Goal: Task Accomplishment & Management: Contribute content

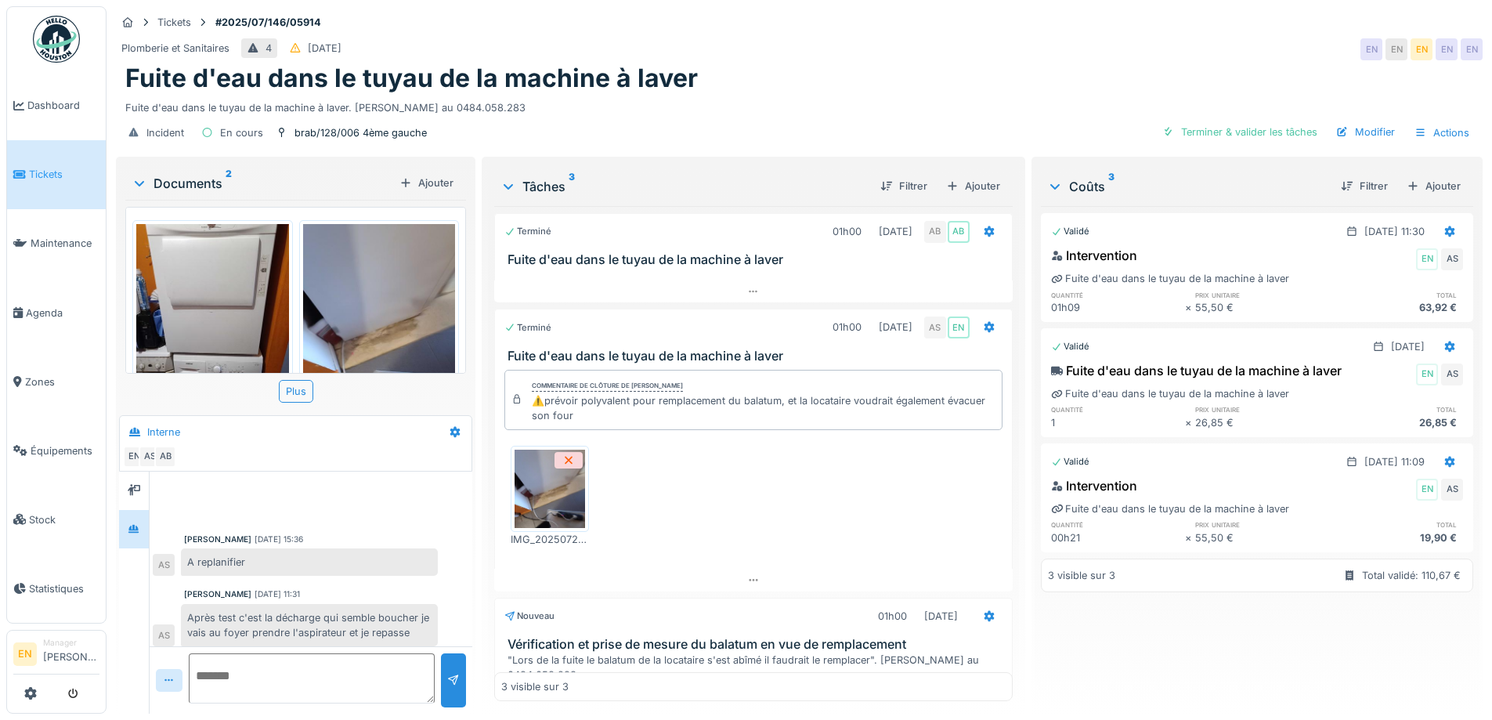
click at [1108, 67] on div "Fuite d'eau dans le tuyau de la machine à laver" at bounding box center [799, 78] width 1348 height 30
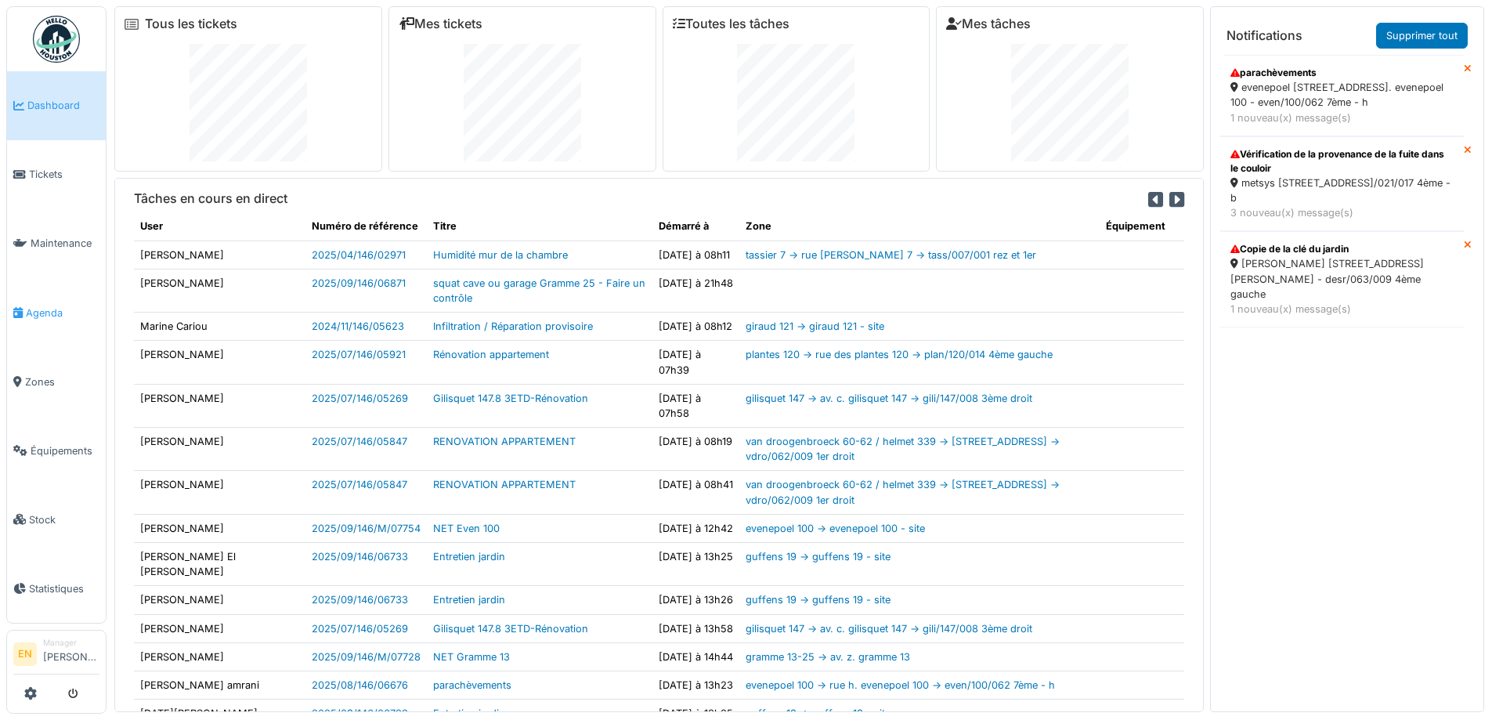
click at [49, 310] on span "Agenda" at bounding box center [63, 312] width 74 height 15
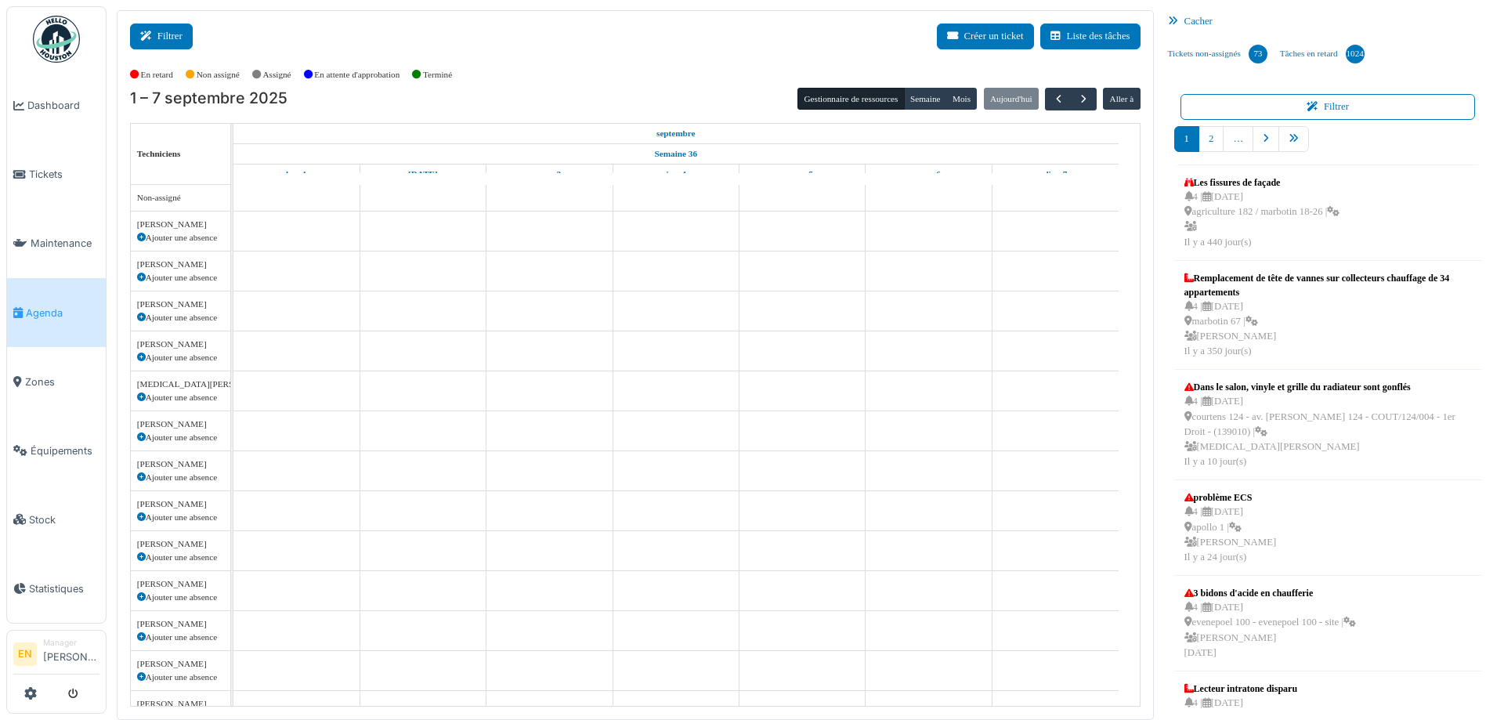
click at [145, 33] on icon at bounding box center [148, 36] width 17 height 10
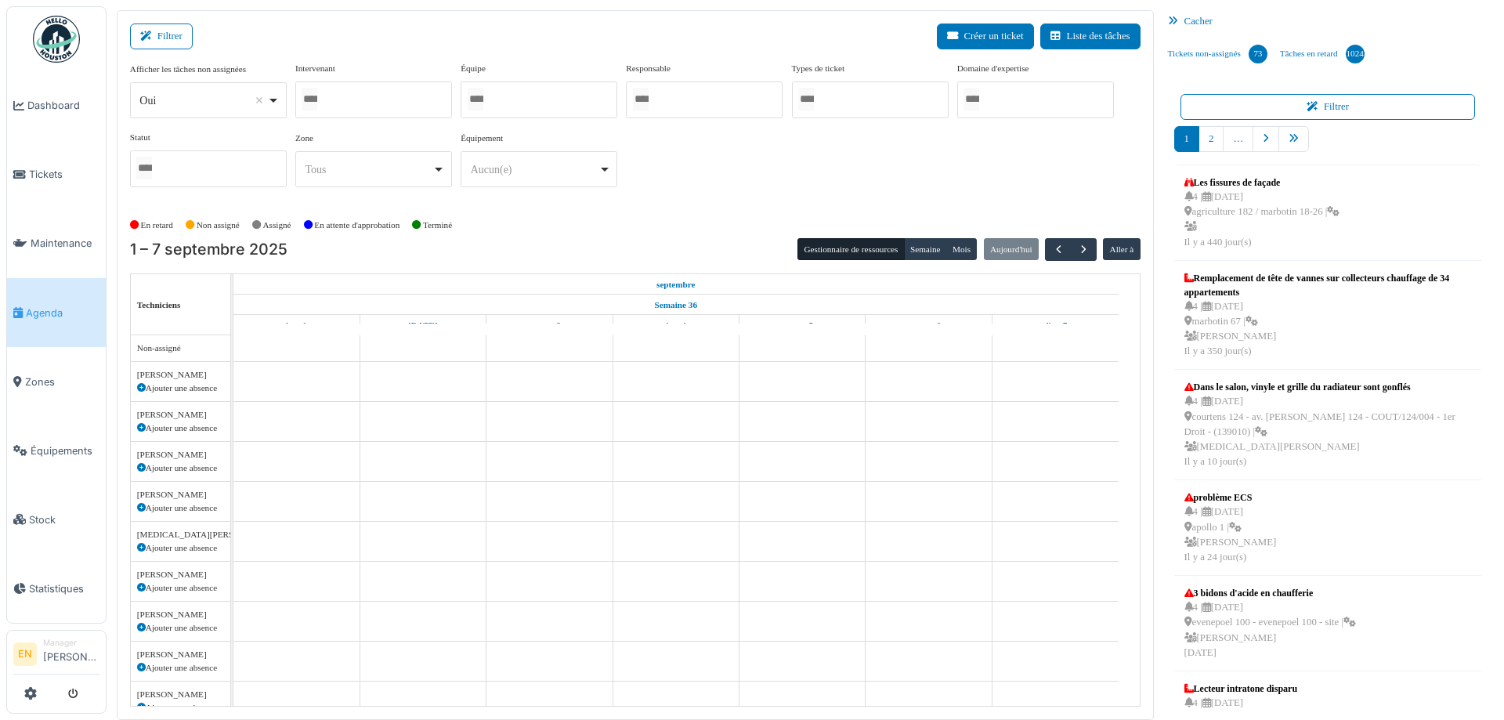
click at [274, 97] on div "Oui Remove item" at bounding box center [207, 100] width 143 height 23
select select "**"
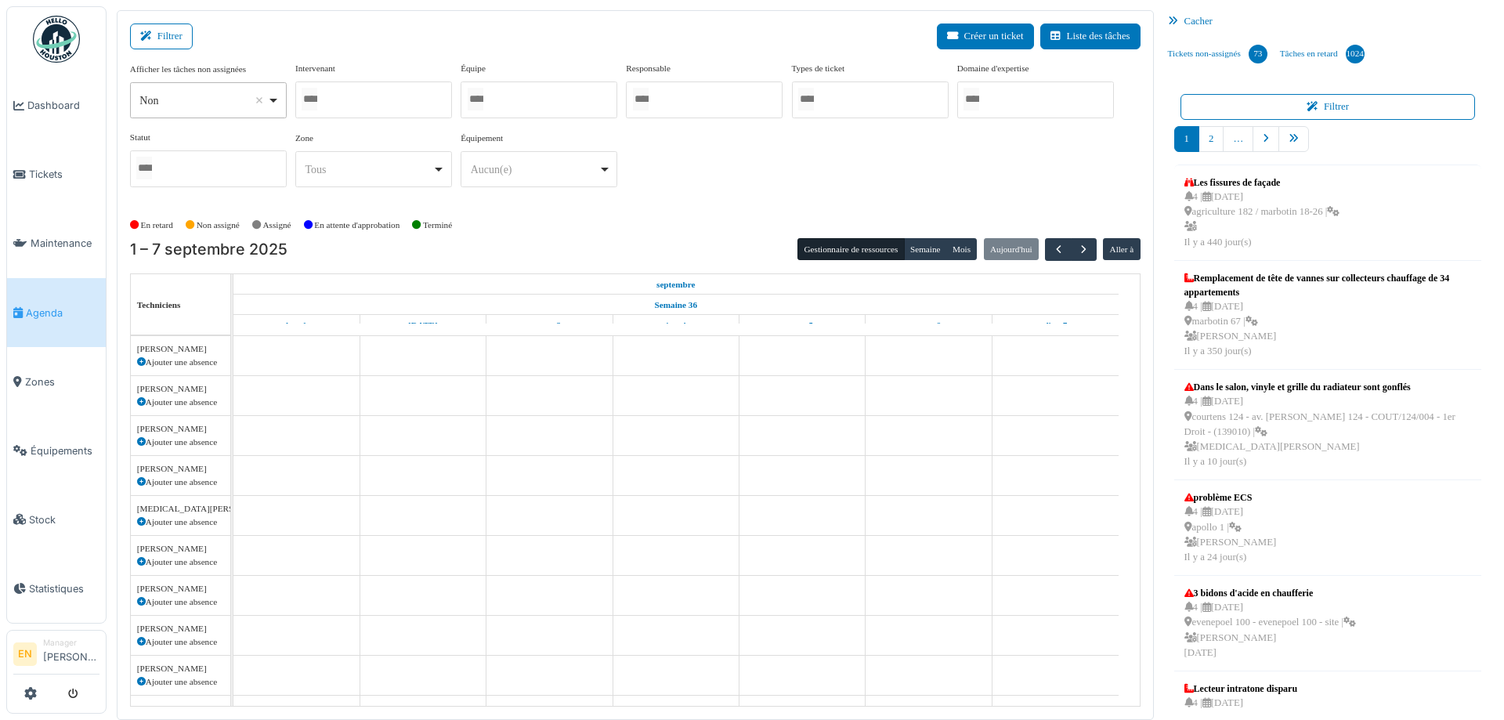
click at [384, 97] on div at bounding box center [373, 99] width 157 height 37
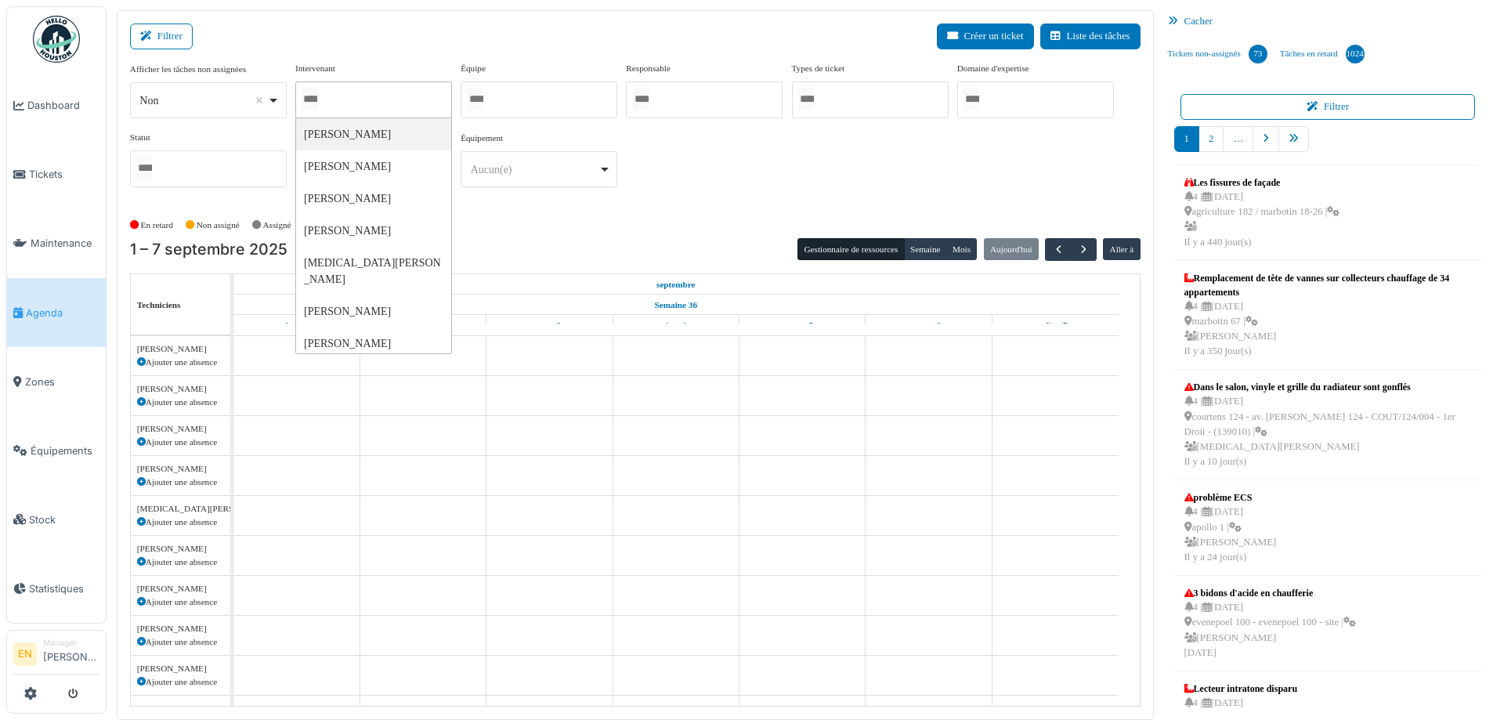
click at [422, 103] on div at bounding box center [373, 99] width 157 height 37
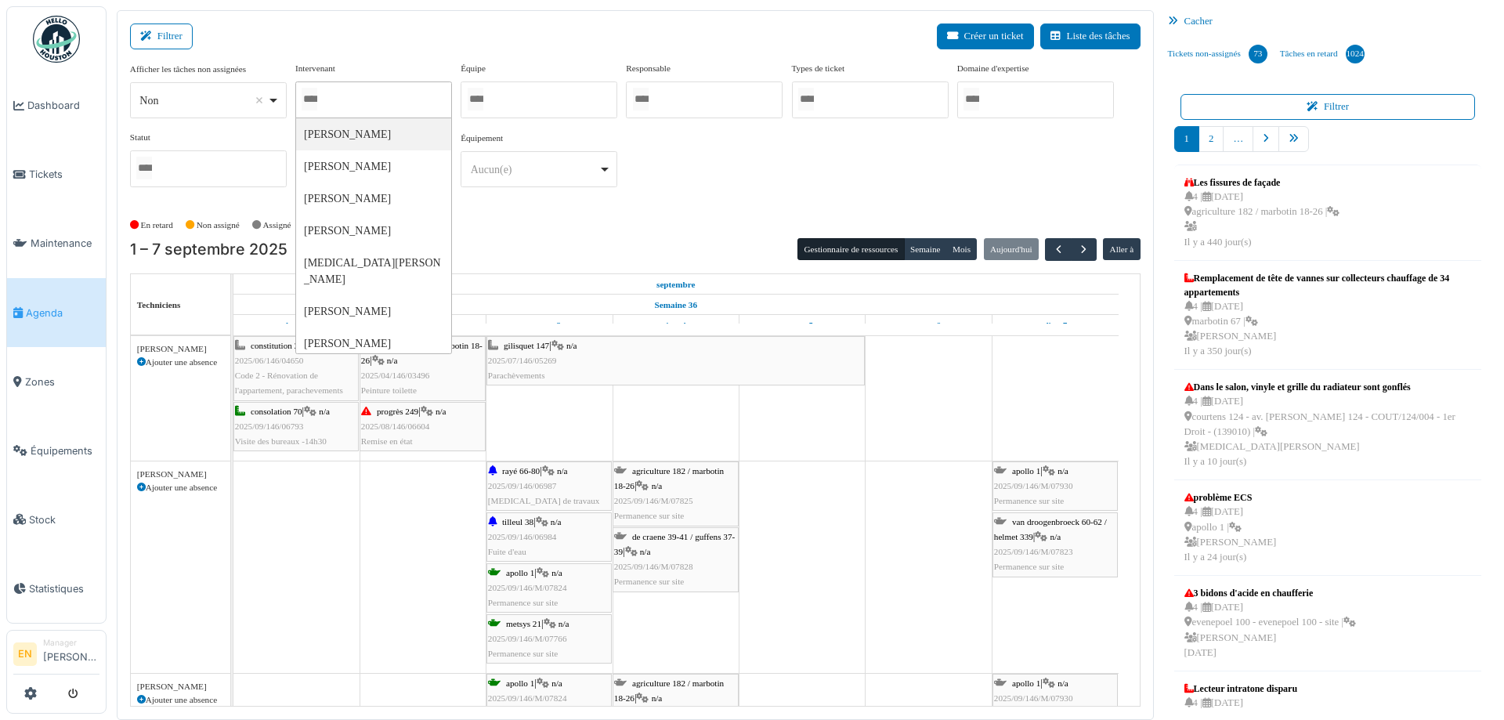
click at [372, 96] on div at bounding box center [373, 99] width 157 height 37
type input "******"
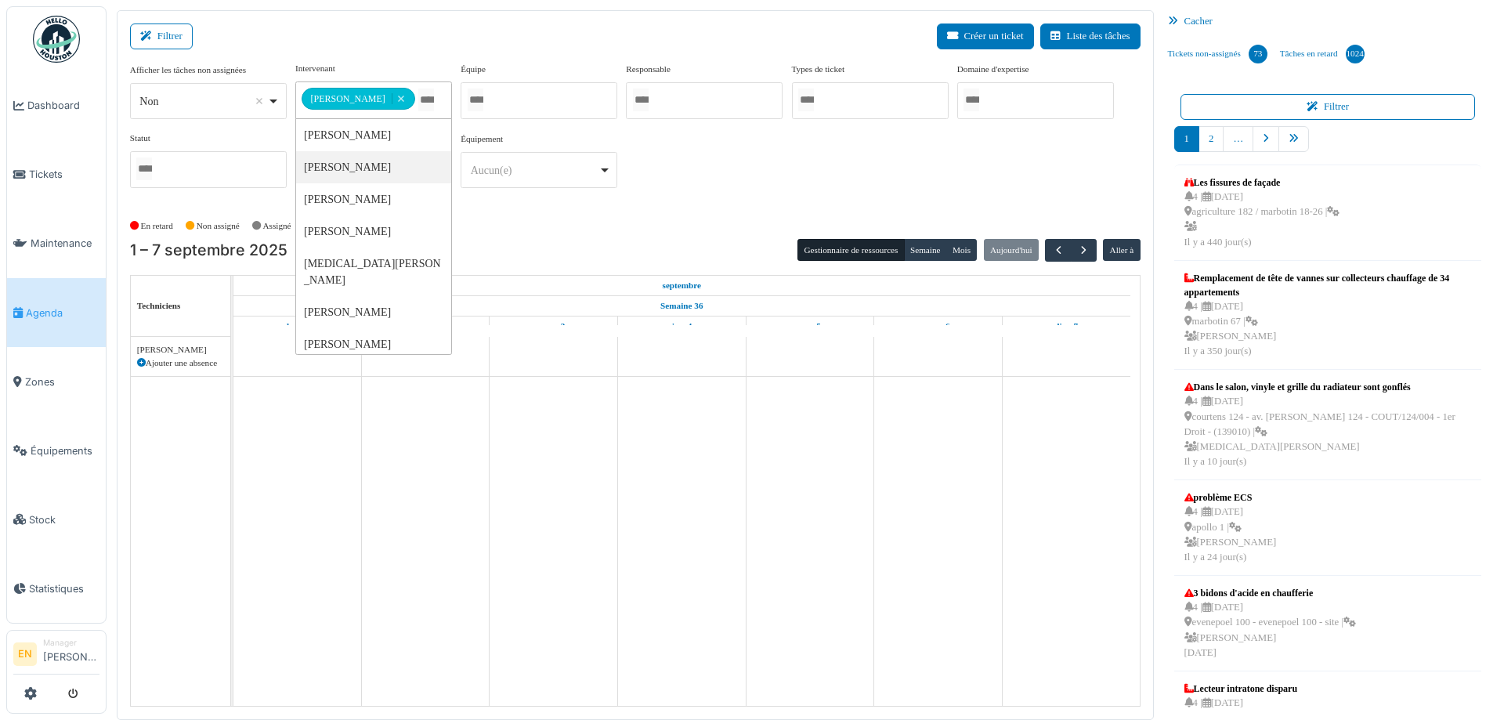
click at [696, 213] on div "En retard Non assigné Assigné En attente d'approbation Terminé" at bounding box center [635, 226] width 1010 height 26
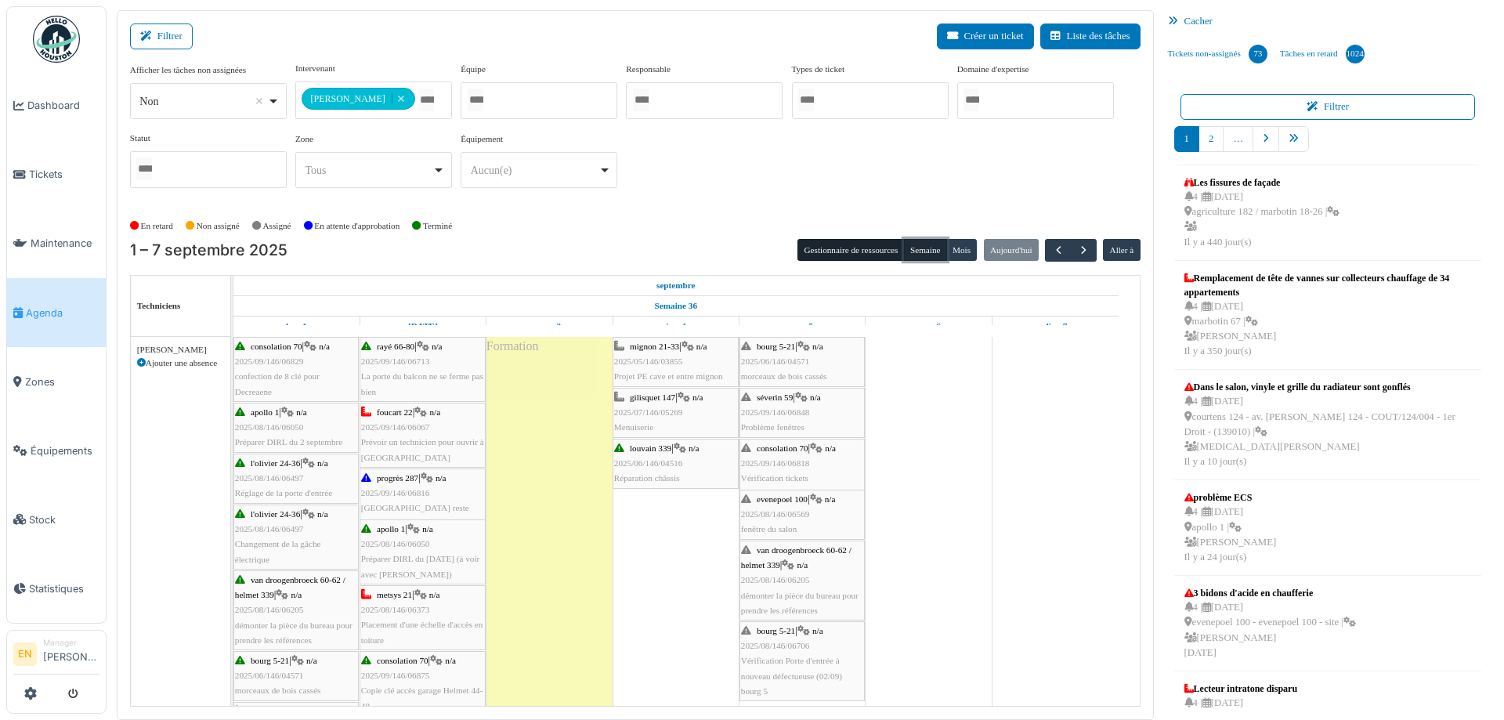
click at [918, 249] on button "Semaine" at bounding box center [925, 250] width 43 height 22
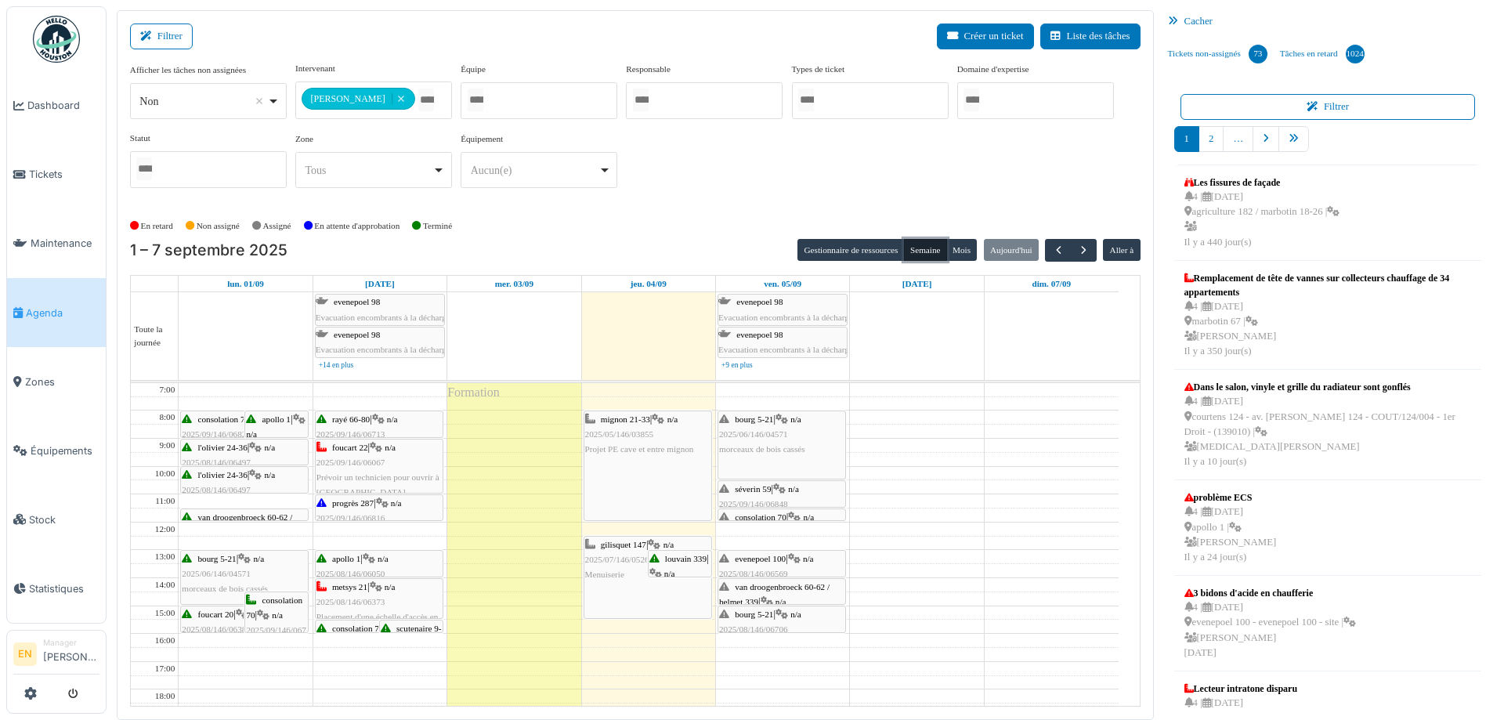
click at [682, 568] on div "louvain 339 | n/a 2025/06/146/04516 Réparation châssis" at bounding box center [679, 596] width 61 height 90
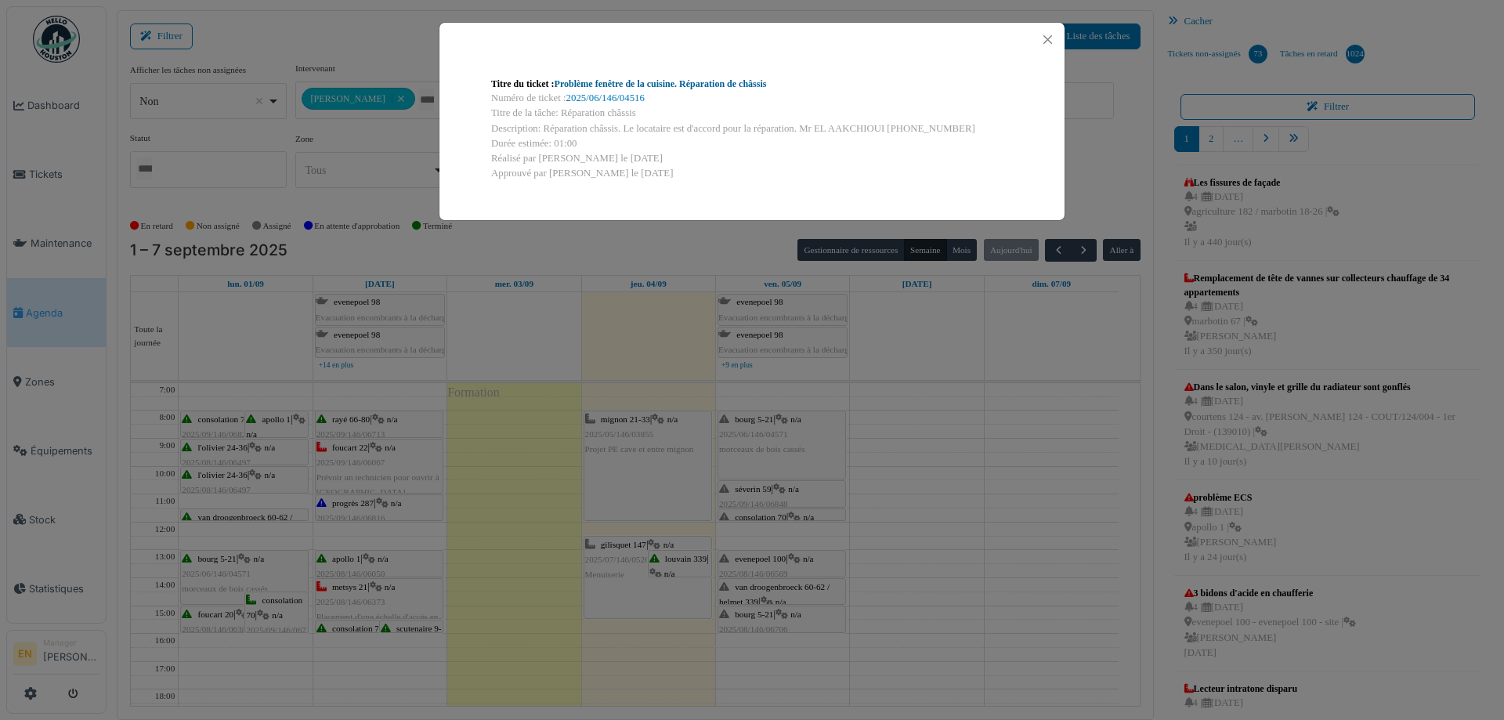
click at [701, 81] on link "Problème fenêtre de la cuisine. Réparation de châssis" at bounding box center [661, 83] width 212 height 11
click at [1048, 41] on button "Close" at bounding box center [1047, 39] width 21 height 21
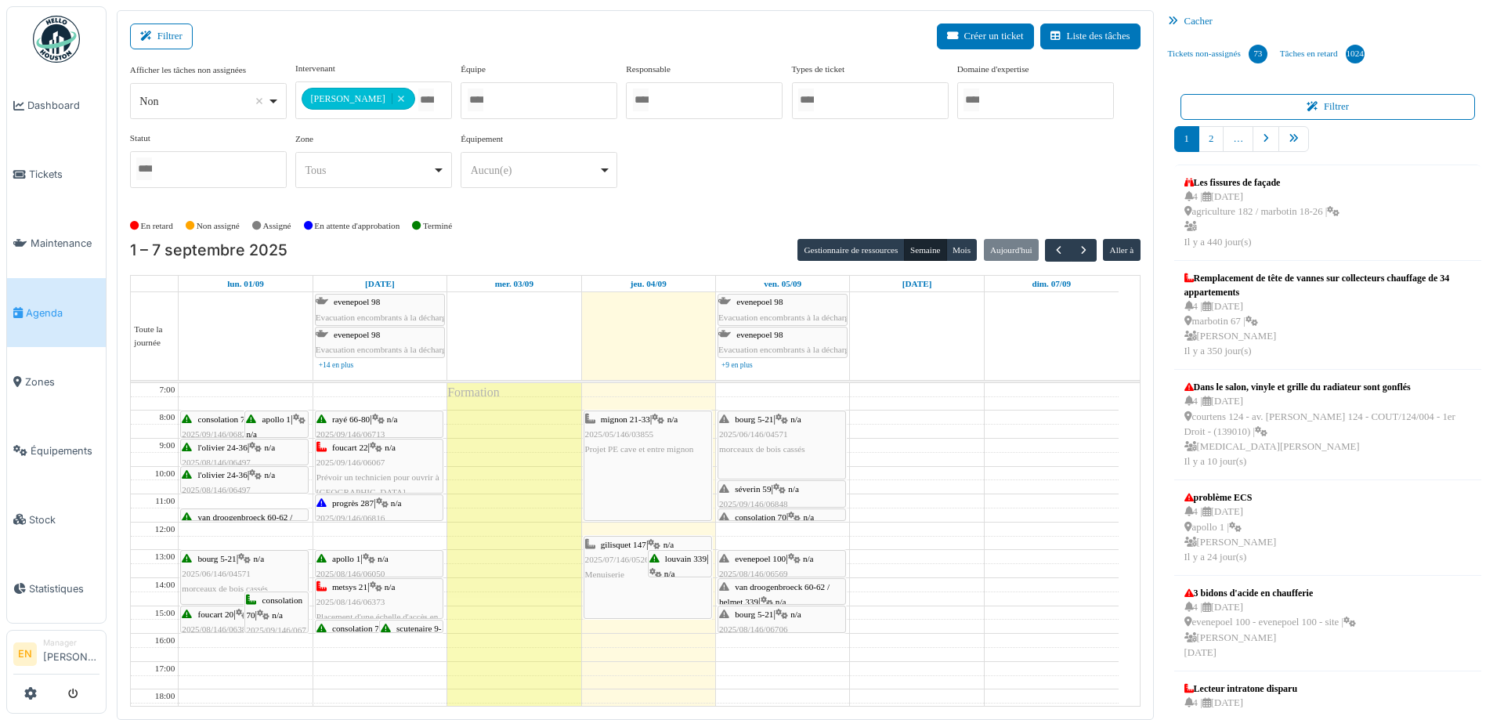
click at [741, 177] on div "**********" at bounding box center [635, 131] width 1010 height 139
click at [732, 233] on div "En retard Non assigné Assigné En attente d'approbation Terminé" at bounding box center [635, 226] width 1010 height 26
click at [713, 168] on div "**********" at bounding box center [635, 131] width 1010 height 139
click at [729, 187] on div "**********" at bounding box center [635, 131] width 1010 height 139
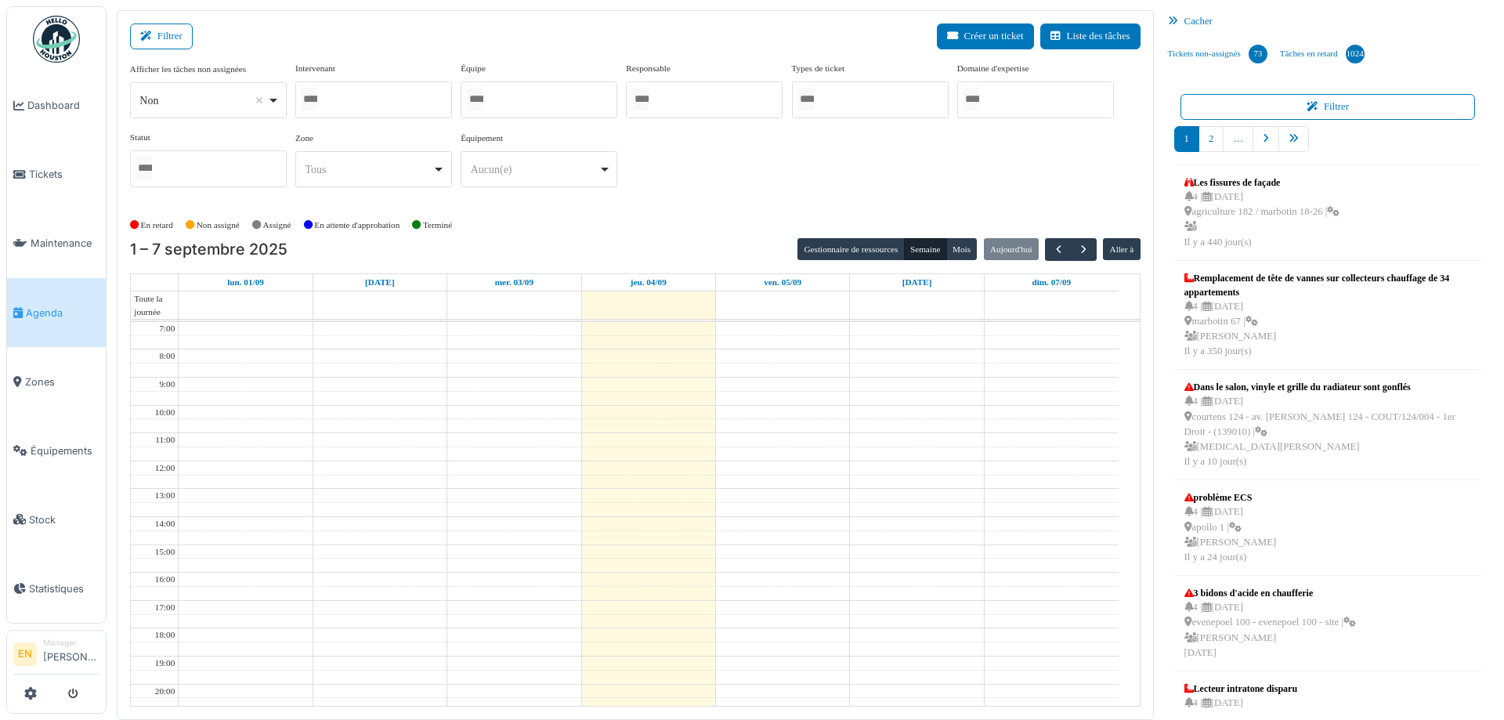
click at [367, 103] on div at bounding box center [373, 99] width 157 height 37
type input "****"
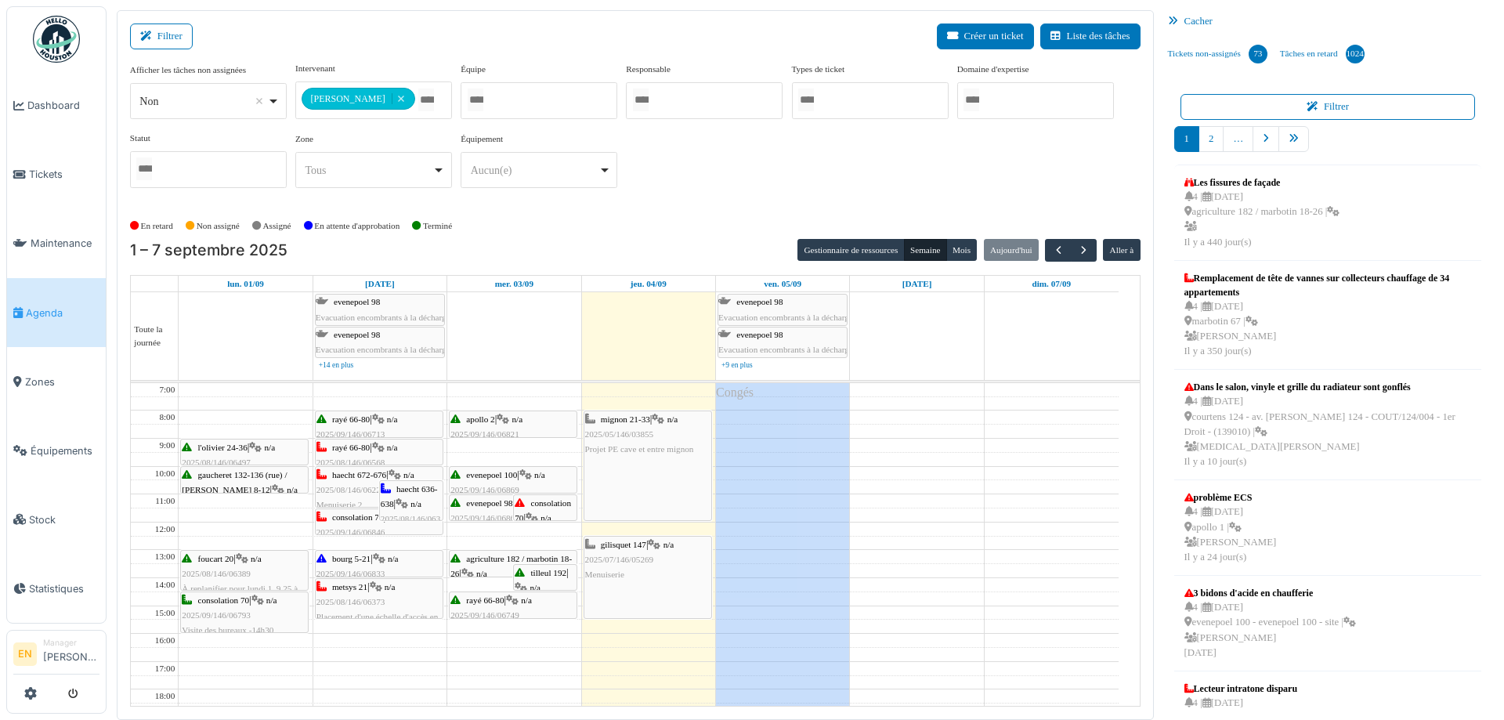
drag, startPoint x: 649, startPoint y: 223, endPoint x: 661, endPoint y: 226, distance: 12.2
click at [650, 222] on div "En retard Non assigné Assigné En attente d'approbation Terminé" at bounding box center [635, 226] width 1010 height 26
click at [1071, 252] on button "button" at bounding box center [1084, 250] width 26 height 23
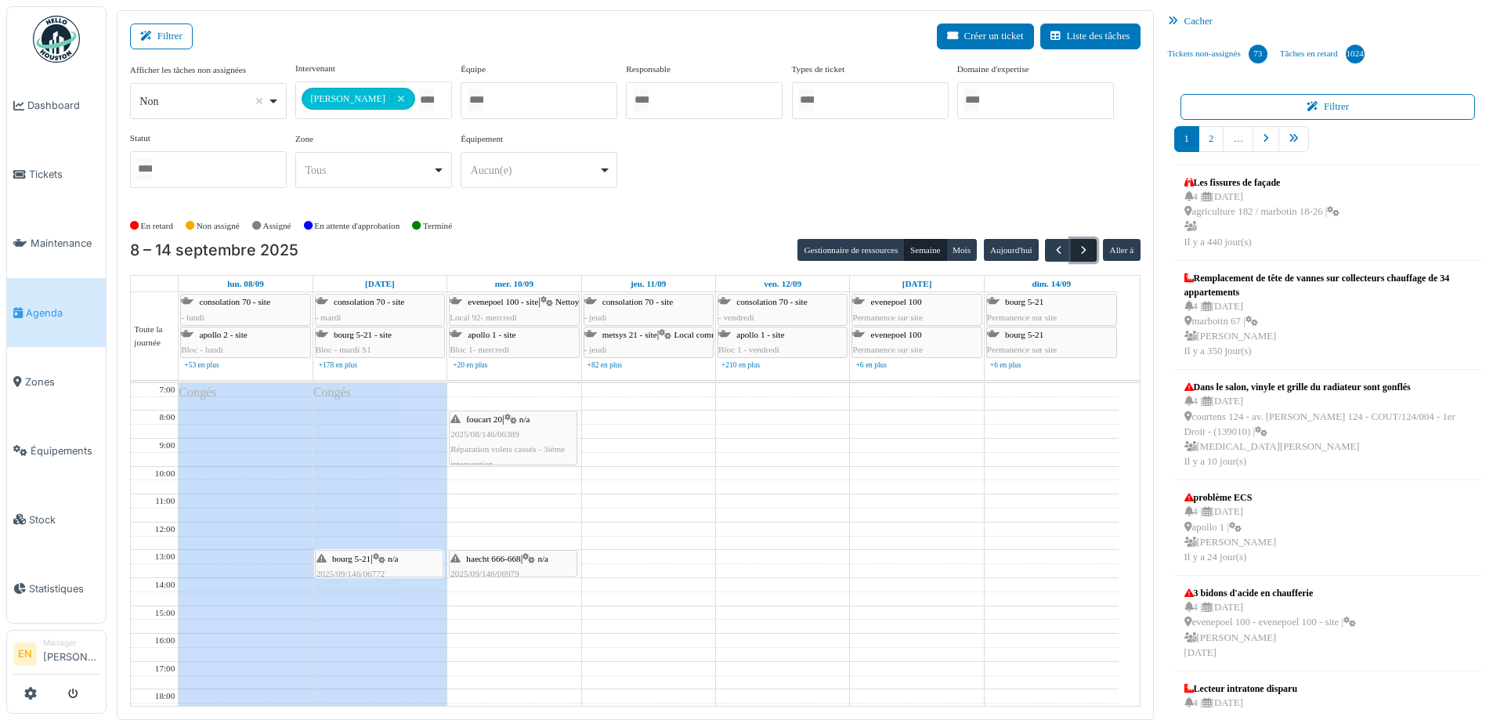
click at [1077, 250] on span "button" at bounding box center [1083, 250] width 13 height 13
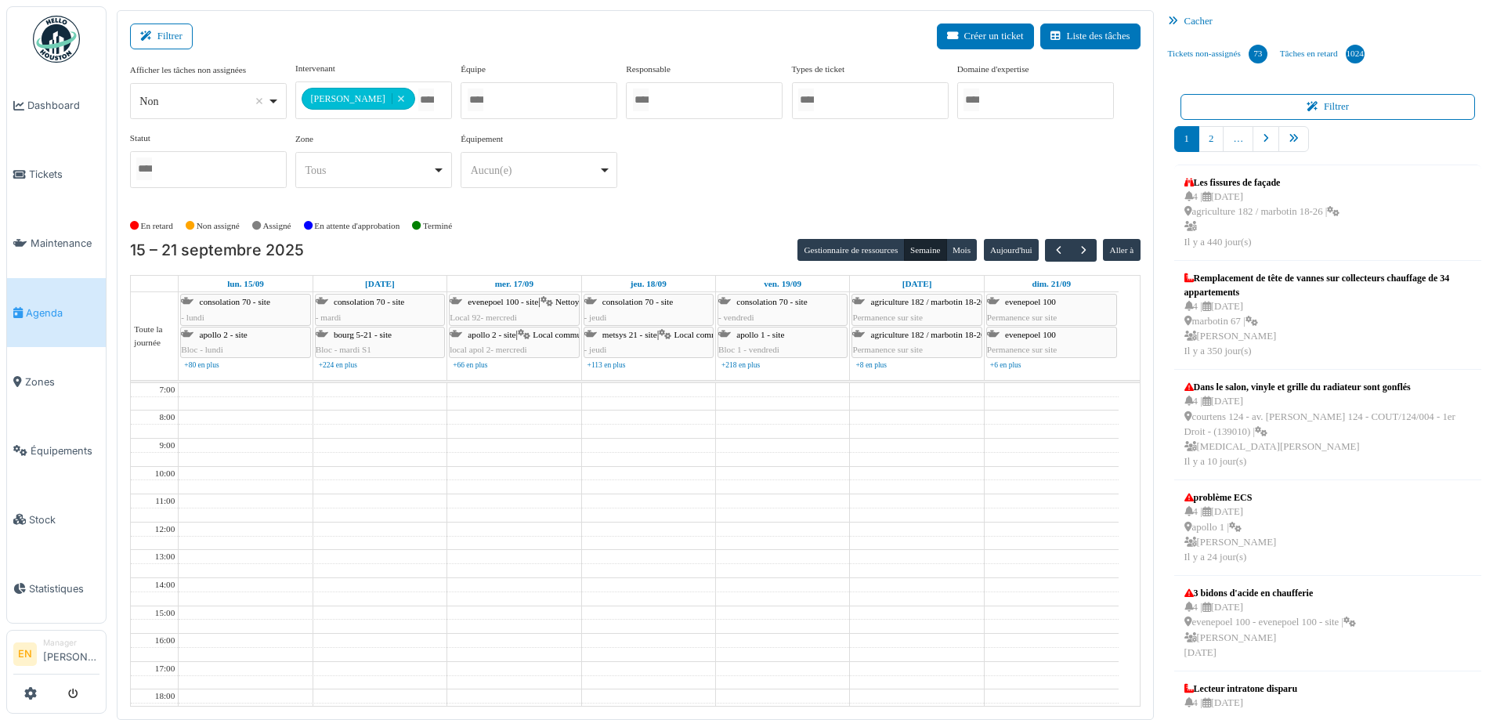
click at [655, 230] on div "En retard Non assigné Assigné En attente d'approbation Terminé" at bounding box center [635, 226] width 1010 height 26
click at [1052, 253] on span "button" at bounding box center [1058, 250] width 13 height 13
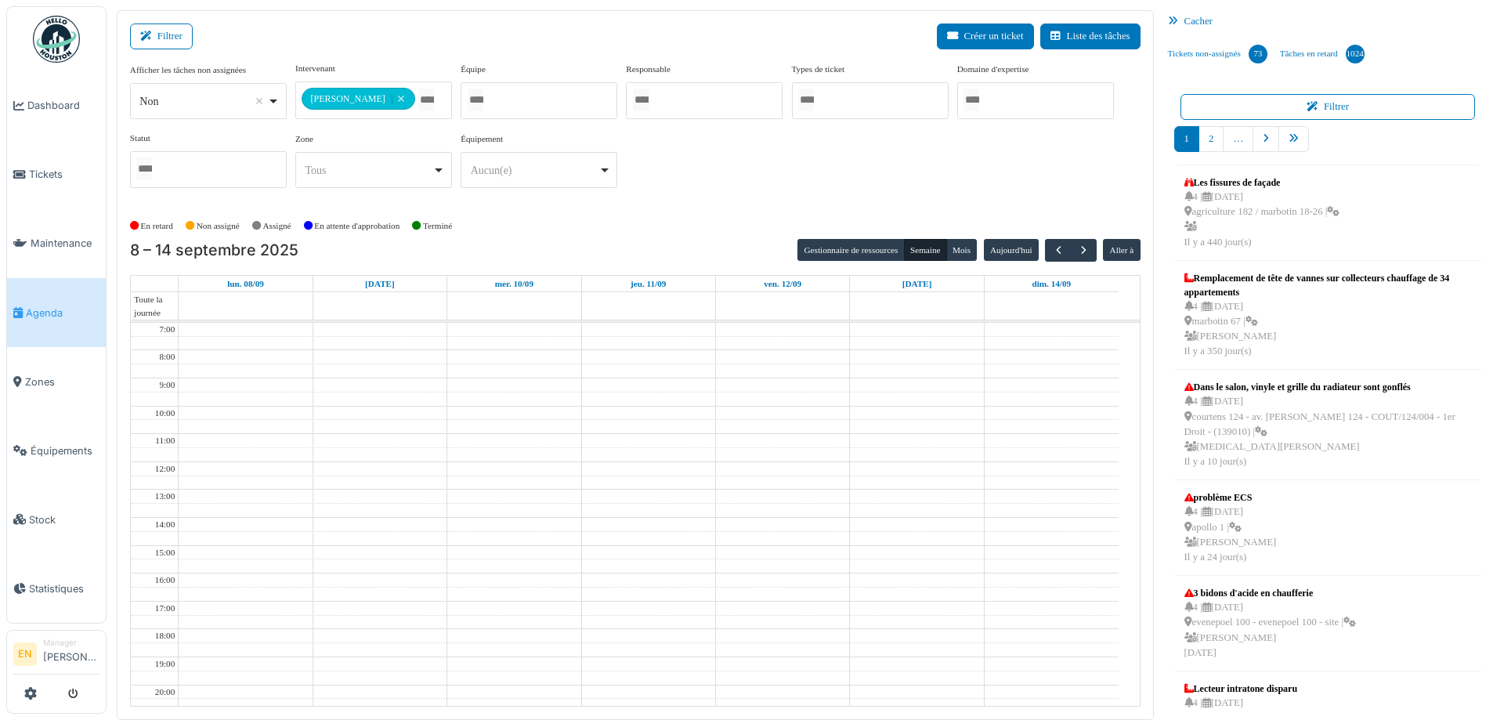
click at [764, 182] on div "**********" at bounding box center [635, 131] width 1010 height 139
click at [689, 231] on div "En retard Non assigné Assigné En attente d'approbation Terminé" at bounding box center [635, 226] width 1010 height 26
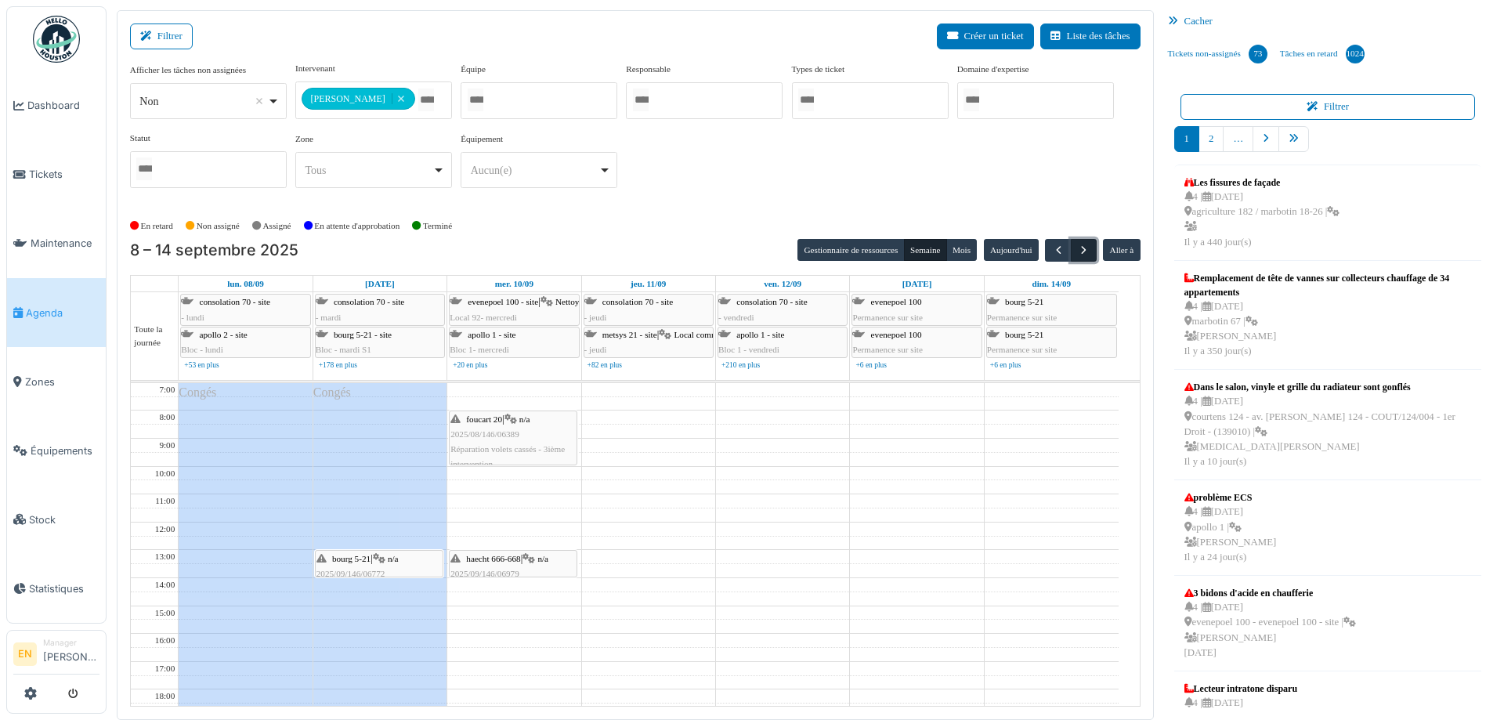
click at [1077, 248] on span "button" at bounding box center [1083, 250] width 13 height 13
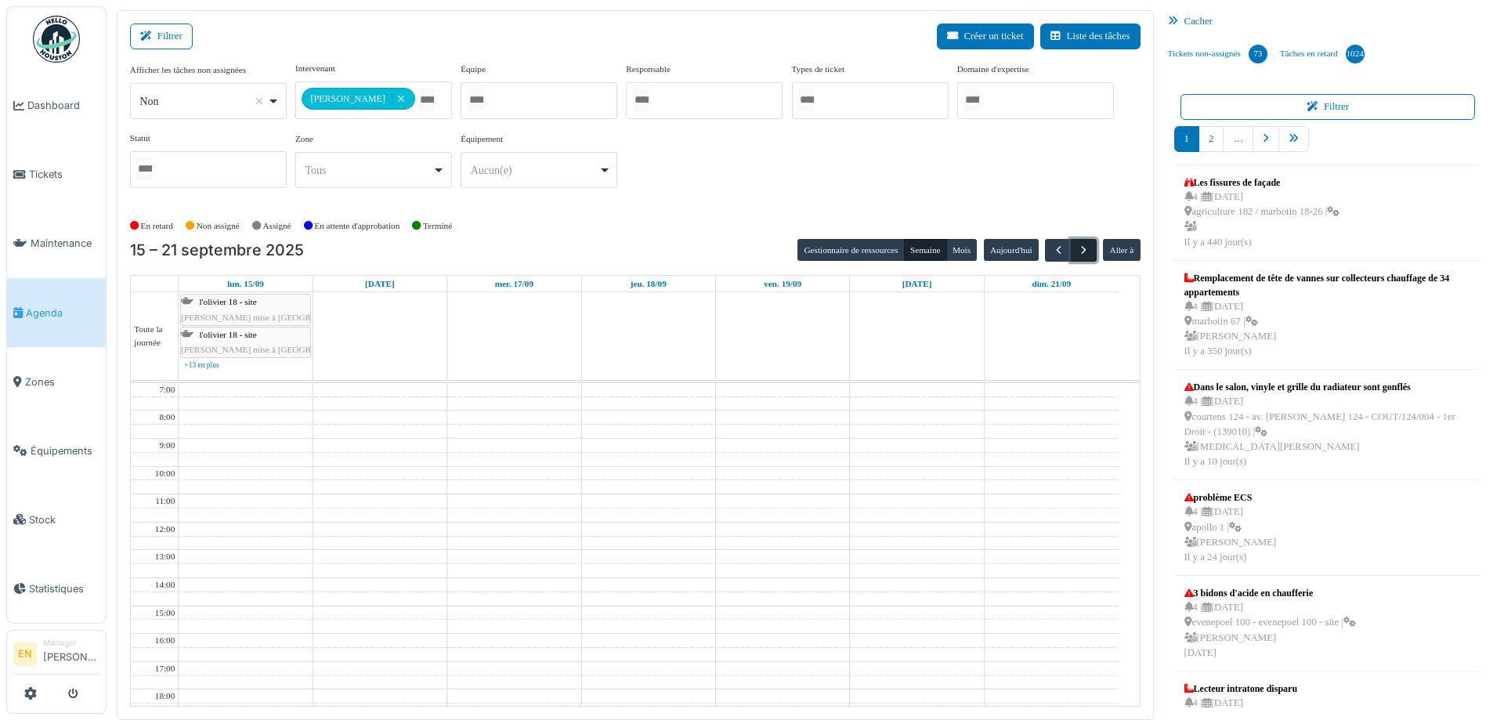
click at [1077, 248] on span "button" at bounding box center [1083, 250] width 13 height 13
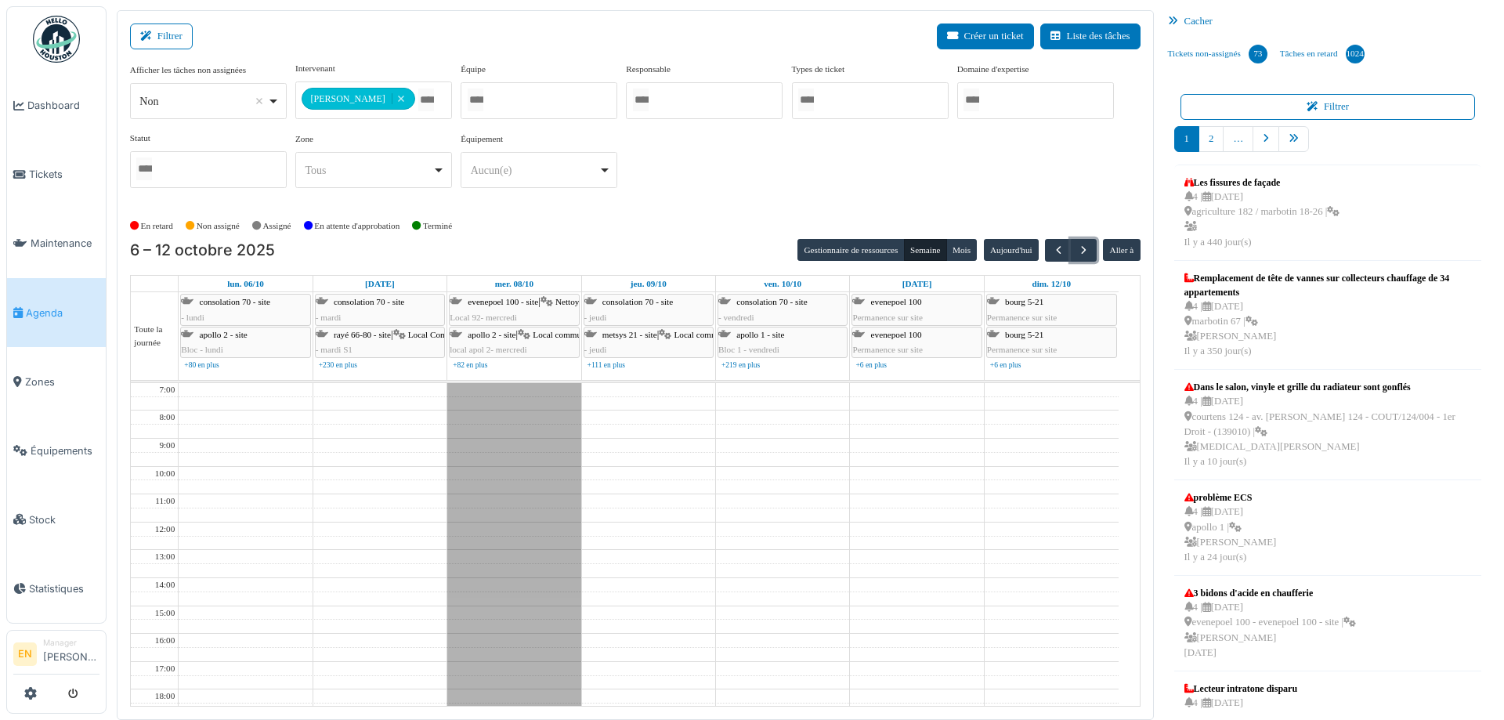
click at [487, 389] on span "Formation en matinée" at bounding box center [502, 391] width 110 height 13
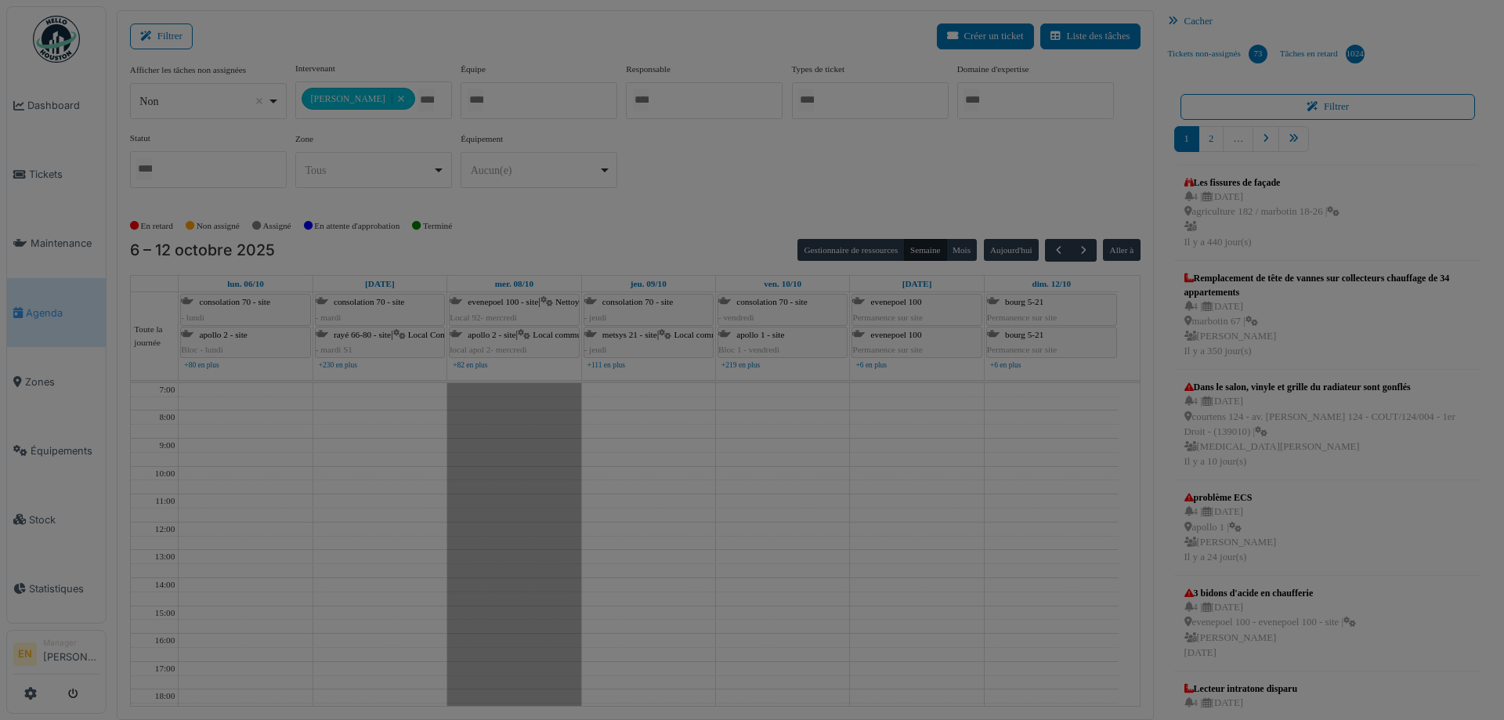
click at [487, 389] on div at bounding box center [752, 360] width 1504 height 720
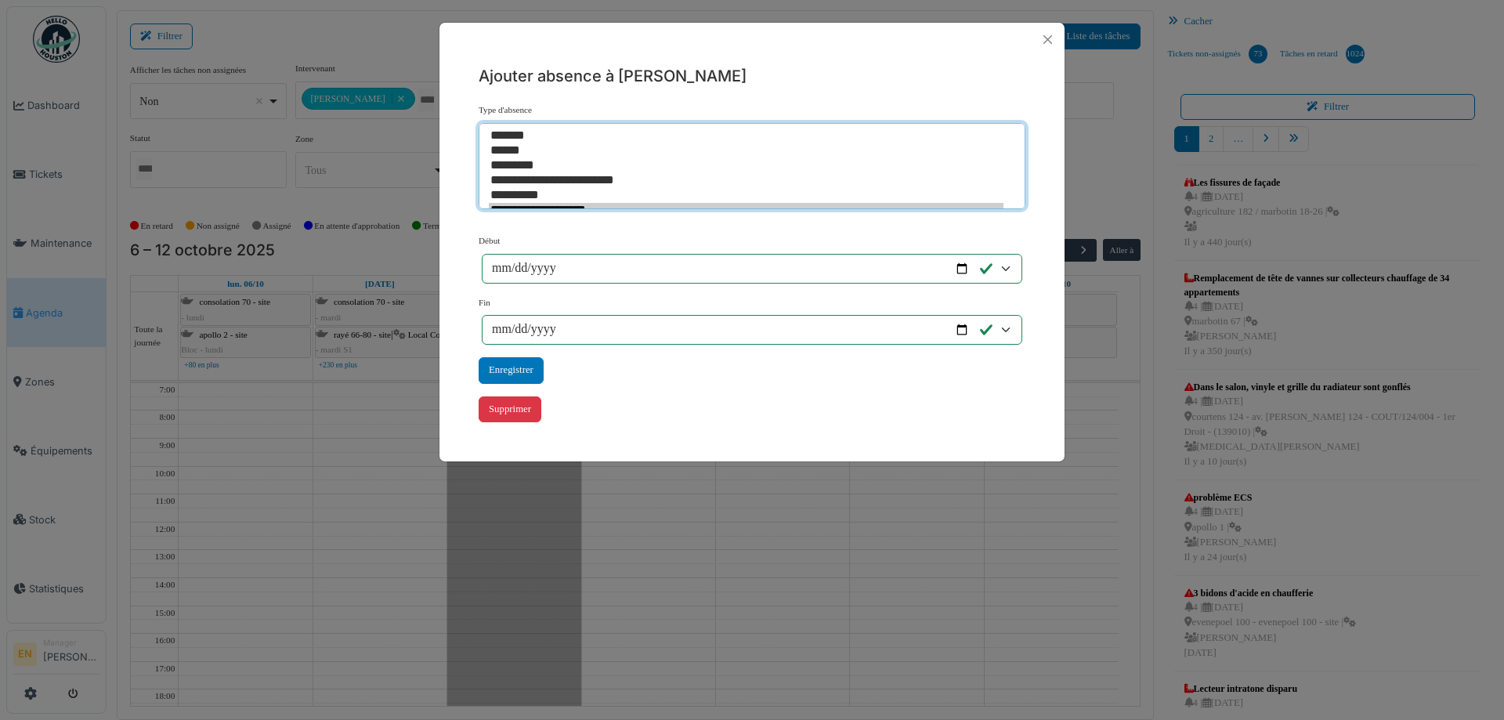
select select "***"
click at [535, 162] on option "*********" at bounding box center [746, 165] width 515 height 15
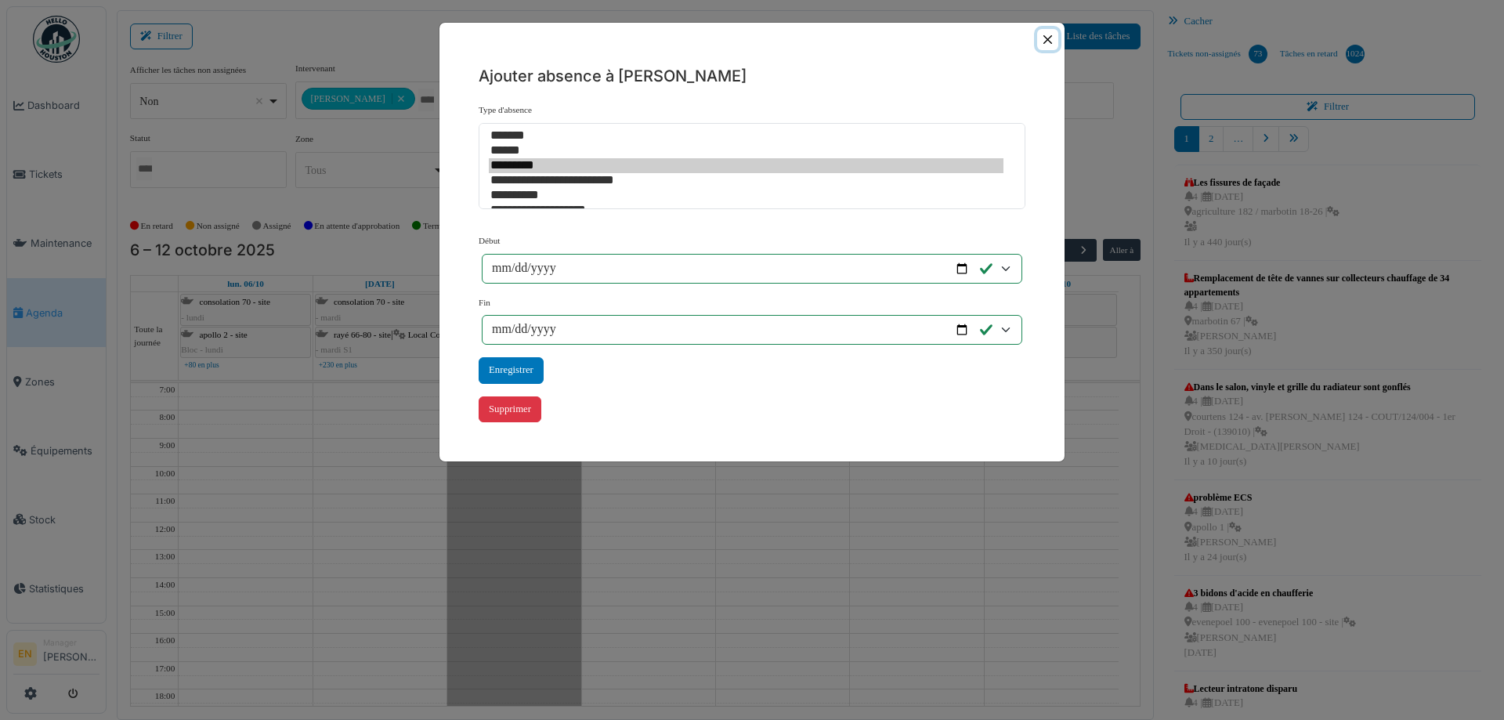
click at [1054, 38] on button "Close" at bounding box center [1047, 39] width 21 height 21
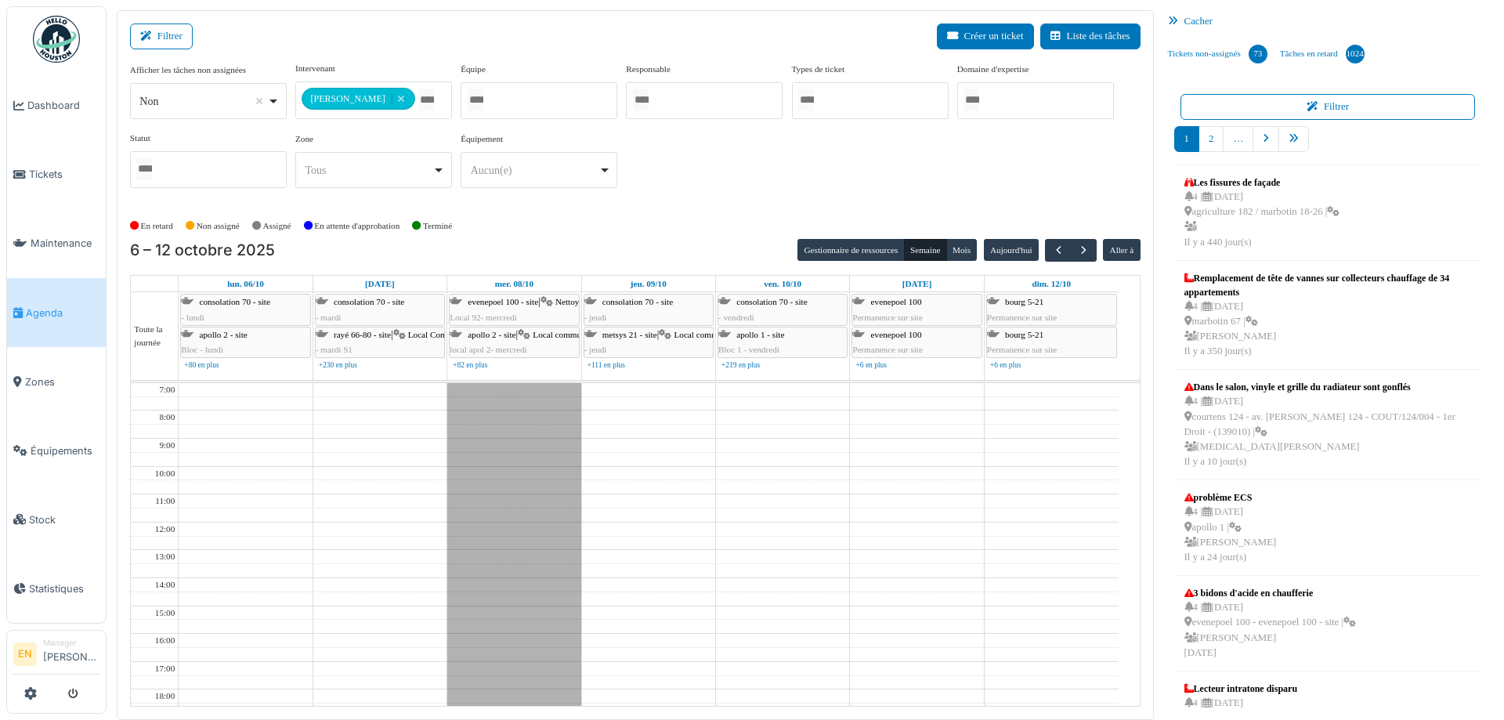
click at [513, 472] on div "Formation en matinée" at bounding box center [513, 619] width 133 height 473
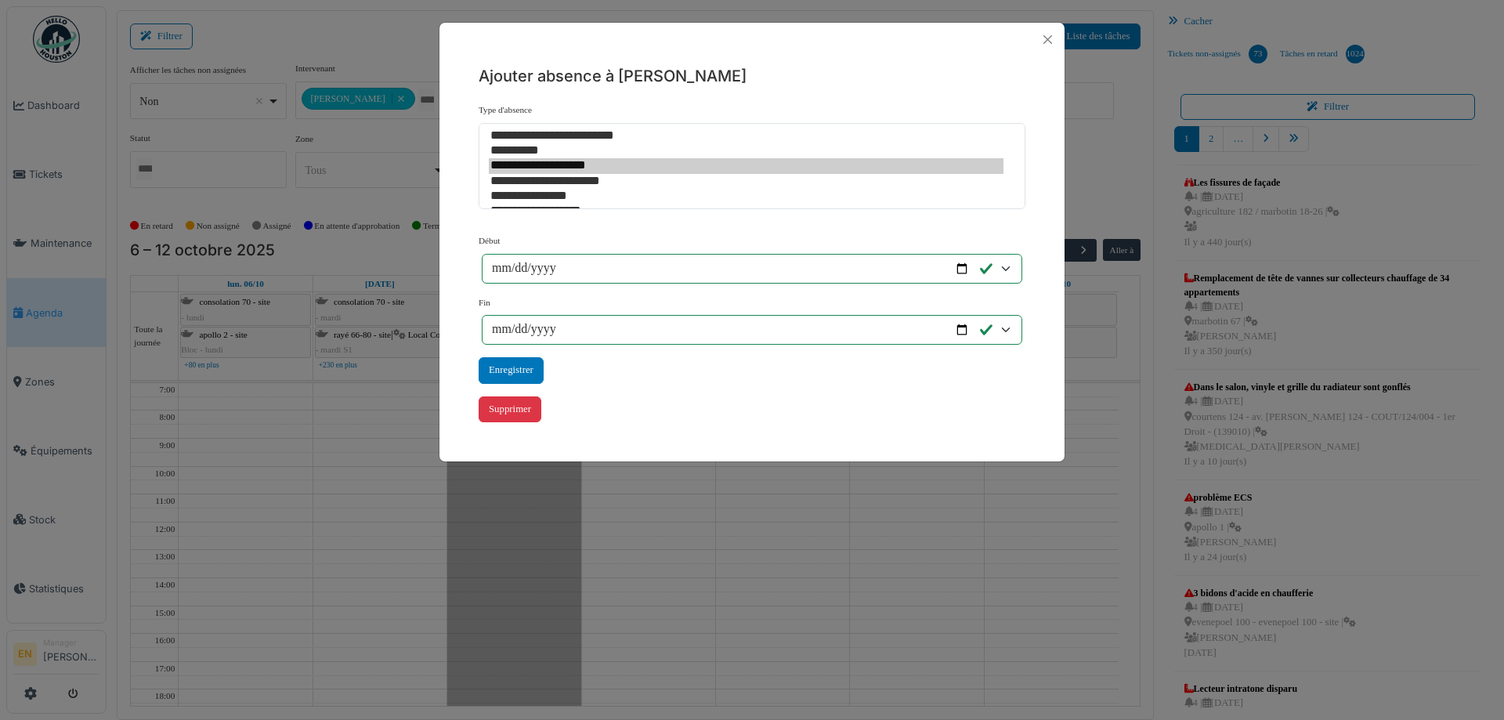
scroll to position [60, 0]
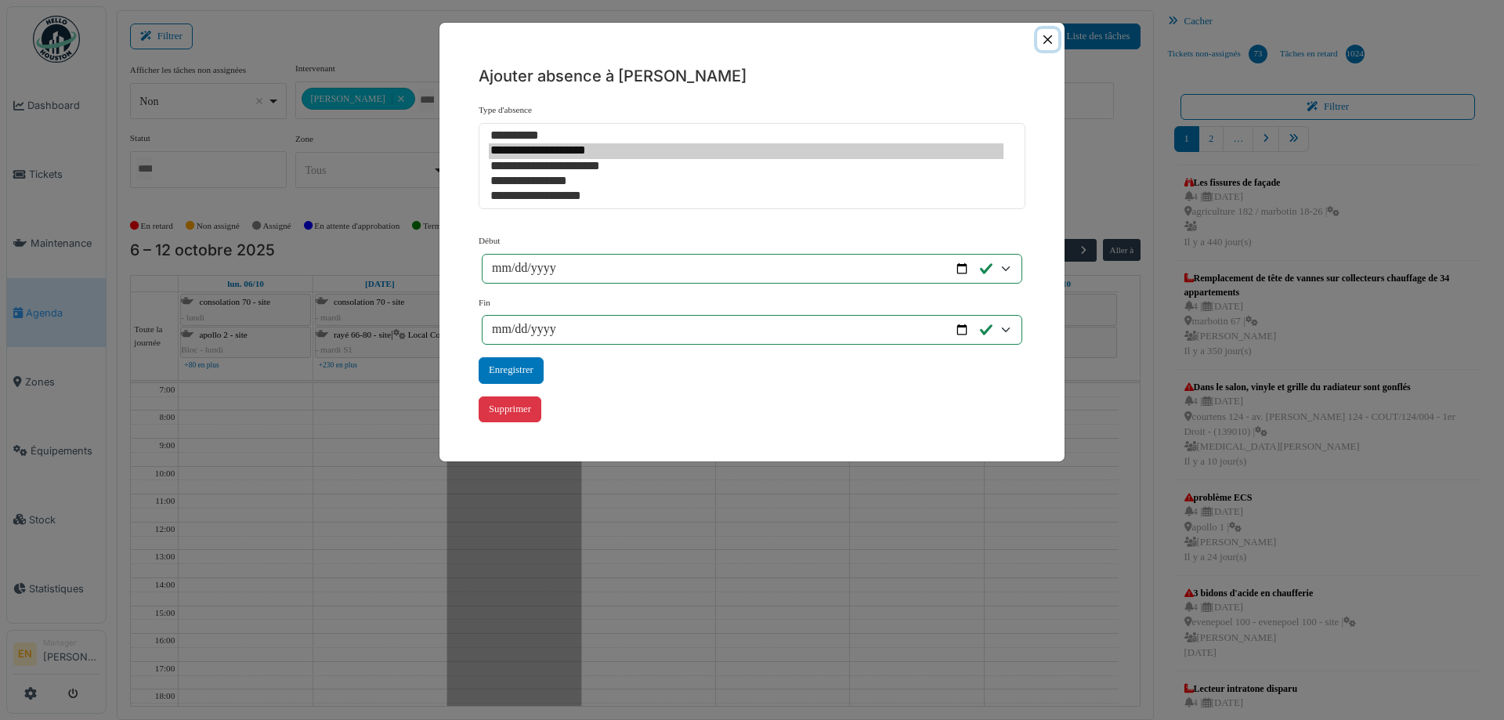
click at [1051, 35] on button "Close" at bounding box center [1047, 39] width 21 height 21
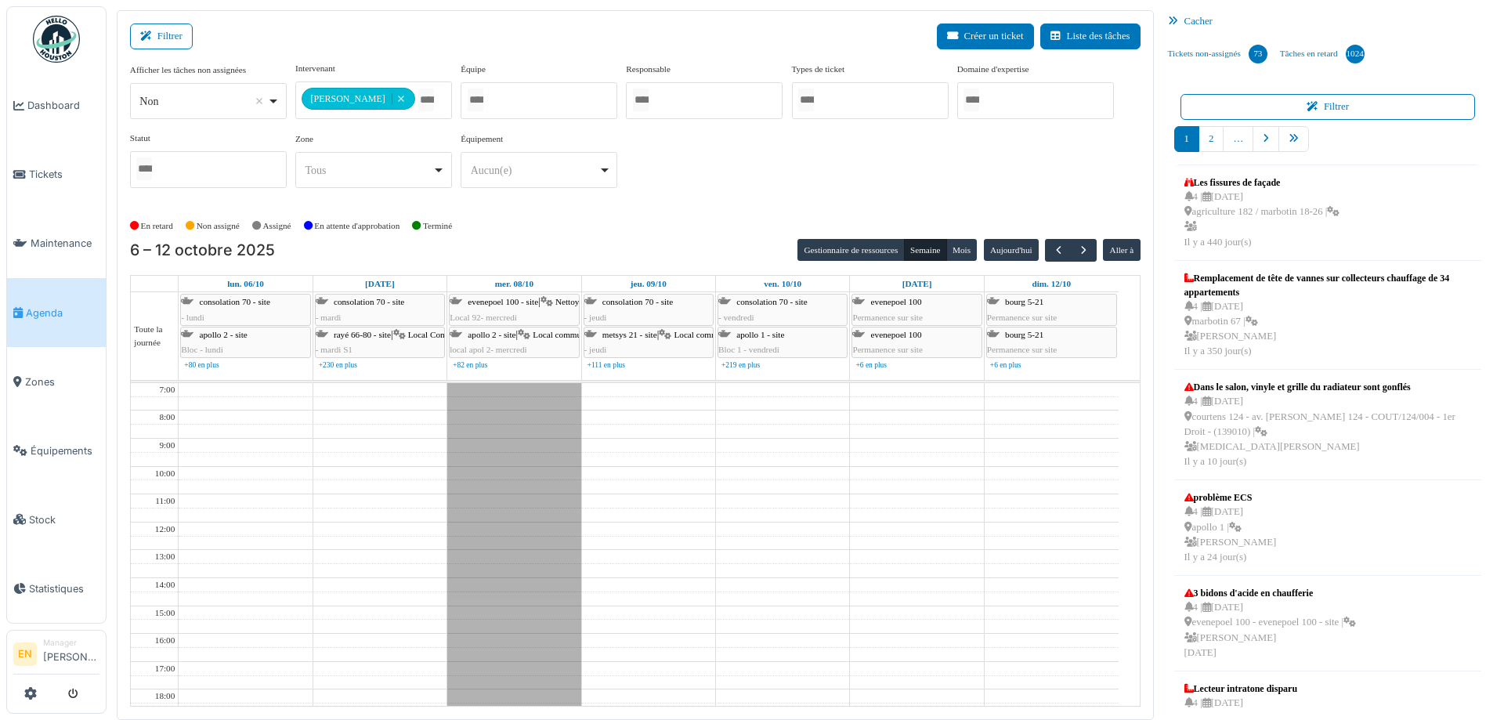
click at [696, 173] on div "**********" at bounding box center [635, 131] width 1010 height 139
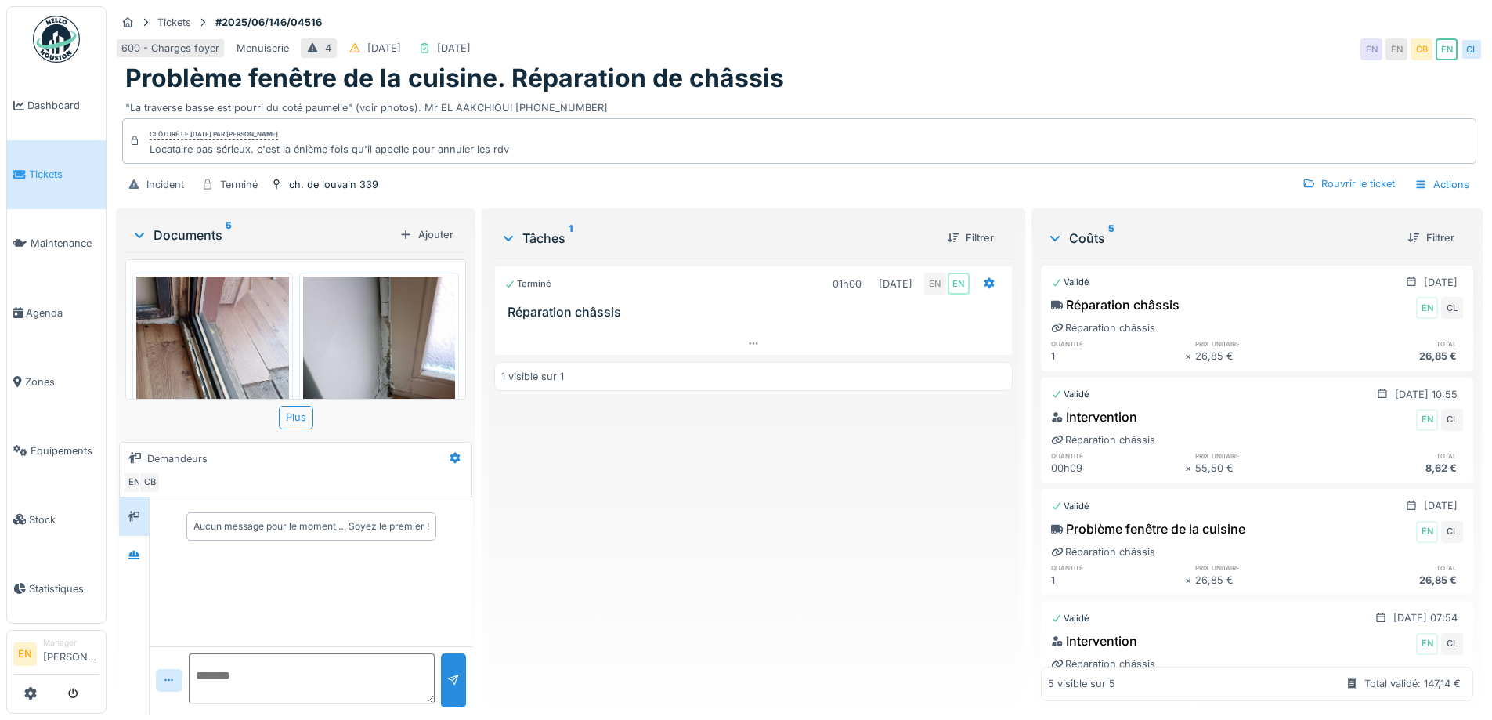
click at [592, 541] on div "Terminé 01h00 [DATE] EN EN Réparation châssis 1 visible sur 1" at bounding box center [753, 479] width 518 height 443
click at [128, 559] on div at bounding box center [133, 555] width 23 height 20
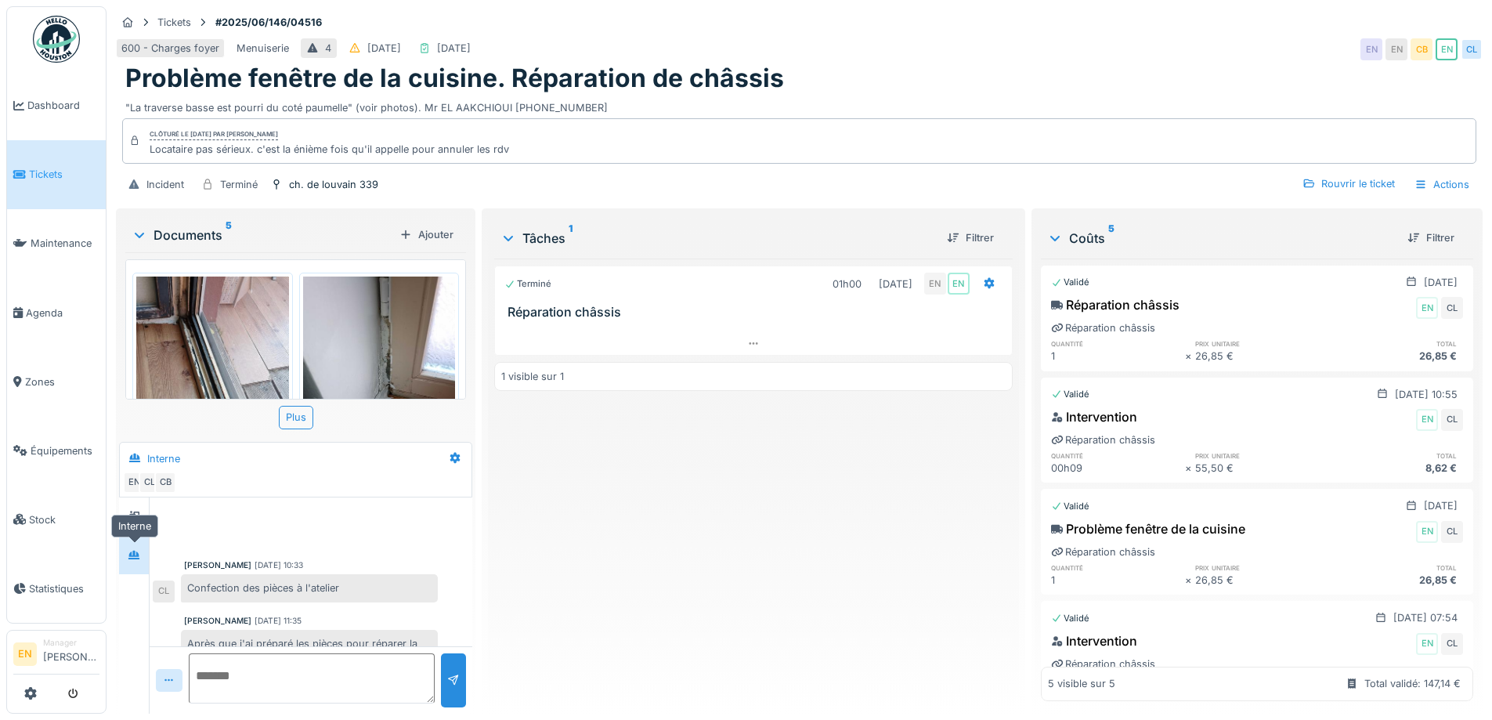
scroll to position [530, 0]
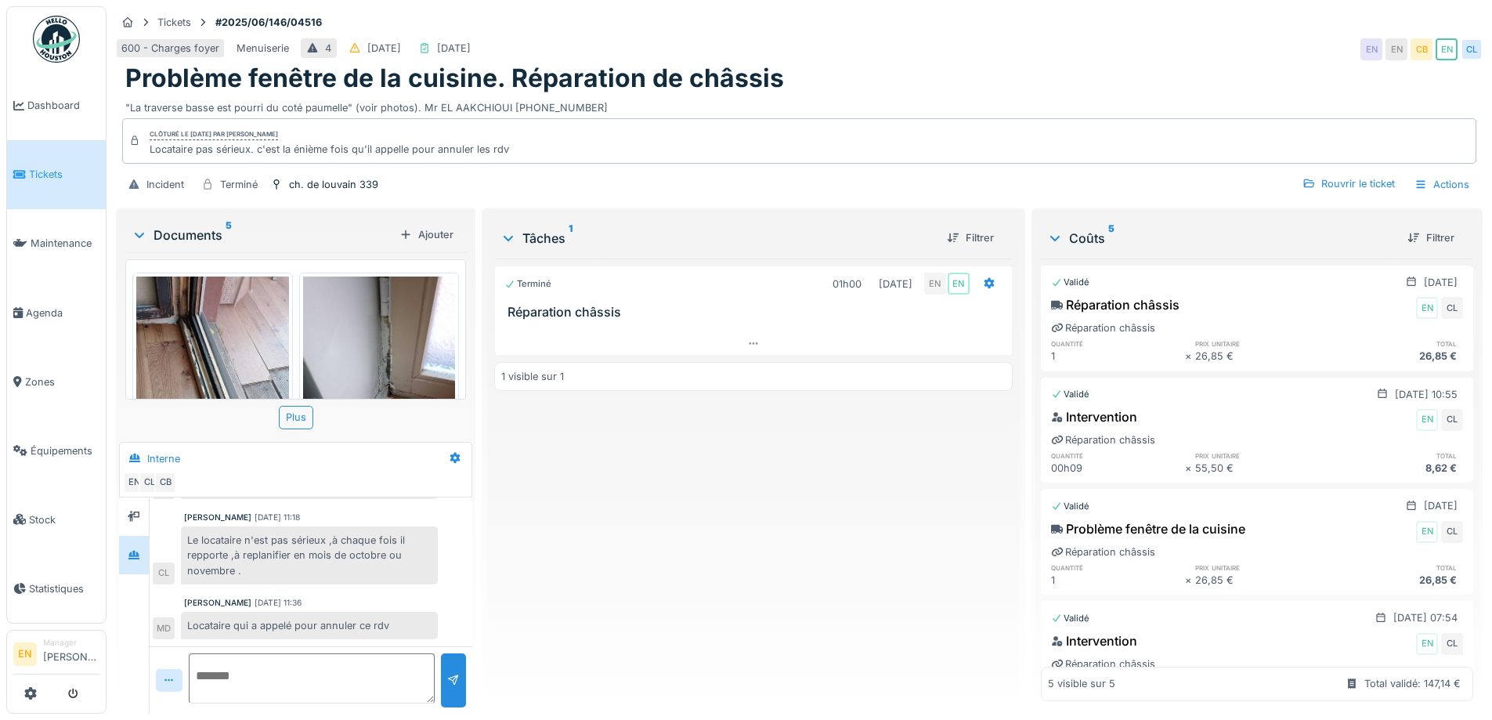
click at [725, 563] on div "Terminé 01h00 [DATE] EN EN Réparation châssis 1 visible sur 1" at bounding box center [753, 479] width 518 height 443
click at [725, 563] on div "Terminé 01h00 04/09/2025 EN EN Réparation châssis 1 visible sur 1" at bounding box center [753, 479] width 518 height 443
click at [721, 560] on div "Terminé 01h00 04/09/2025 EN EN Réparation châssis 1 visible sur 1" at bounding box center [753, 479] width 518 height 443
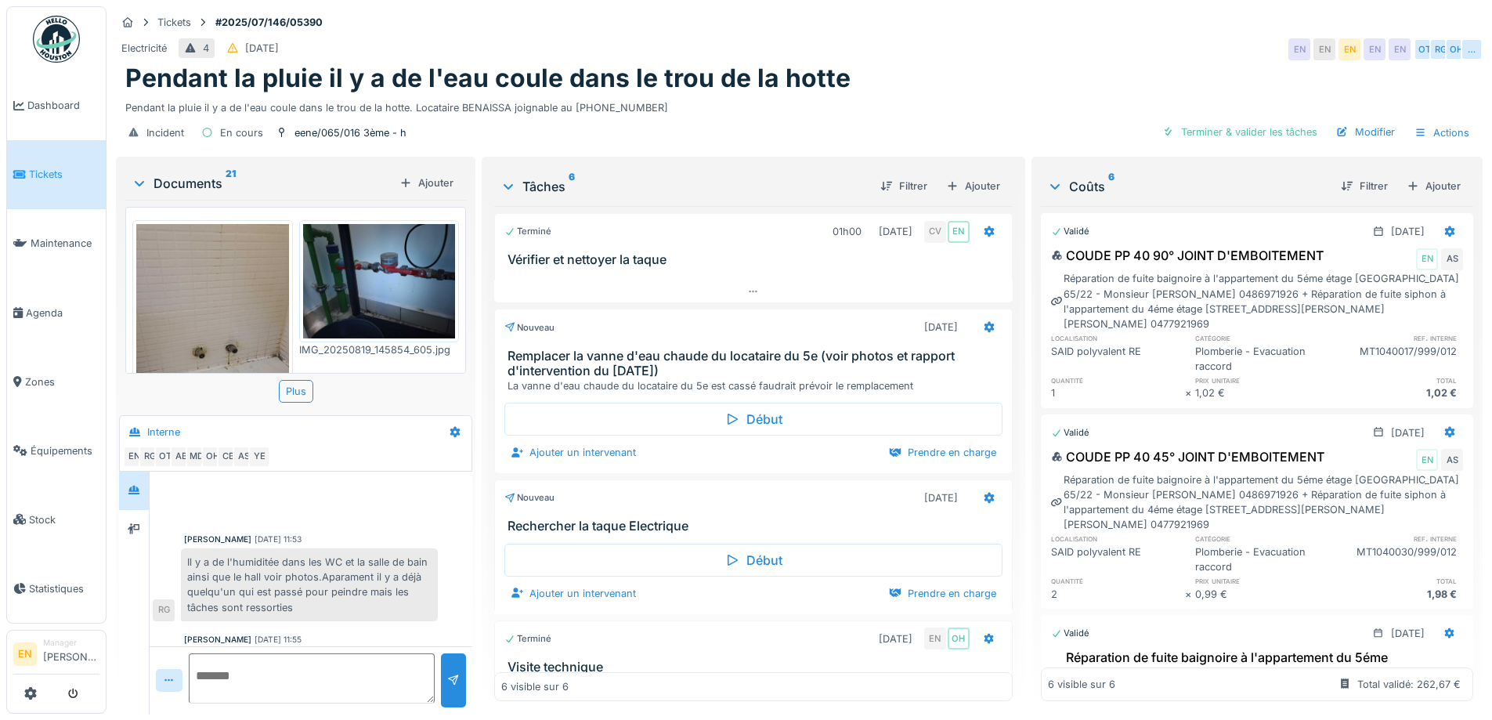
scroll to position [348, 0]
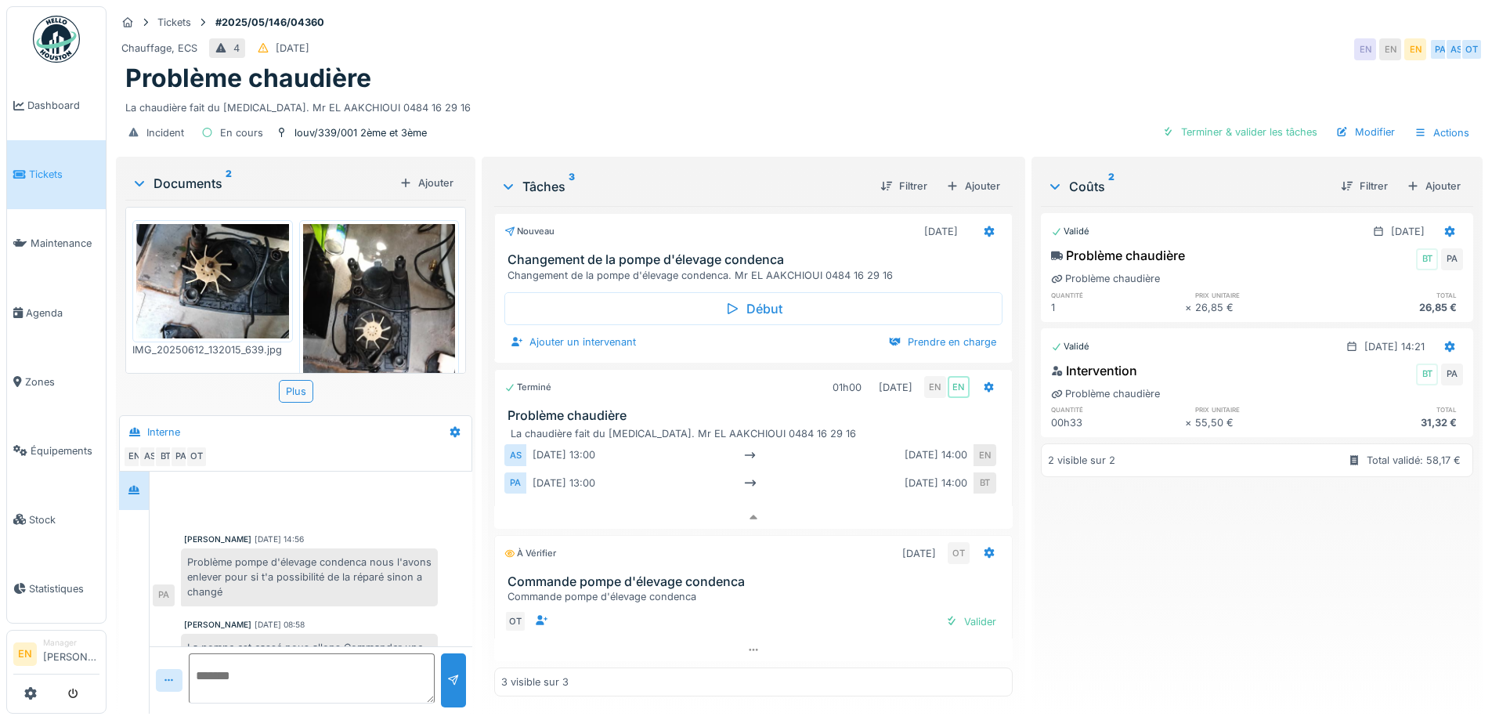
scroll to position [37, 0]
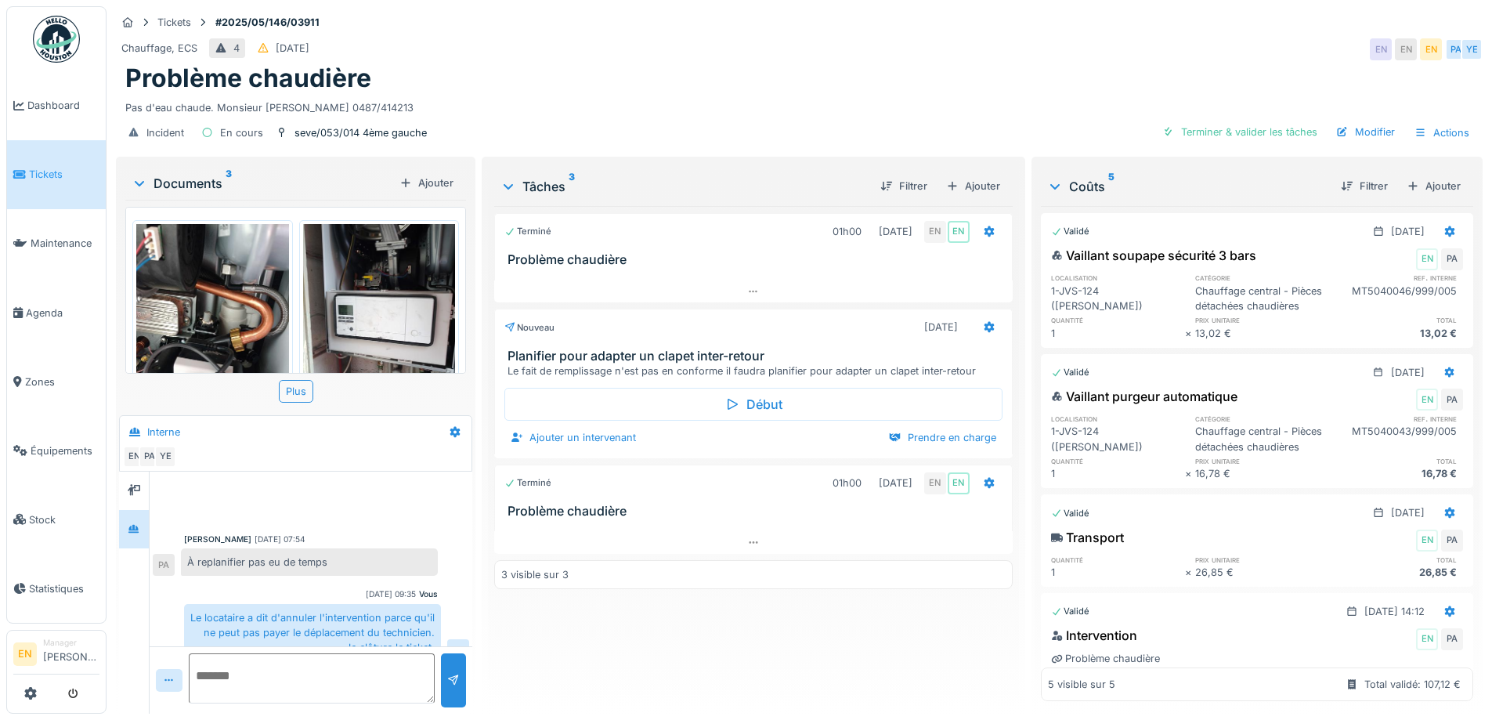
scroll to position [225, 0]
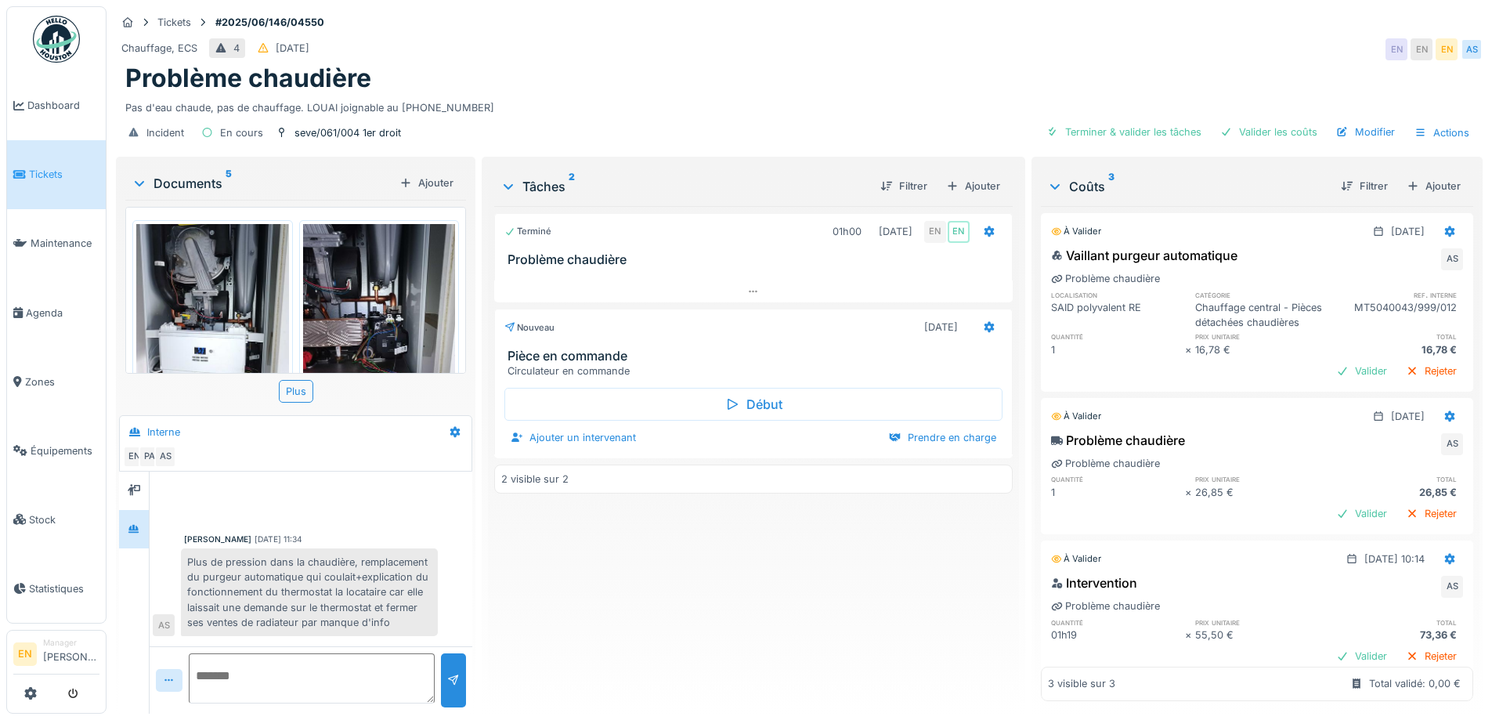
scroll to position [97, 0]
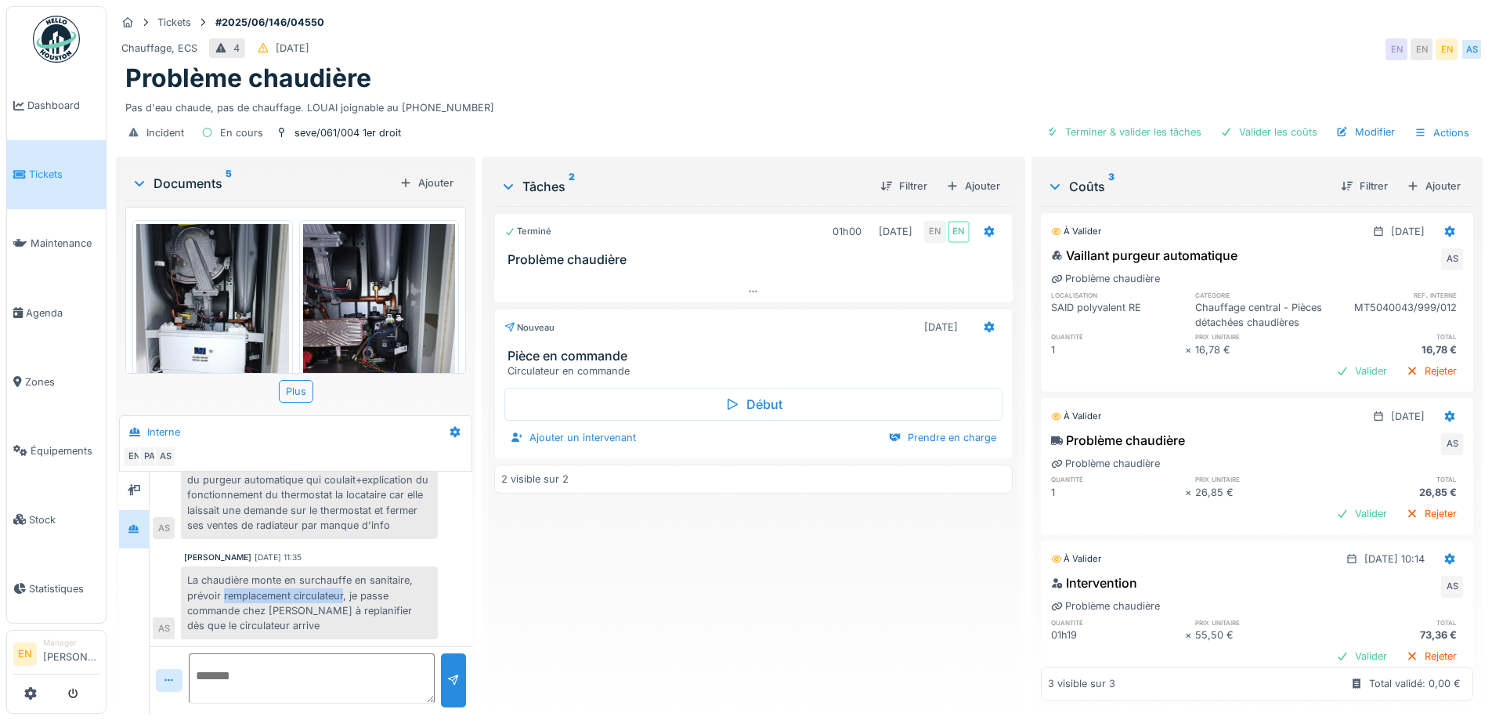
drag, startPoint x: 225, startPoint y: 595, endPoint x: 345, endPoint y: 595, distance: 120.6
click at [345, 595] on div "La chaudière monte en surchauffe en sanitaire, prévoir remplacement circulateur…" at bounding box center [309, 602] width 257 height 73
copy div "remplacement circulateur"
click at [983, 186] on div "Ajouter" at bounding box center [973, 185] width 67 height 21
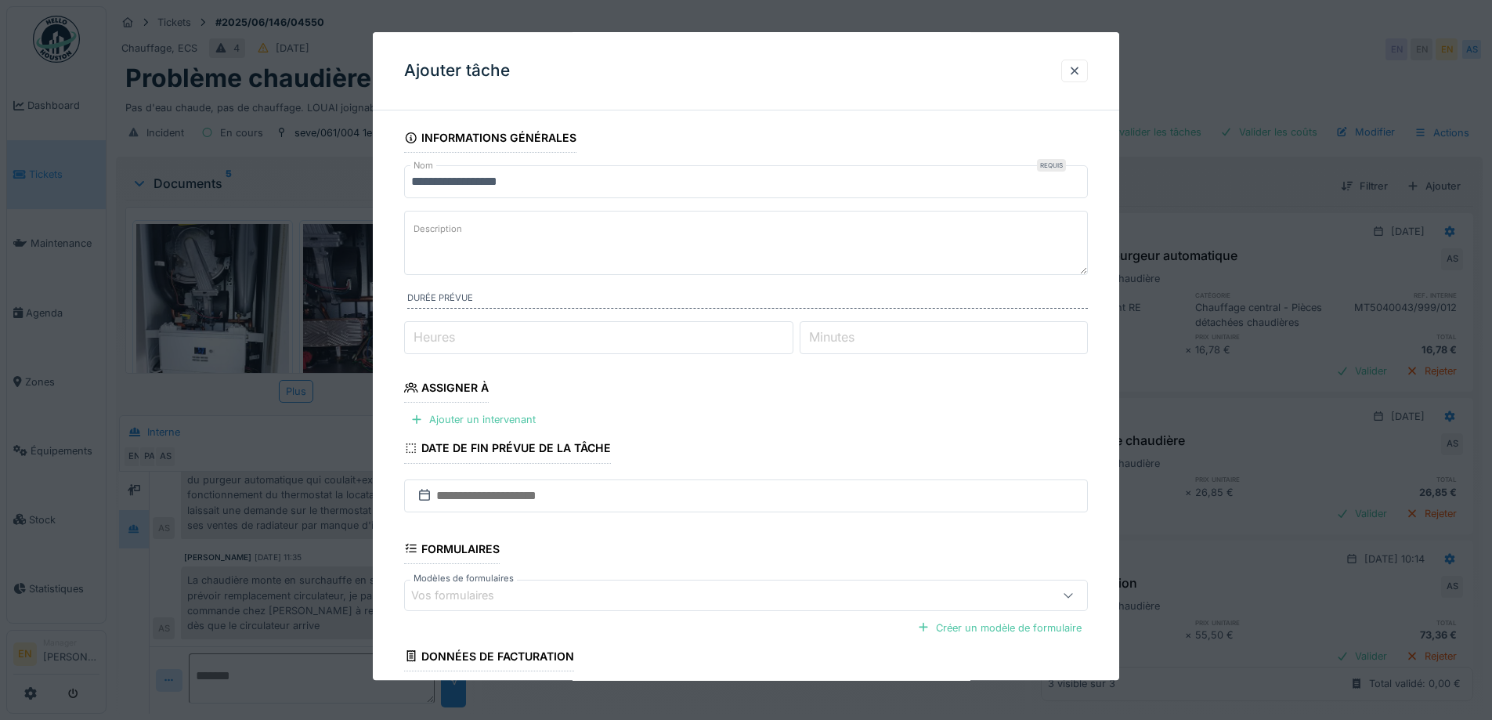
click at [506, 244] on textarea "Description" at bounding box center [746, 243] width 684 height 64
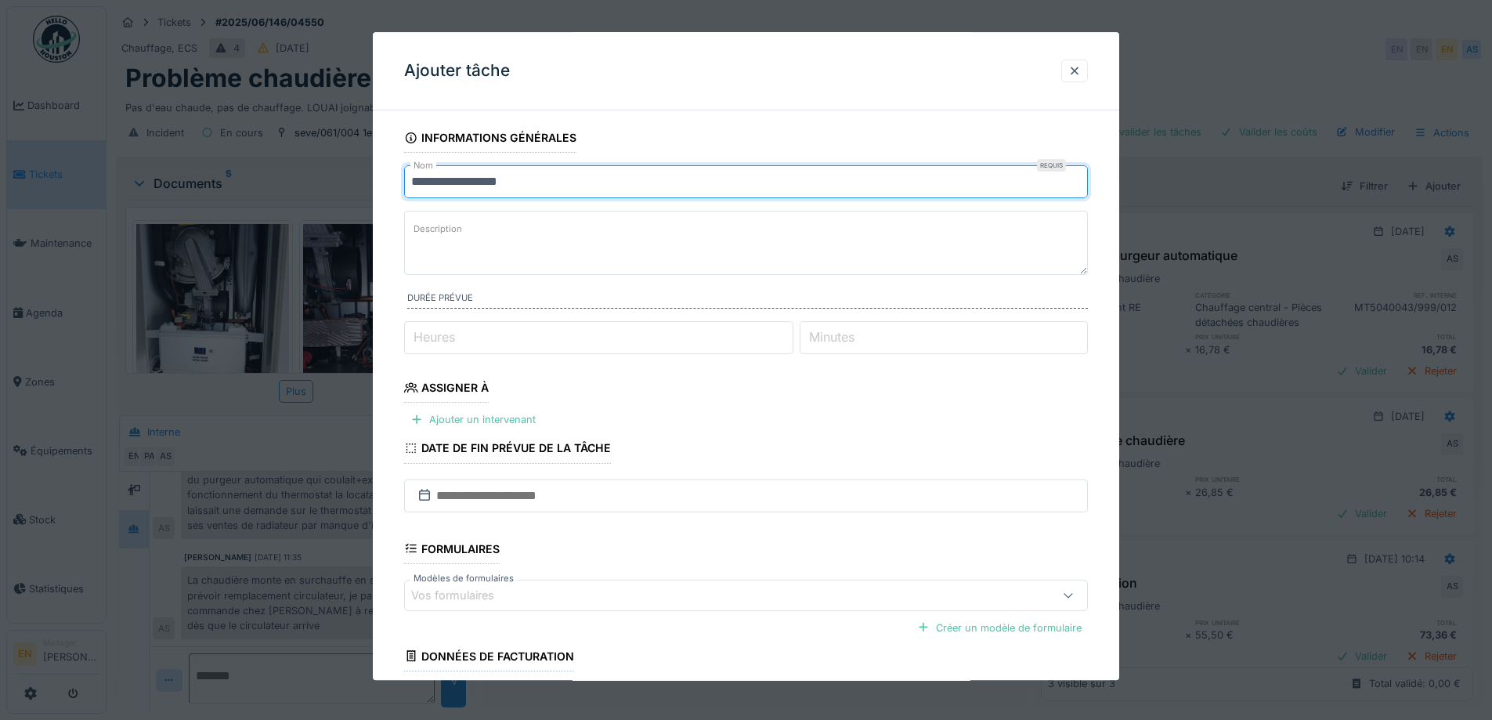
drag, startPoint x: 558, startPoint y: 187, endPoint x: 321, endPoint y: 207, distance: 238.1
click at [321, 207] on div "**********" at bounding box center [800, 360] width 1386 height 720
paste input "******"
click at [417, 178] on input "**********" at bounding box center [746, 181] width 684 height 33
type input "**********"
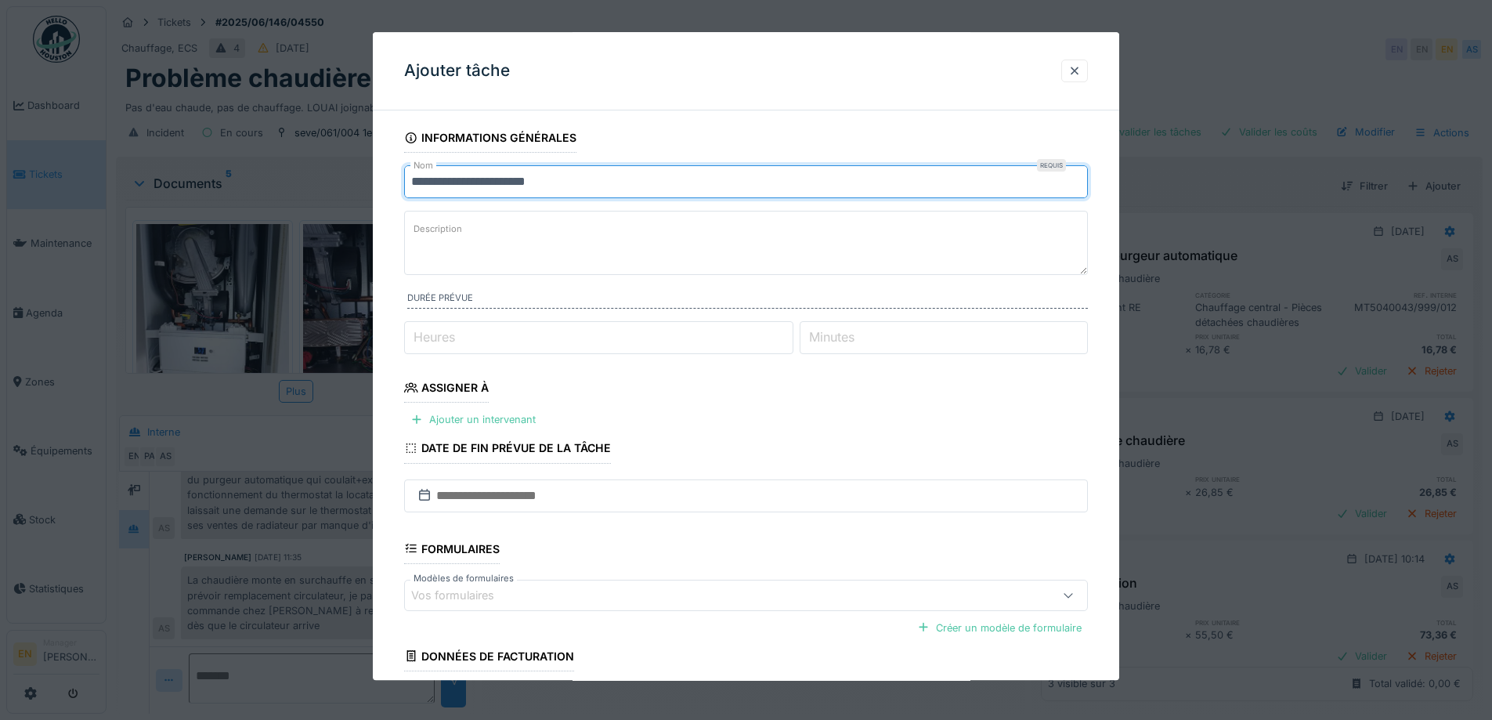
click at [475, 231] on textarea "Description" at bounding box center [746, 243] width 684 height 64
drag, startPoint x: 585, startPoint y: 172, endPoint x: 356, endPoint y: 197, distance: 230.9
click at [356, 197] on div "**********" at bounding box center [800, 360] width 1386 height 720
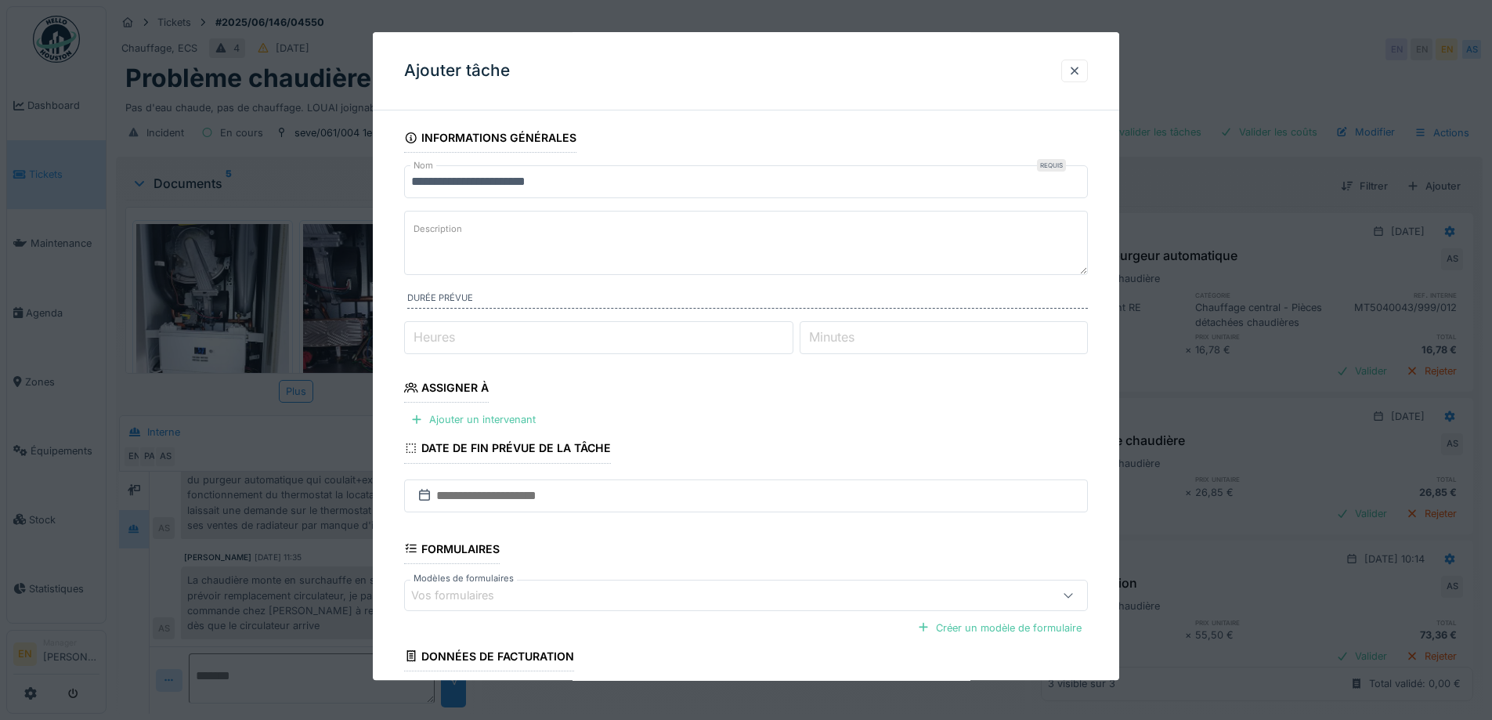
click at [432, 222] on label "Description" at bounding box center [437, 230] width 55 height 20
click at [432, 222] on textarea "Description" at bounding box center [746, 243] width 684 height 64
click at [445, 238] on label "Description" at bounding box center [437, 230] width 55 height 20
click at [445, 238] on textarea "Description" at bounding box center [746, 243] width 684 height 64
paste textarea "**********"
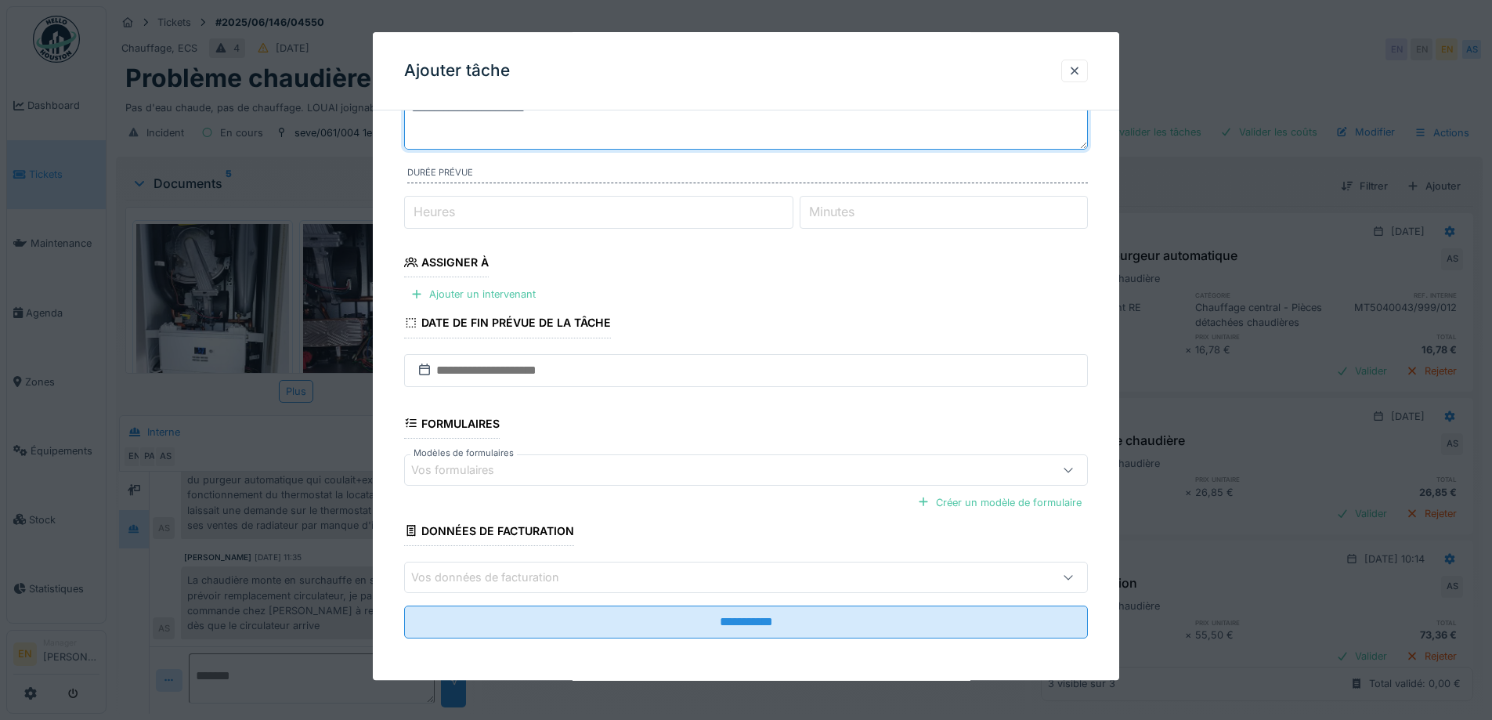
scroll to position [128, 0]
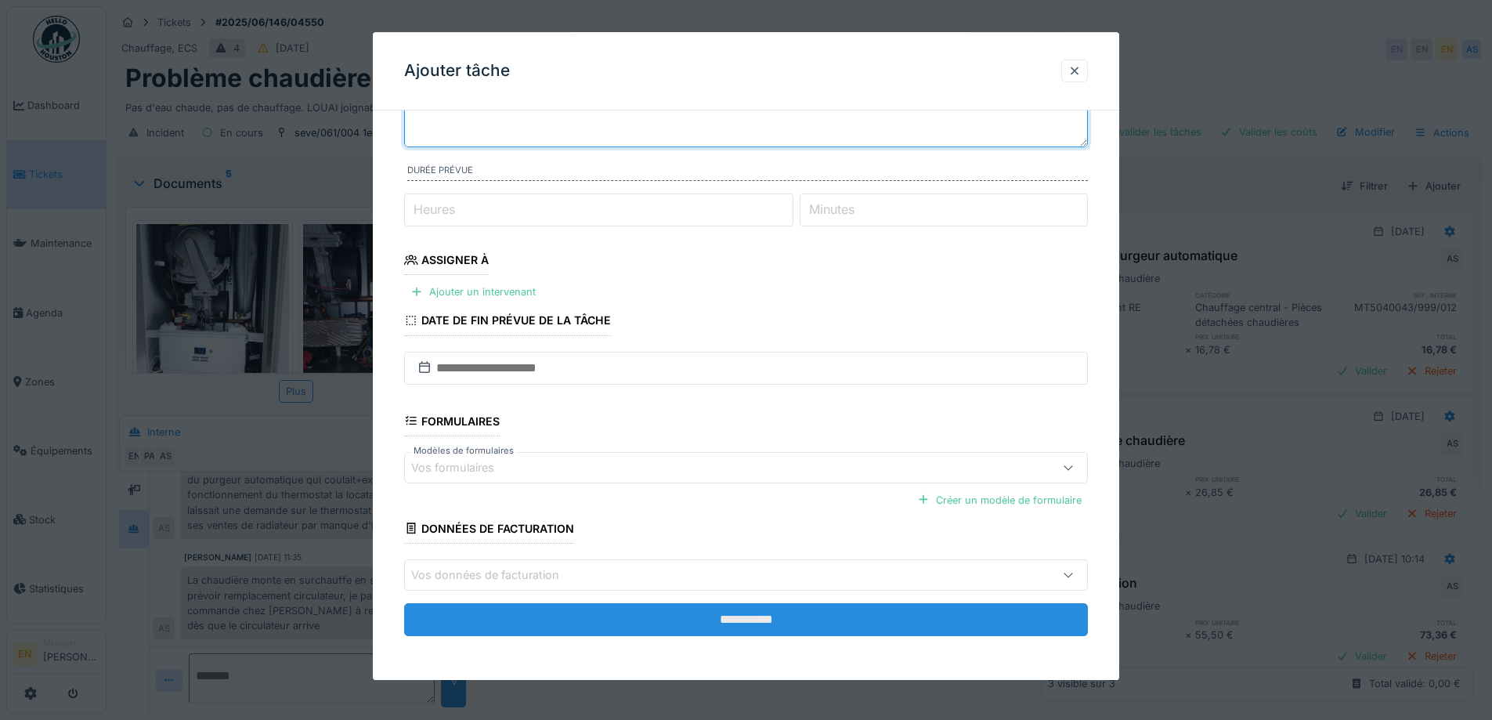
type textarea "**********"
click at [747, 626] on input "**********" at bounding box center [746, 619] width 684 height 33
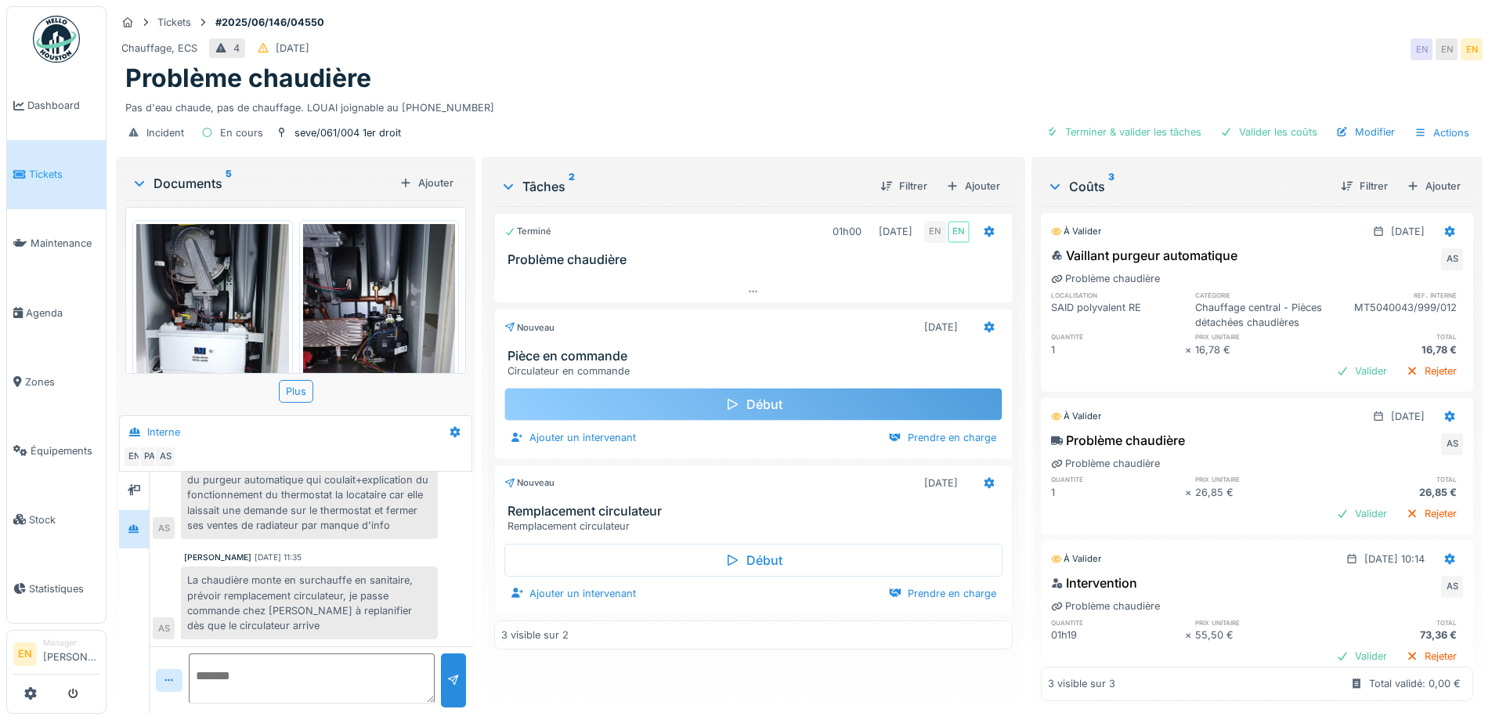
scroll to position [0, 0]
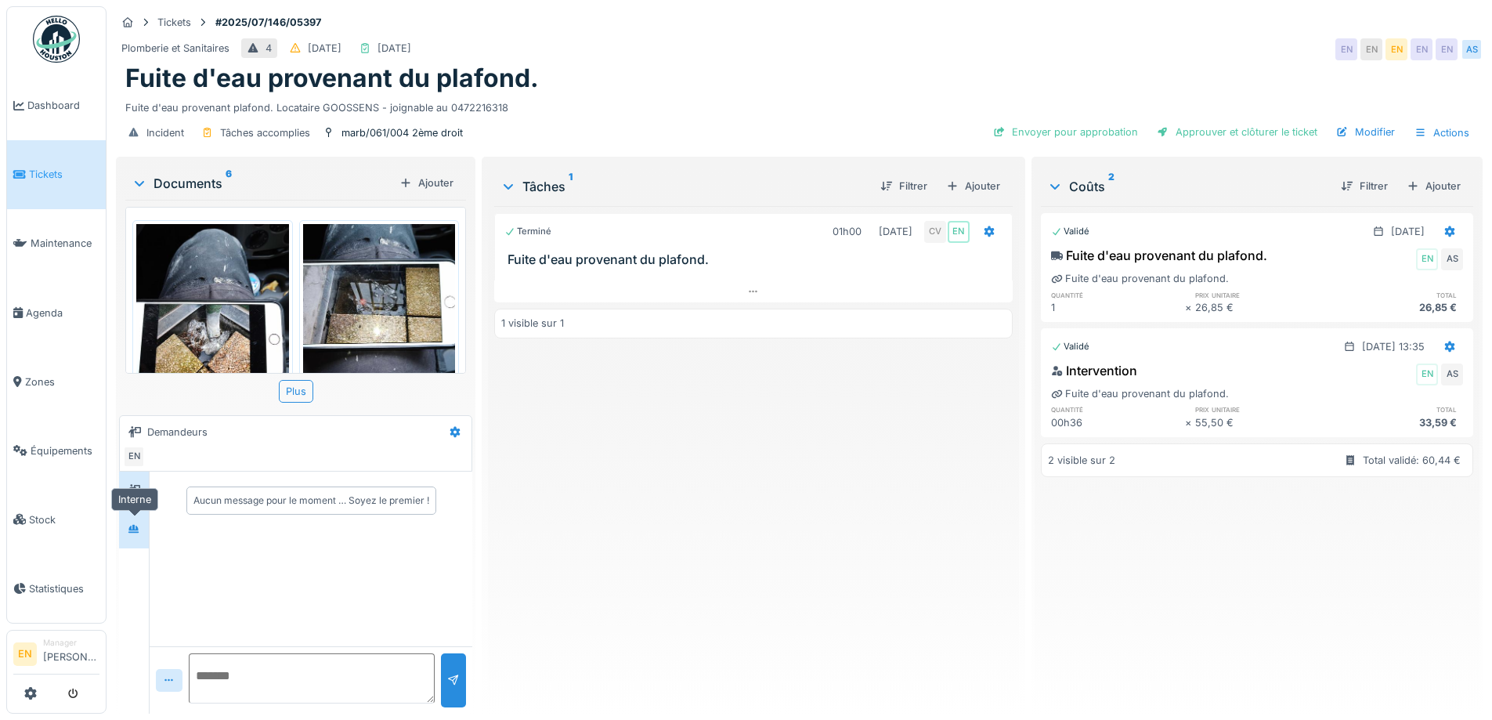
click at [136, 531] on icon at bounding box center [134, 529] width 13 height 10
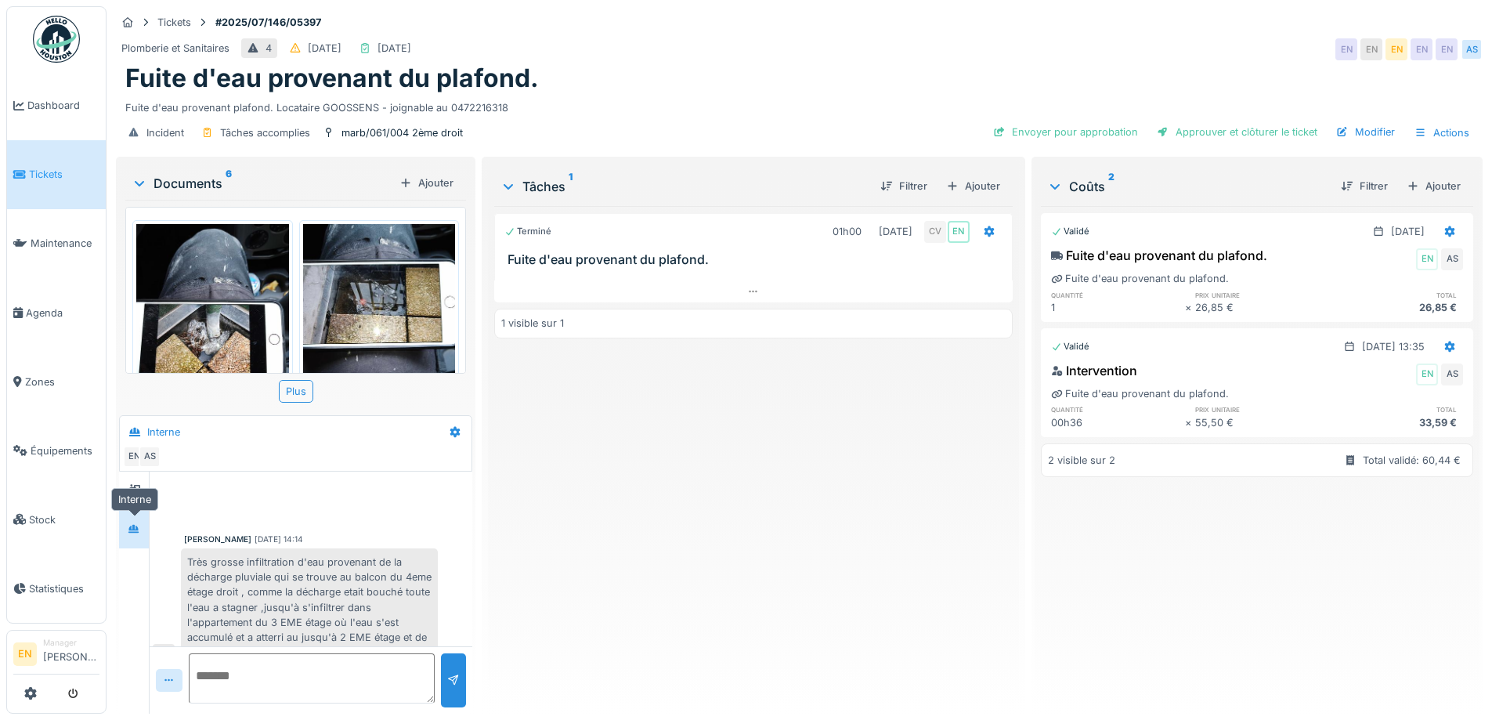
scroll to position [538, 0]
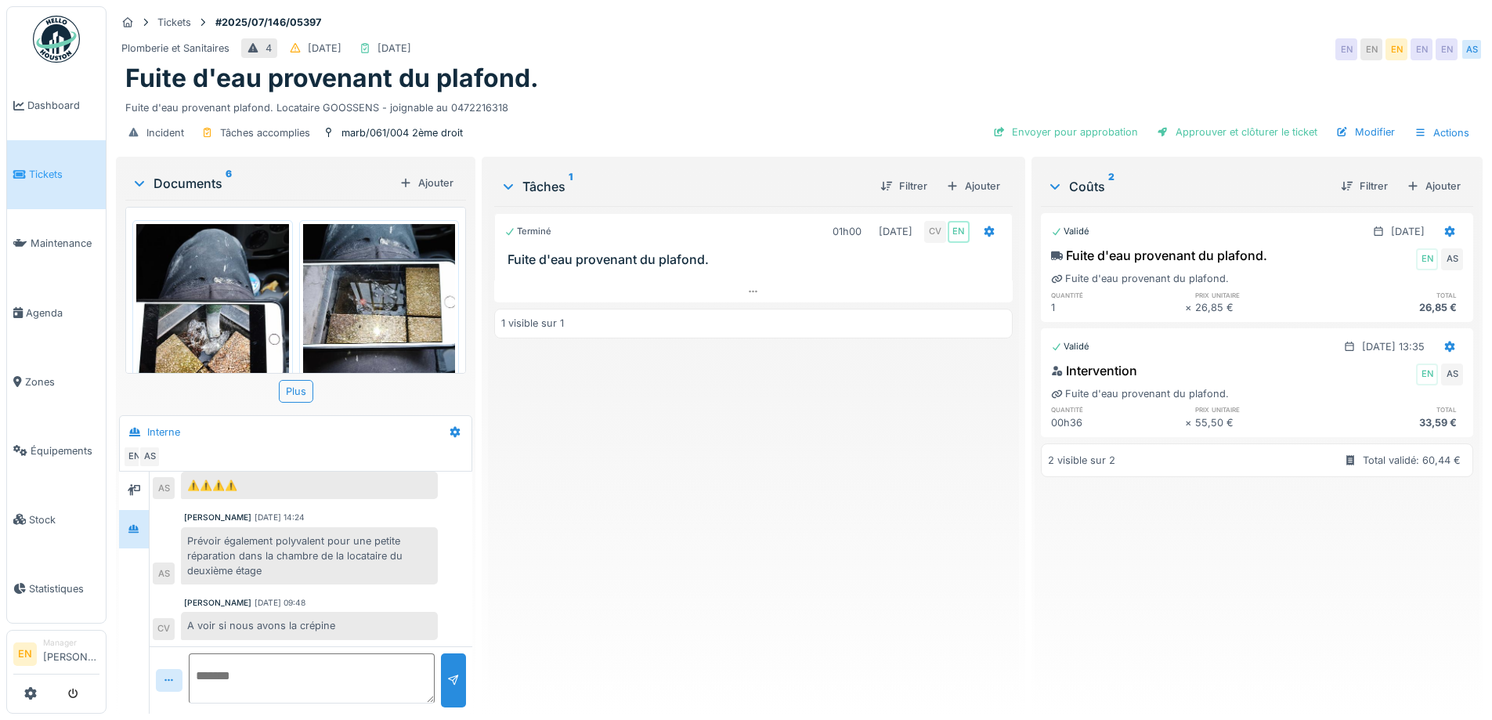
click at [217, 322] on img at bounding box center [212, 325] width 153 height 203
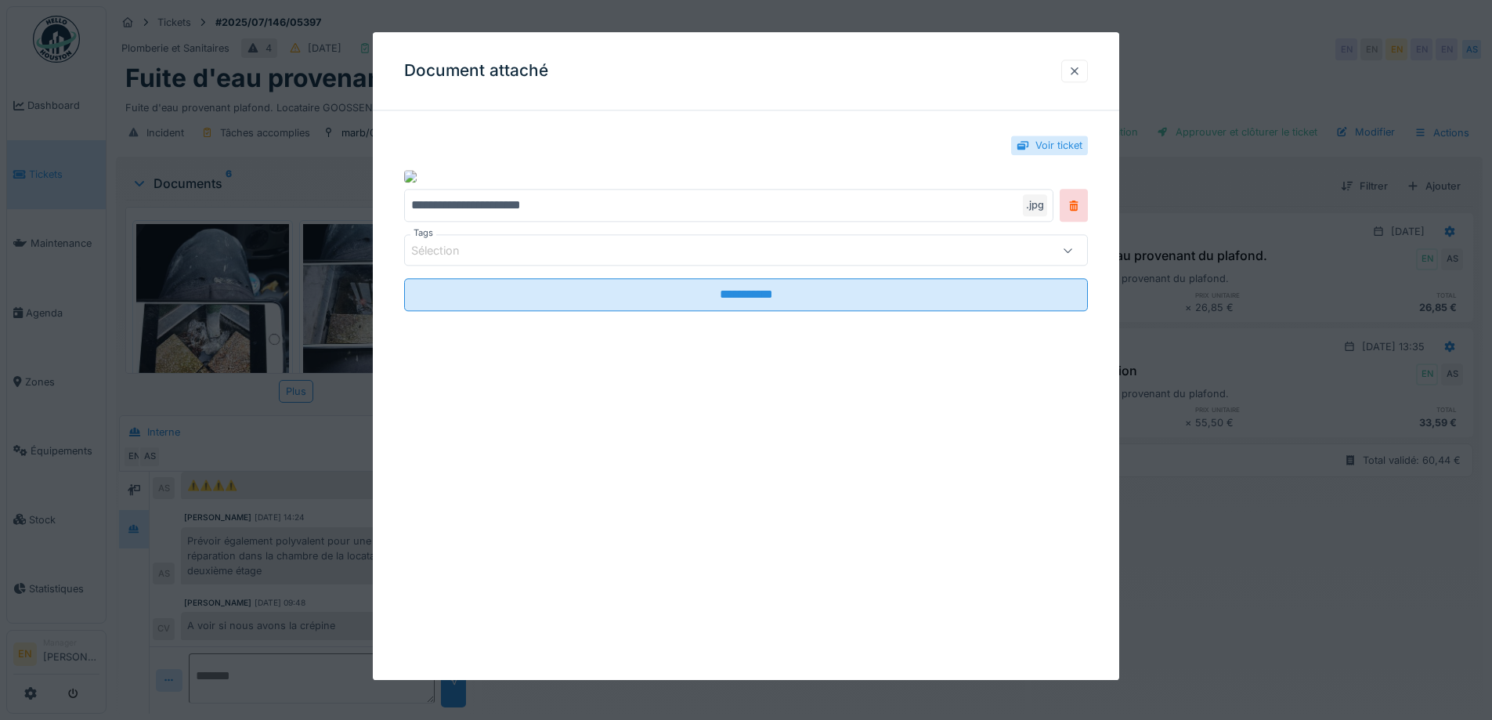
click at [1074, 76] on div at bounding box center [1074, 70] width 13 height 15
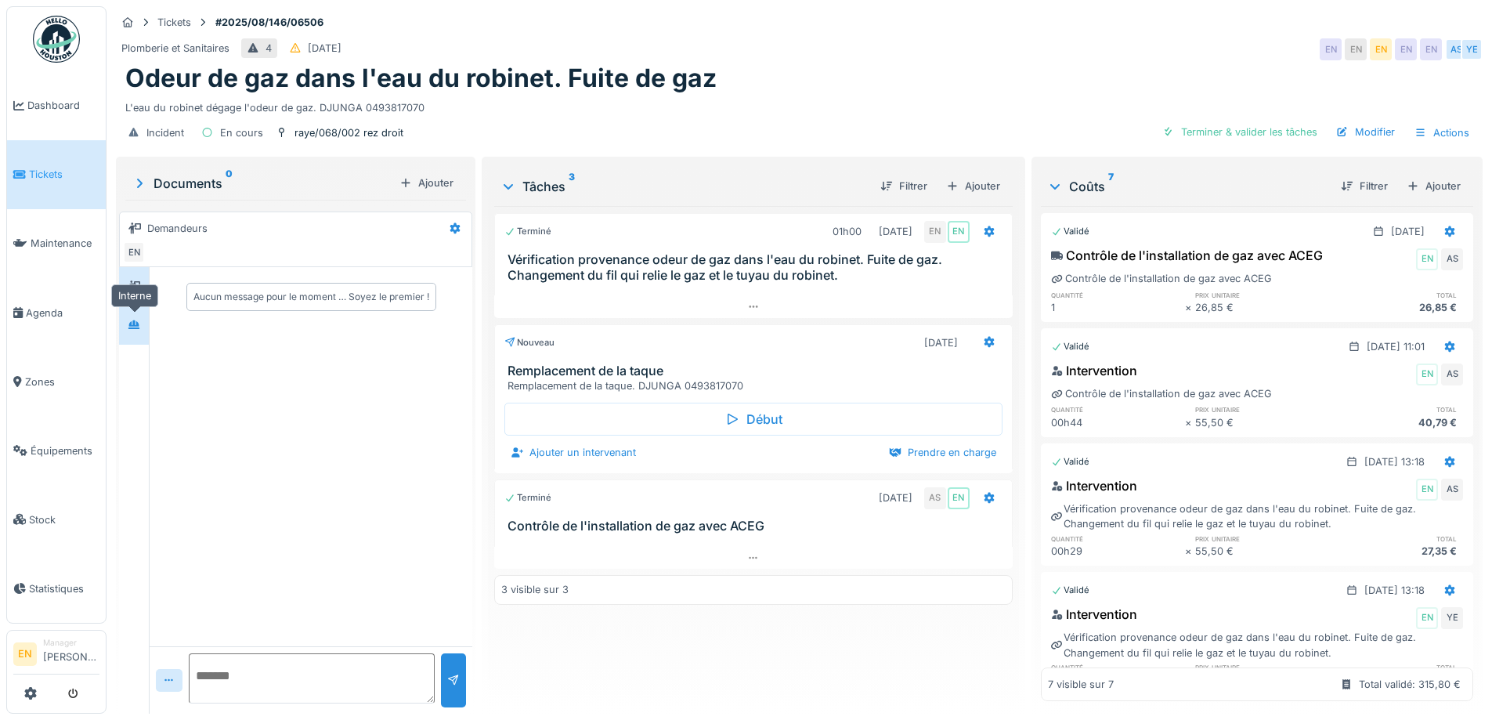
click at [138, 323] on icon at bounding box center [133, 324] width 11 height 9
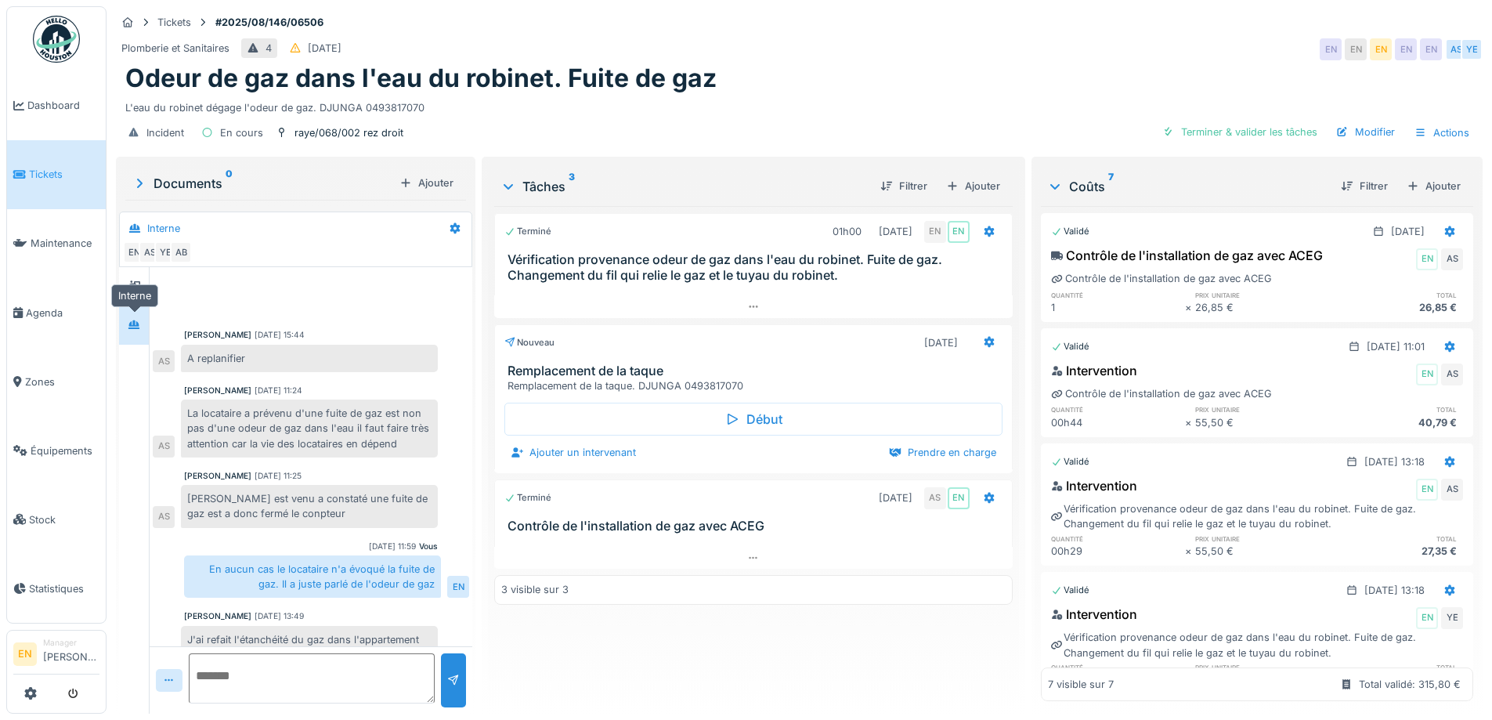
scroll to position [360, 0]
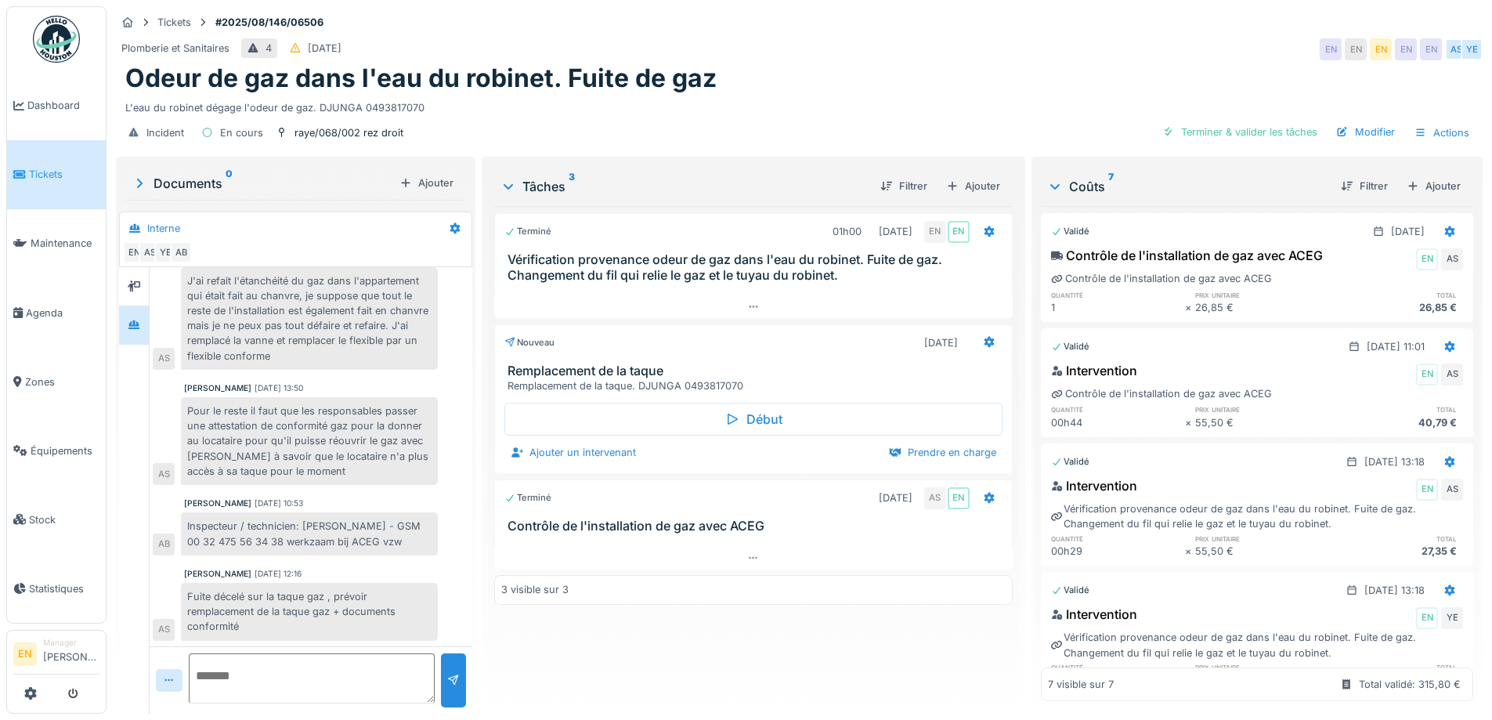
click at [345, 620] on div "Fuite décelé sur la taque gaz , prévoir remplacement de la taque gaz + document…" at bounding box center [309, 612] width 257 height 58
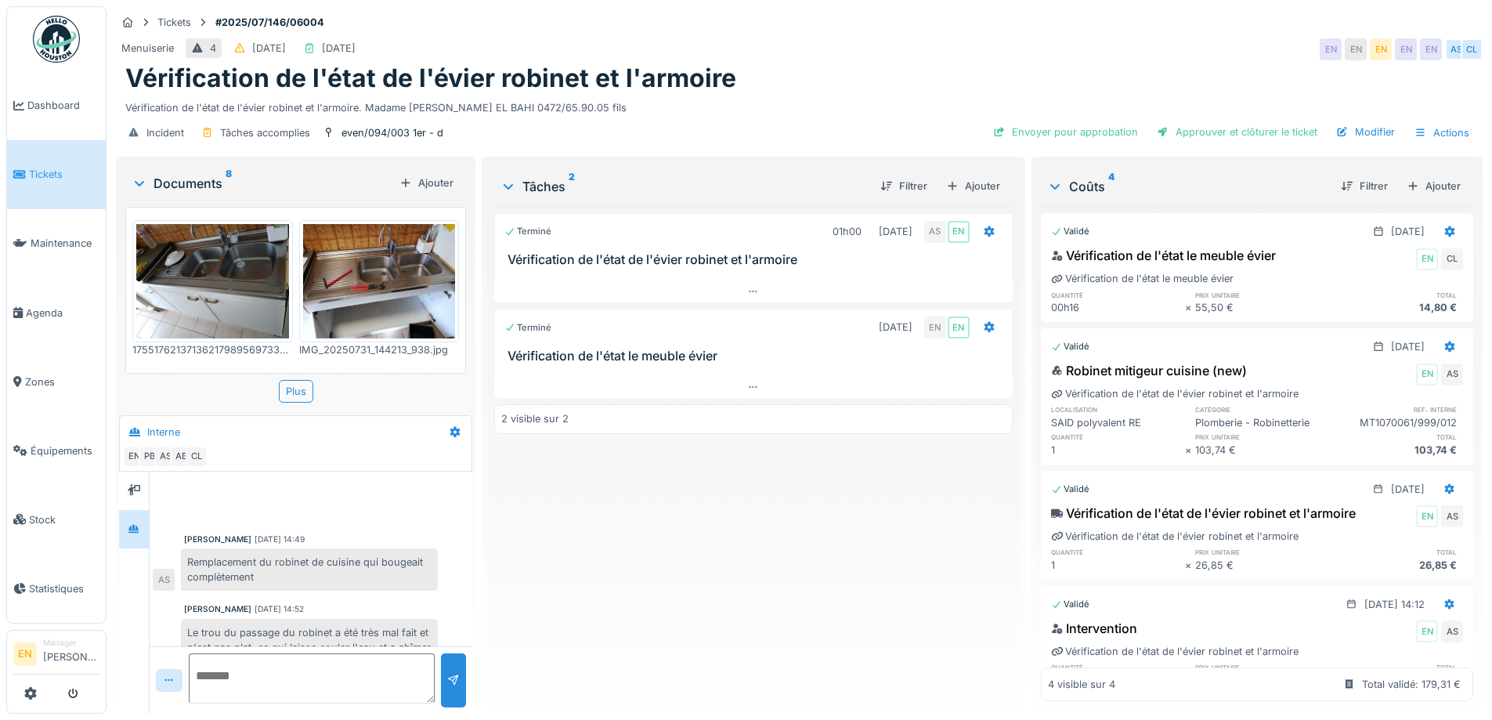
scroll to position [162, 0]
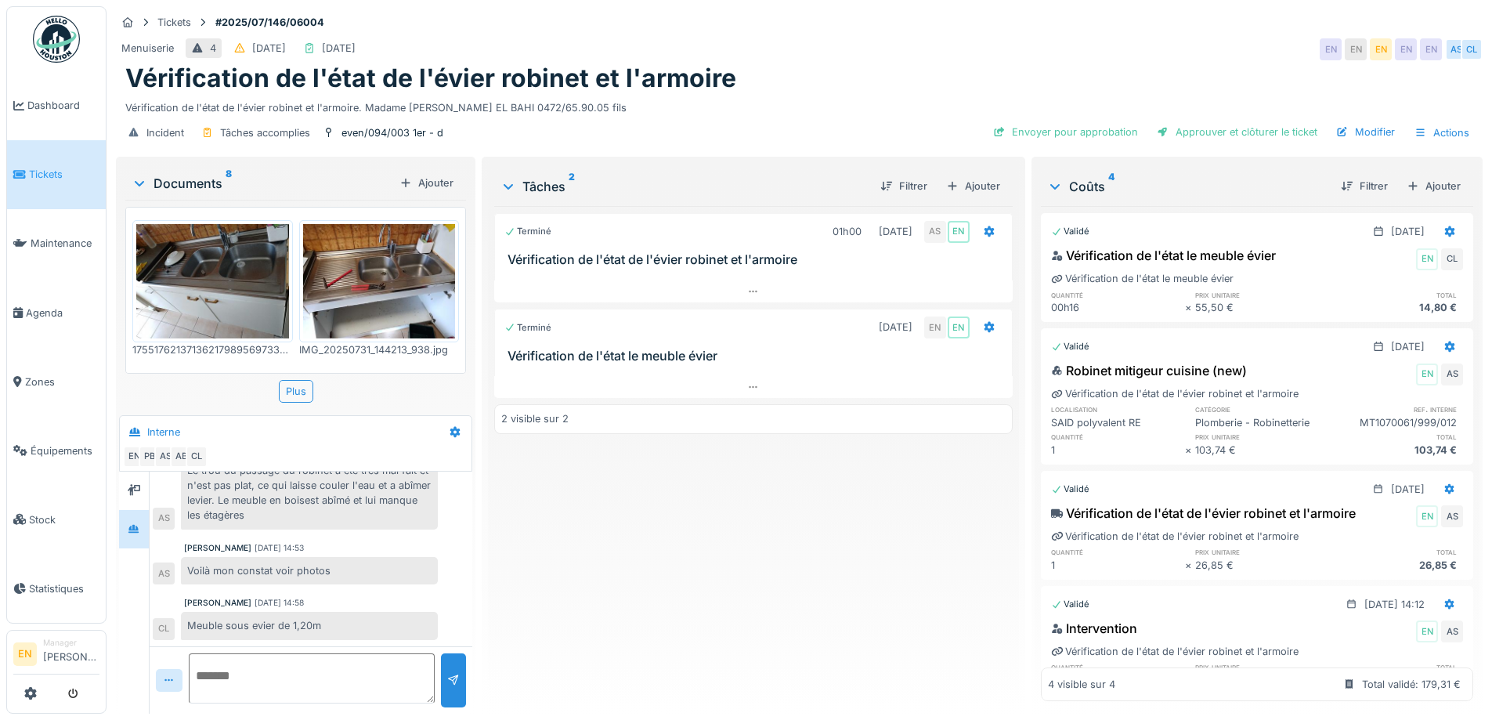
click at [805, 534] on div "Terminé 01h00 31/07/2025 AS EN Vérification de l'état de l'évier robinet et l'a…" at bounding box center [753, 453] width 518 height 495
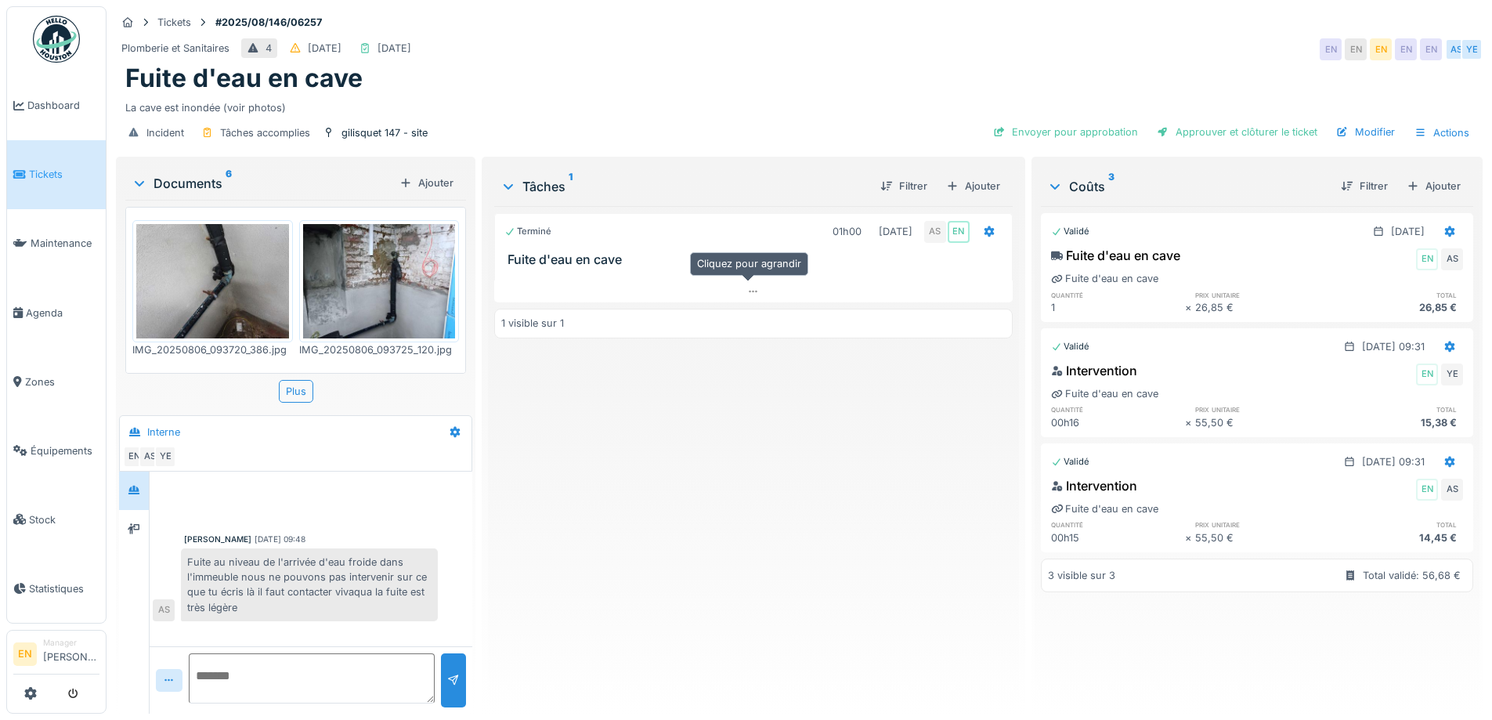
scroll to position [377, 0]
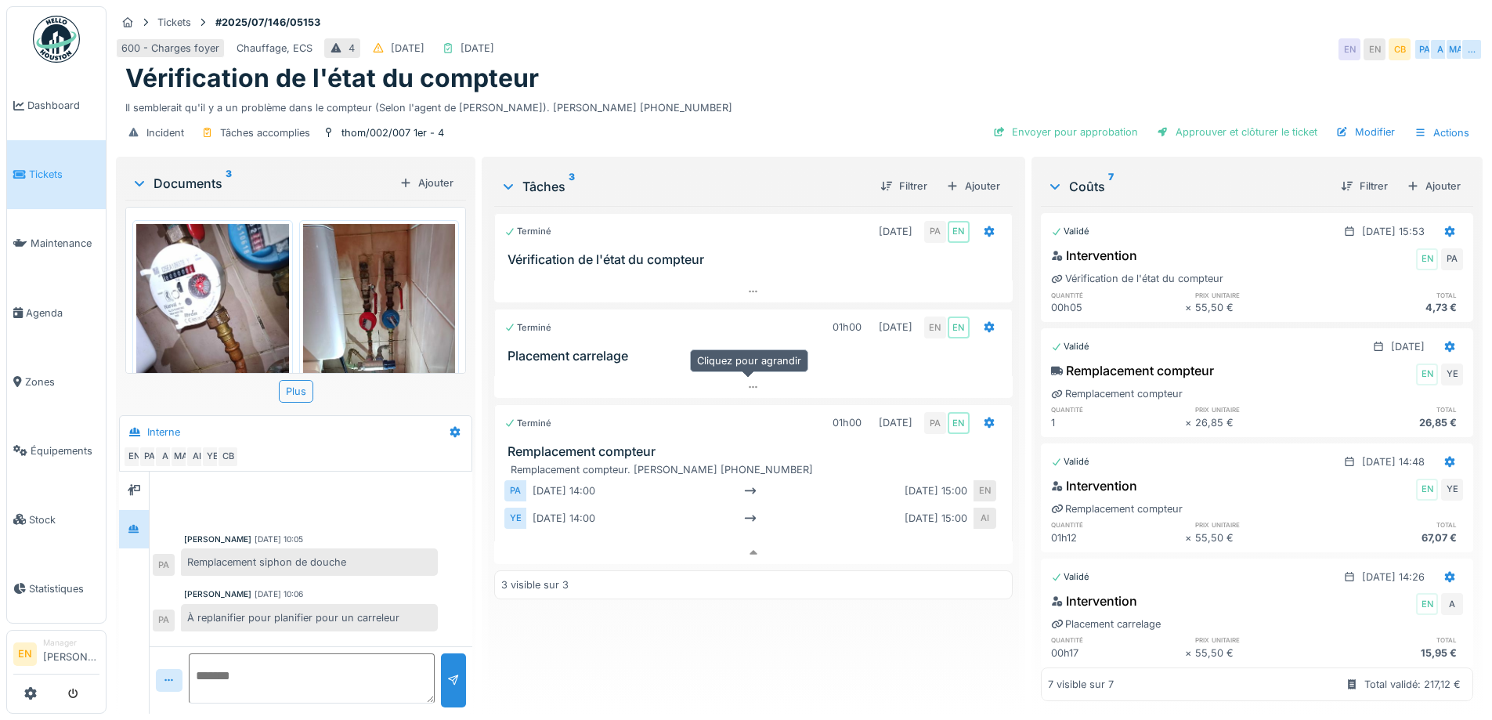
scroll to position [258, 0]
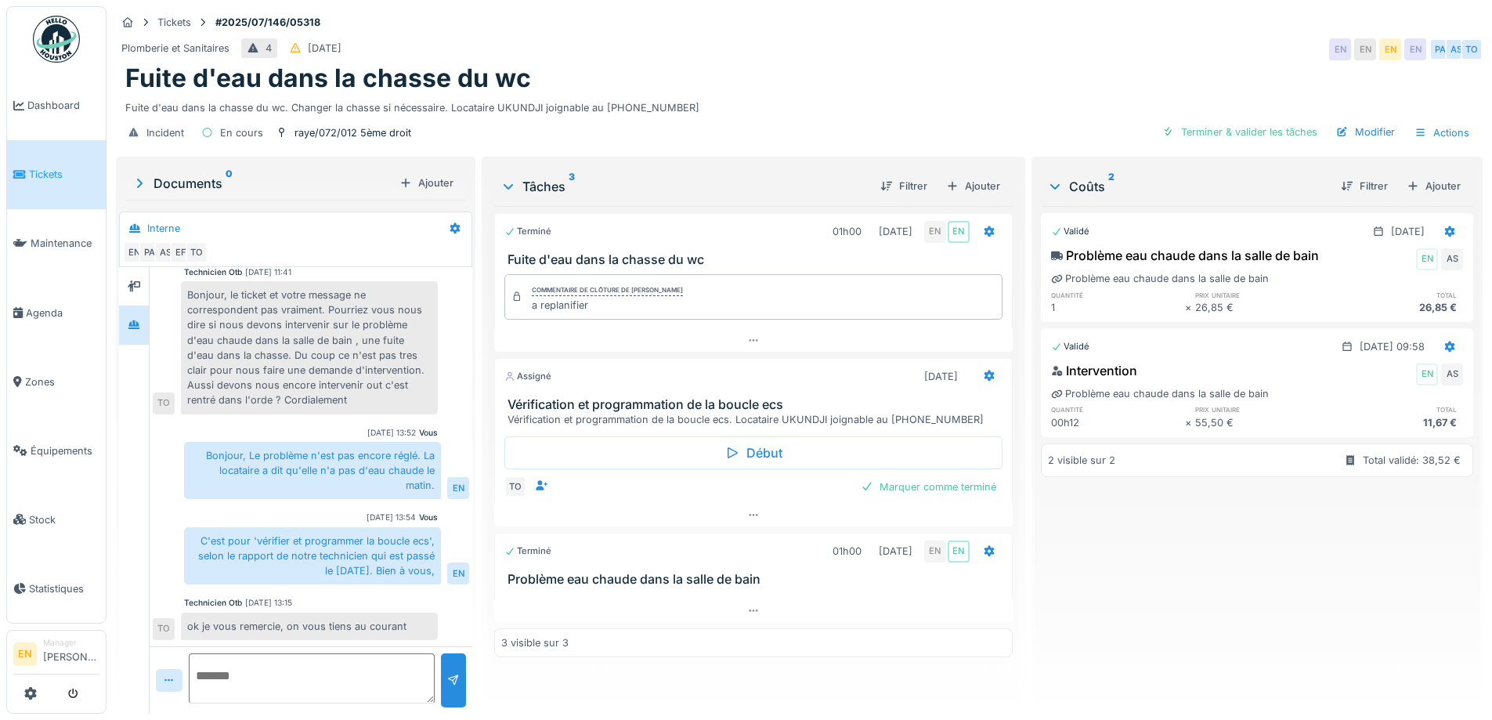
click at [840, 76] on div "Fuite d'eau dans la chasse du wc" at bounding box center [799, 78] width 1348 height 30
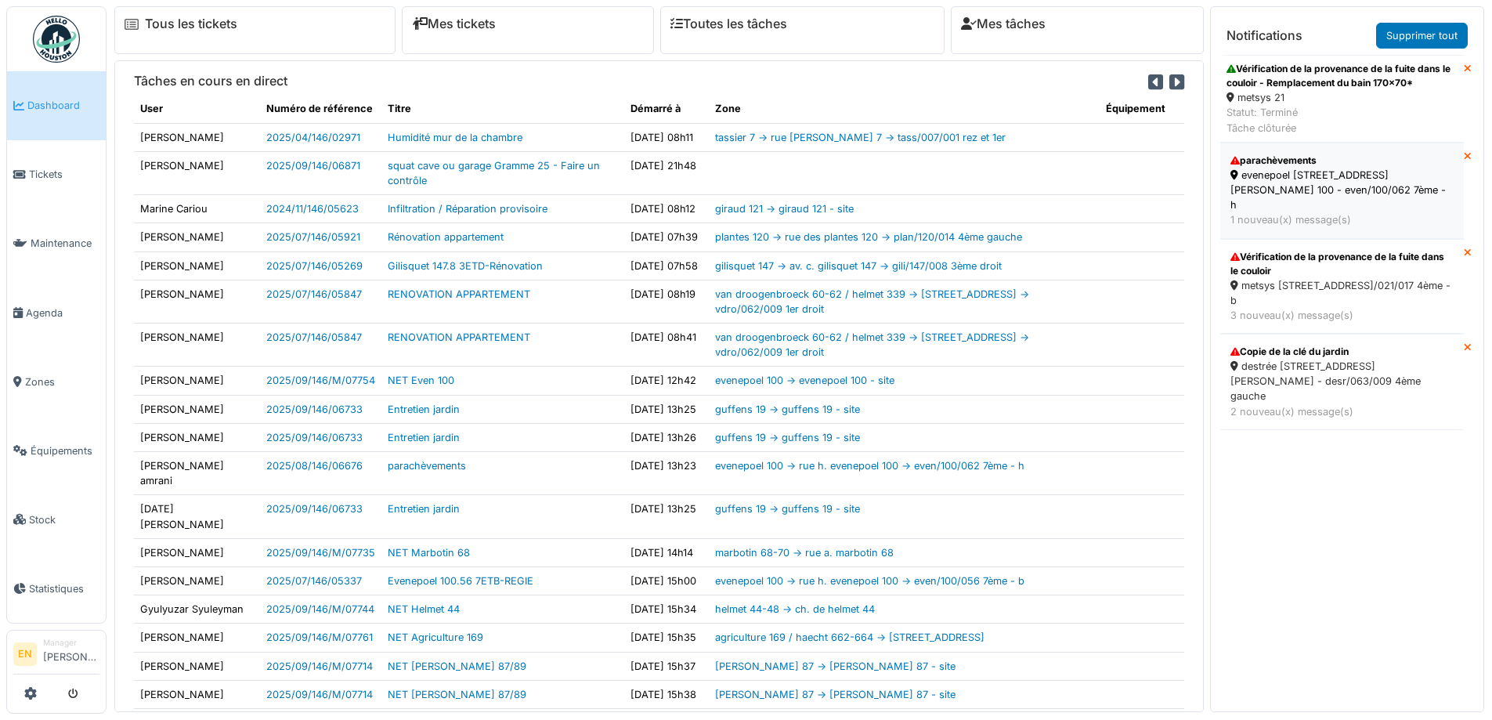
click at [1302, 181] on div "evenepoel [STREET_ADDRESS][PERSON_NAME] 100 - even/100/062 7ème - h" at bounding box center [1342, 190] width 223 height 45
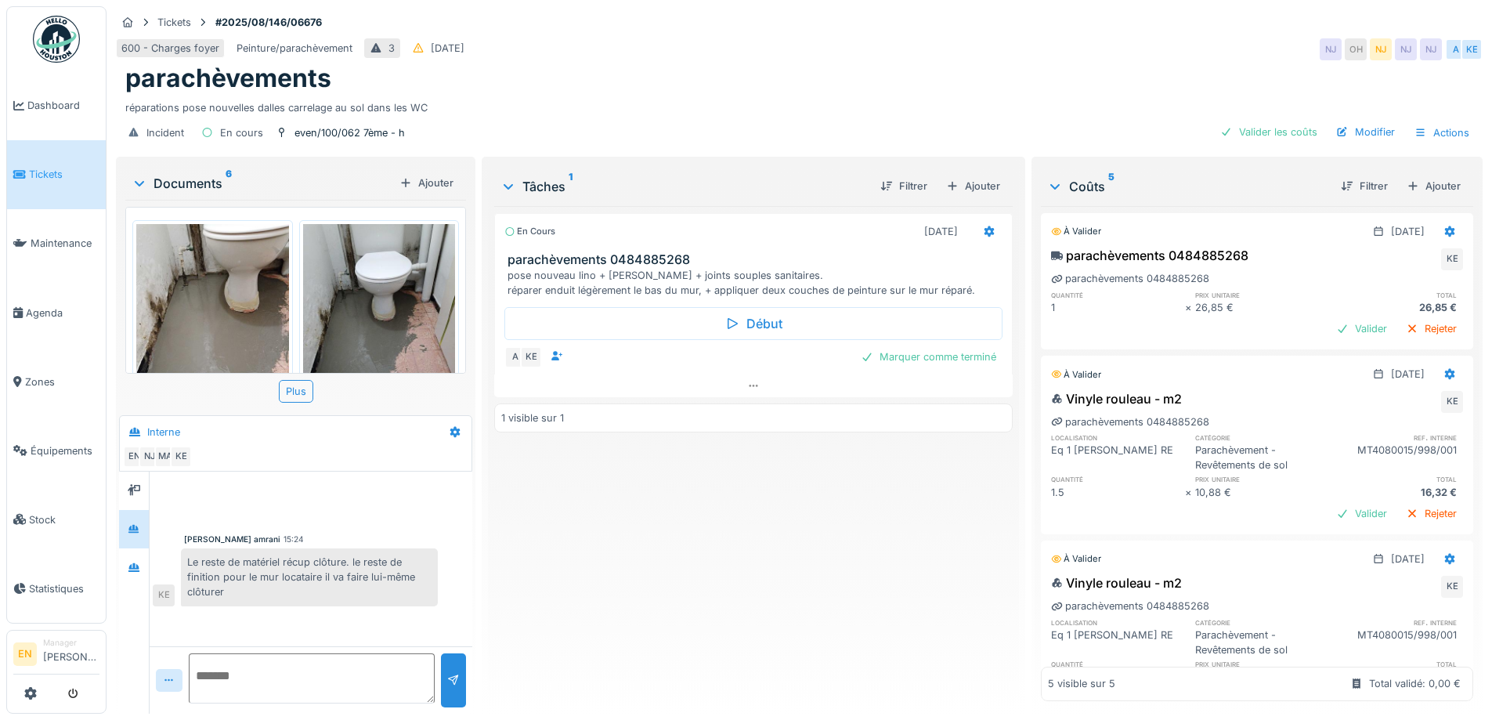
click at [615, 542] on div "En cours 04/09/2025 parachèvements 0484885268 pose nouveau lino + plinthes + jo…" at bounding box center [753, 453] width 518 height 495
click at [580, 578] on div "En cours 04/09/2025 parachèvements 0484885268 pose nouveau lino + plinthes + jo…" at bounding box center [753, 453] width 518 height 495
click at [56, 49] on img at bounding box center [56, 39] width 47 height 47
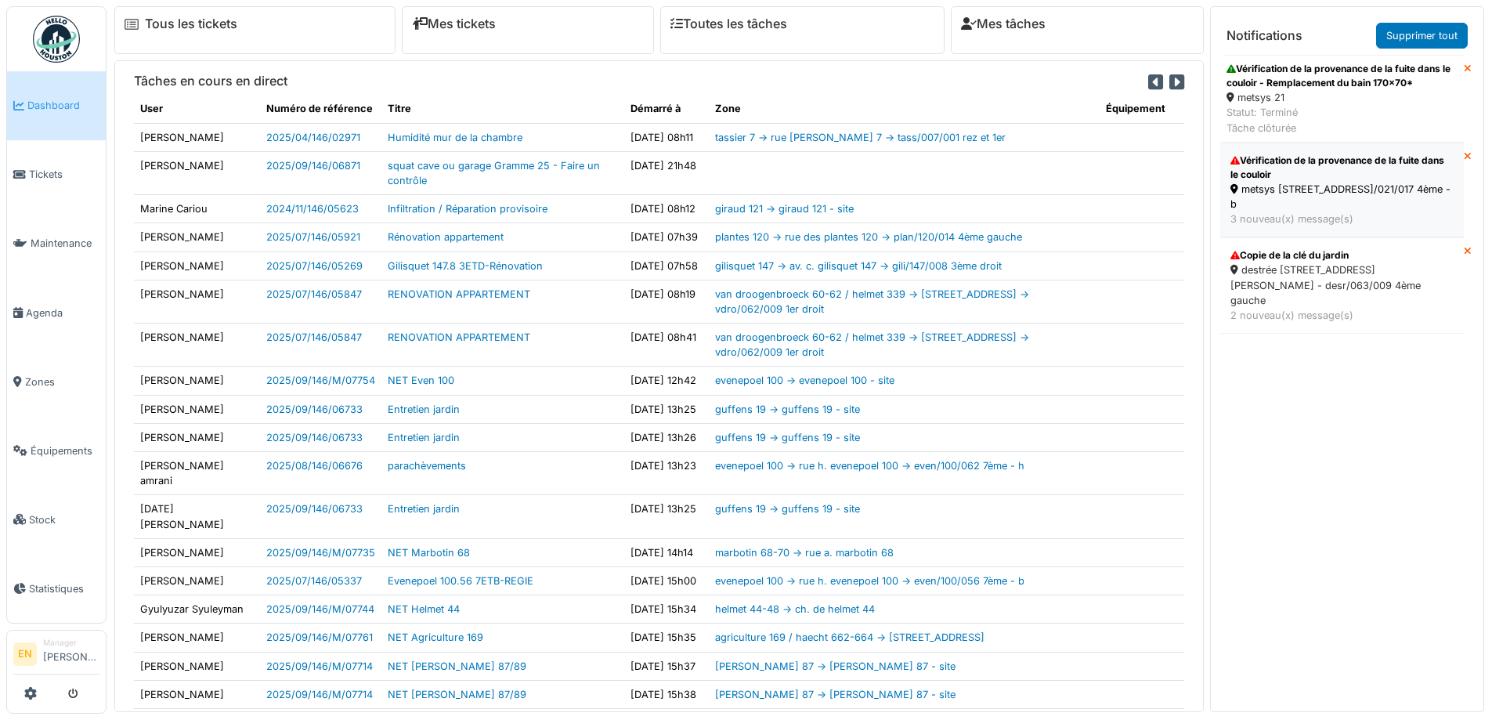
click at [1286, 185] on div "metsys [STREET_ADDRESS]/021/017 4ème - b" at bounding box center [1342, 197] width 223 height 30
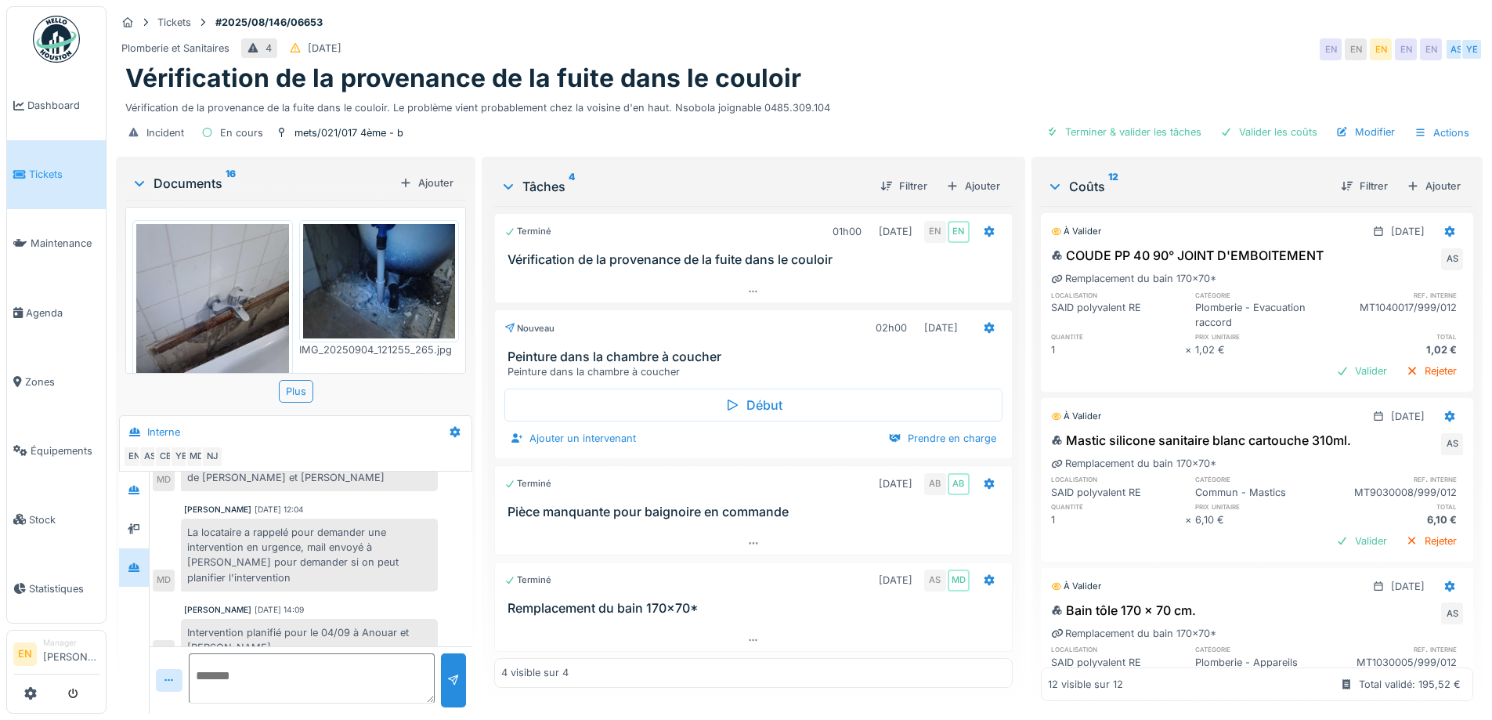
scroll to position [147, 0]
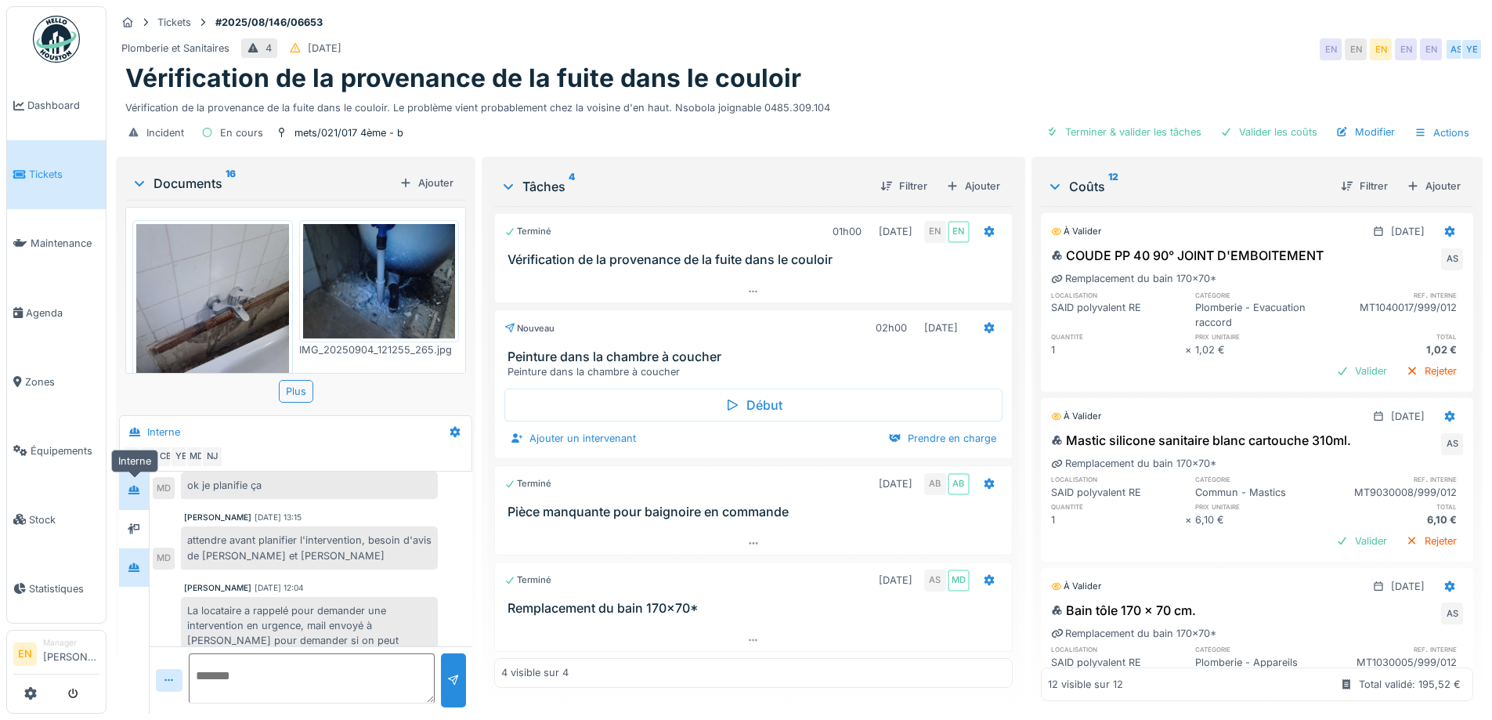
click at [132, 490] on icon at bounding box center [133, 490] width 11 height 9
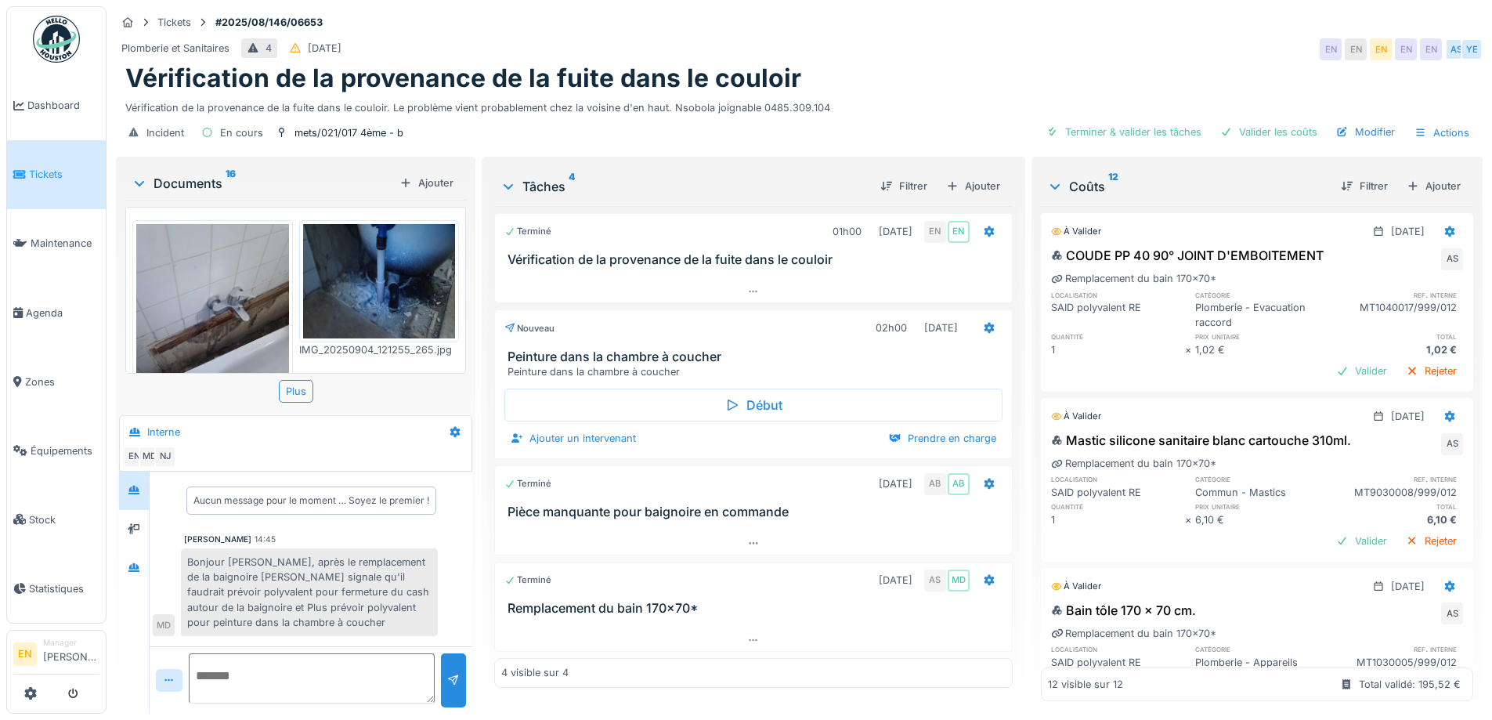
click at [898, 65] on div "Vérification de la provenance de la fuite dans le couloir" at bounding box center [799, 78] width 1348 height 30
click at [122, 550] on div at bounding box center [134, 567] width 30 height 38
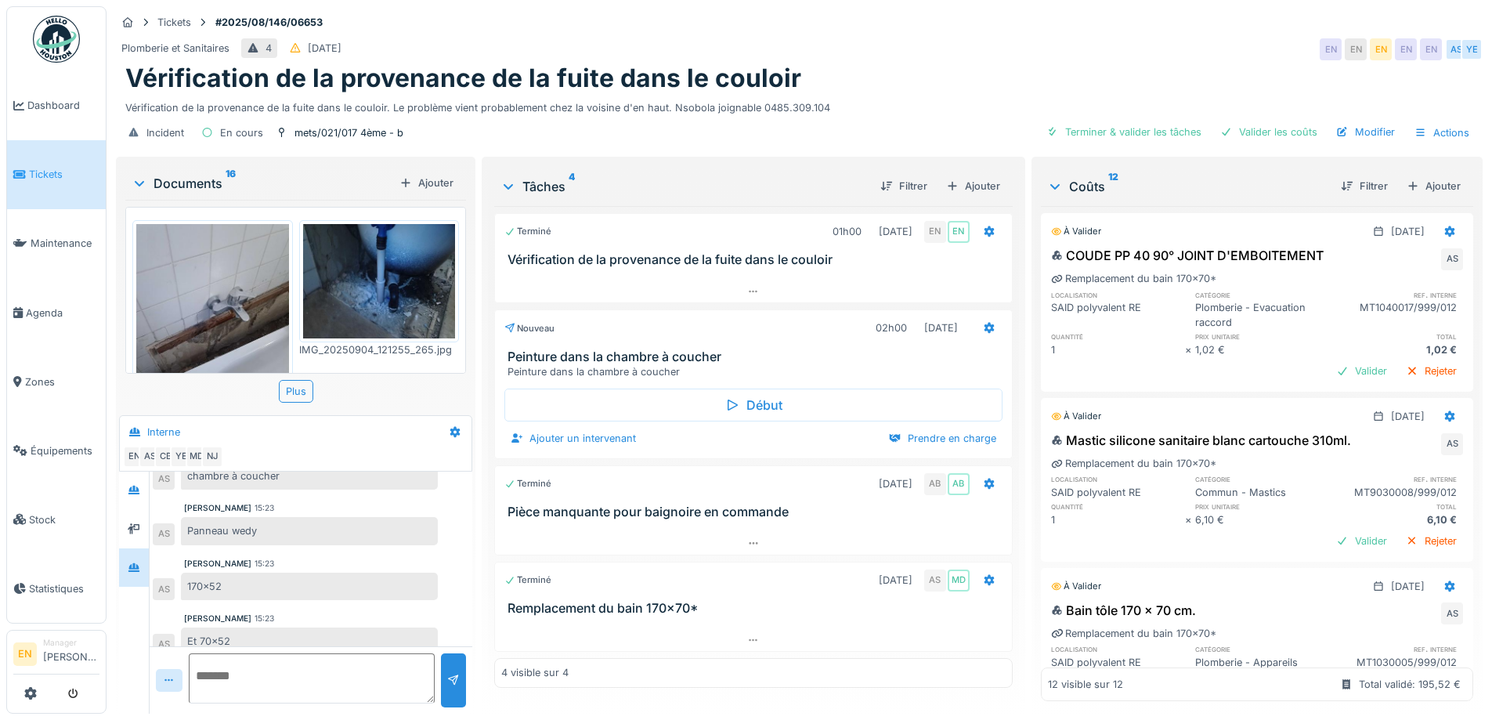
scroll to position [539, 0]
click at [807, 94] on div "Vérification de la provenance de la fuite dans le couloir. Le problème vient pr…" at bounding box center [799, 104] width 1348 height 21
click at [1140, 94] on div "Vérification de la provenance de la fuite dans le couloir. Le problème vient pr…" at bounding box center [799, 104] width 1348 height 21
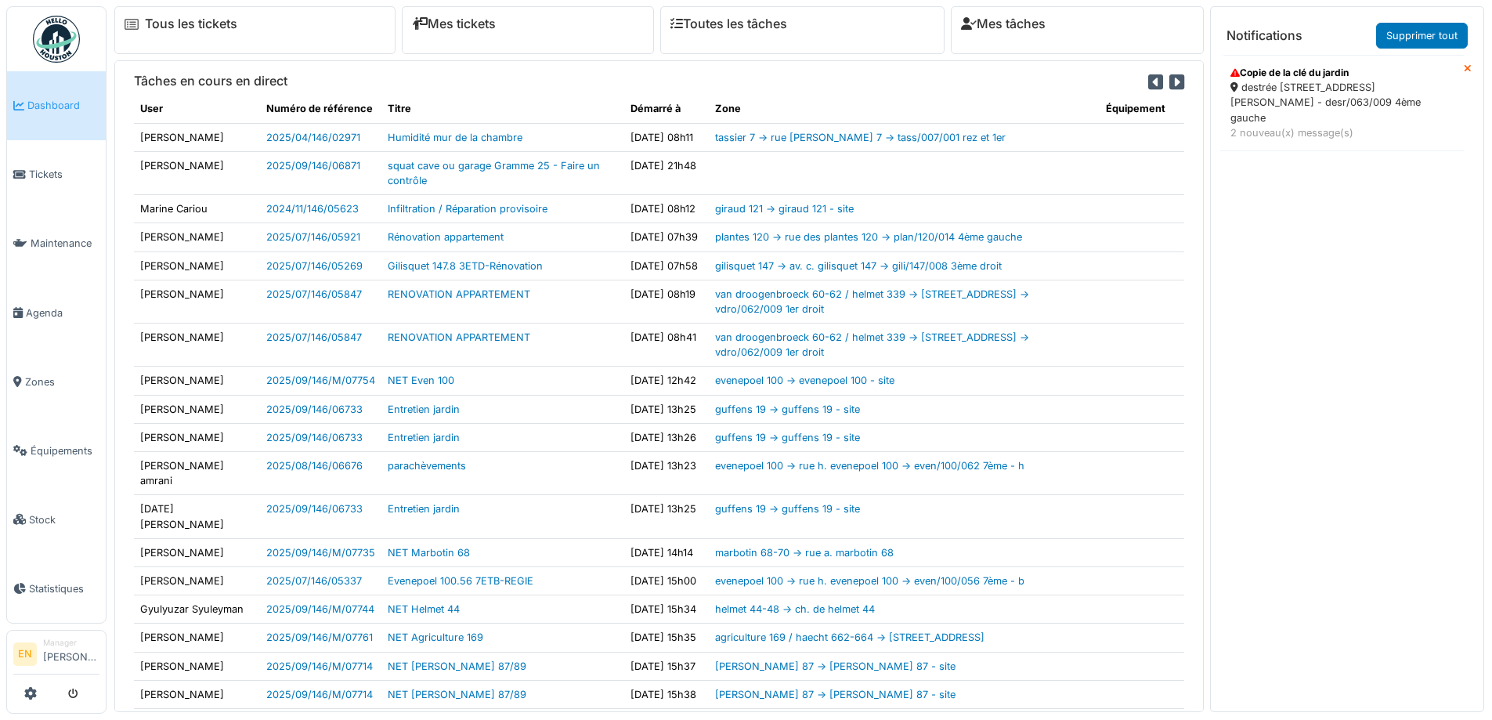
click at [1304, 107] on div "destrée [STREET_ADDRESS][PERSON_NAME] - desr/063/009 4ème gauche" at bounding box center [1342, 102] width 223 height 45
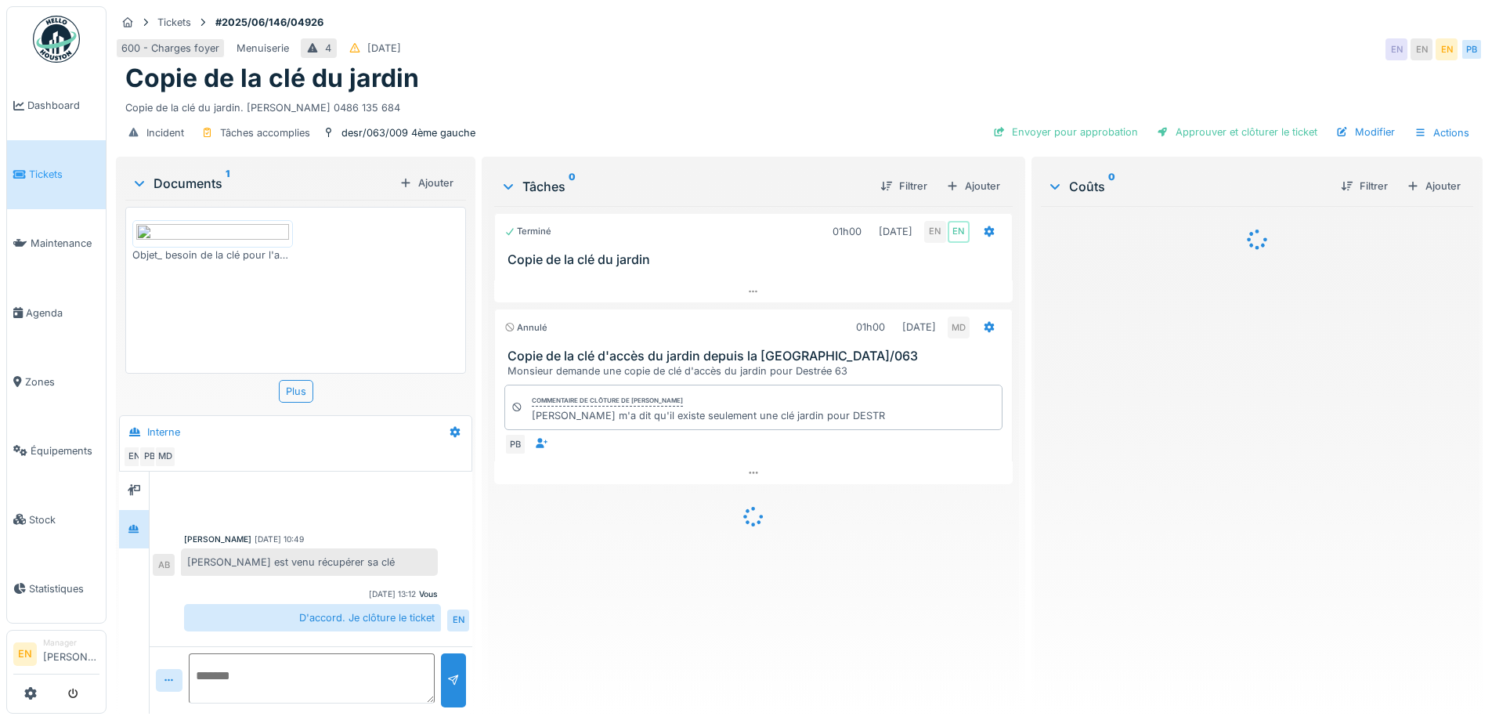
scroll to position [403, 0]
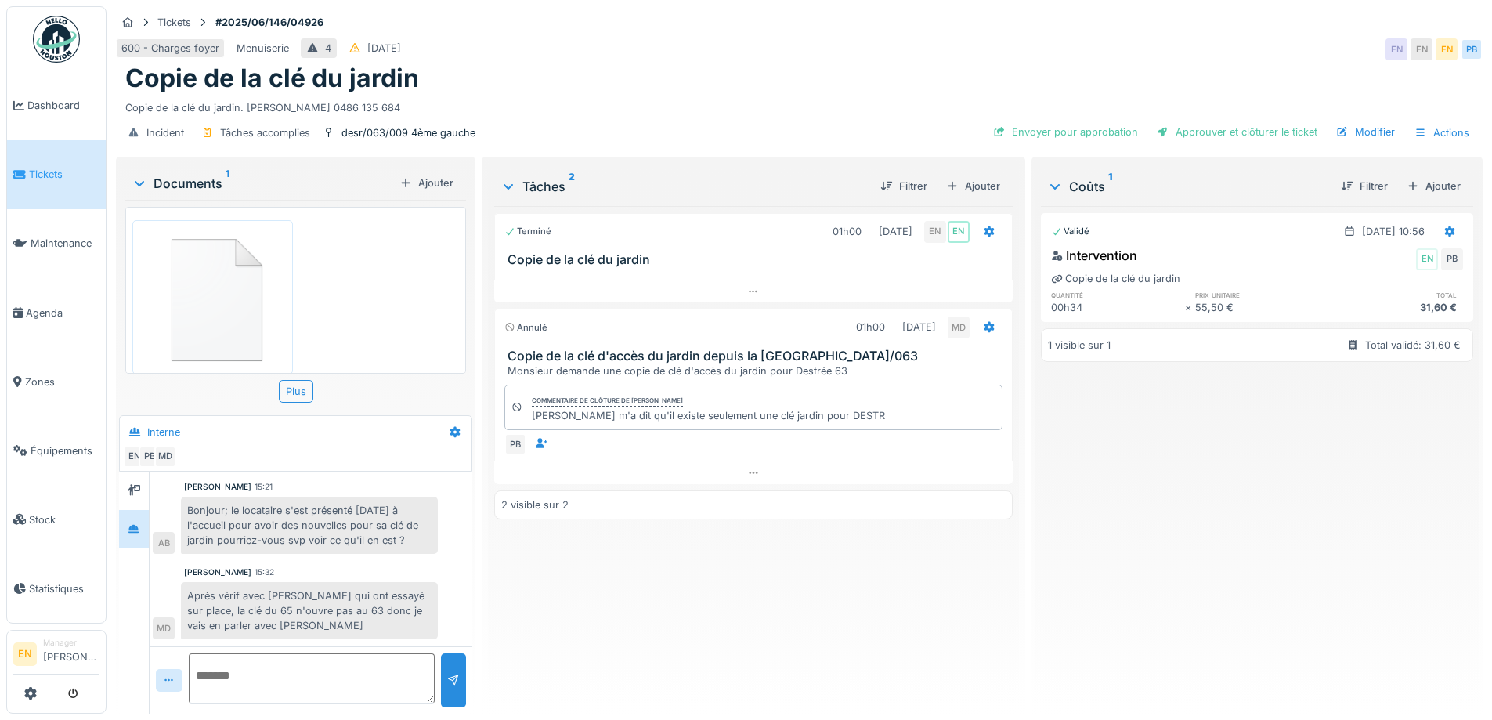
click at [690, 91] on div "Copie de la clé du jardin" at bounding box center [799, 78] width 1348 height 30
drag, startPoint x: 1017, startPoint y: 533, endPoint x: 1022, endPoint y: 501, distance: 33.2
click at [1017, 529] on div "Tickets #2025/06/146/04926 600 - Charges foyer Menuiserie 4 [DATE] EN EN EN PB …" at bounding box center [800, 360] width 1386 height 720
click at [591, 533] on div "Terminé 01h00 [DATE] EN EN Copie de la clé du jardin Annulé 01h00 [DATE] MD Cop…" at bounding box center [753, 453] width 518 height 495
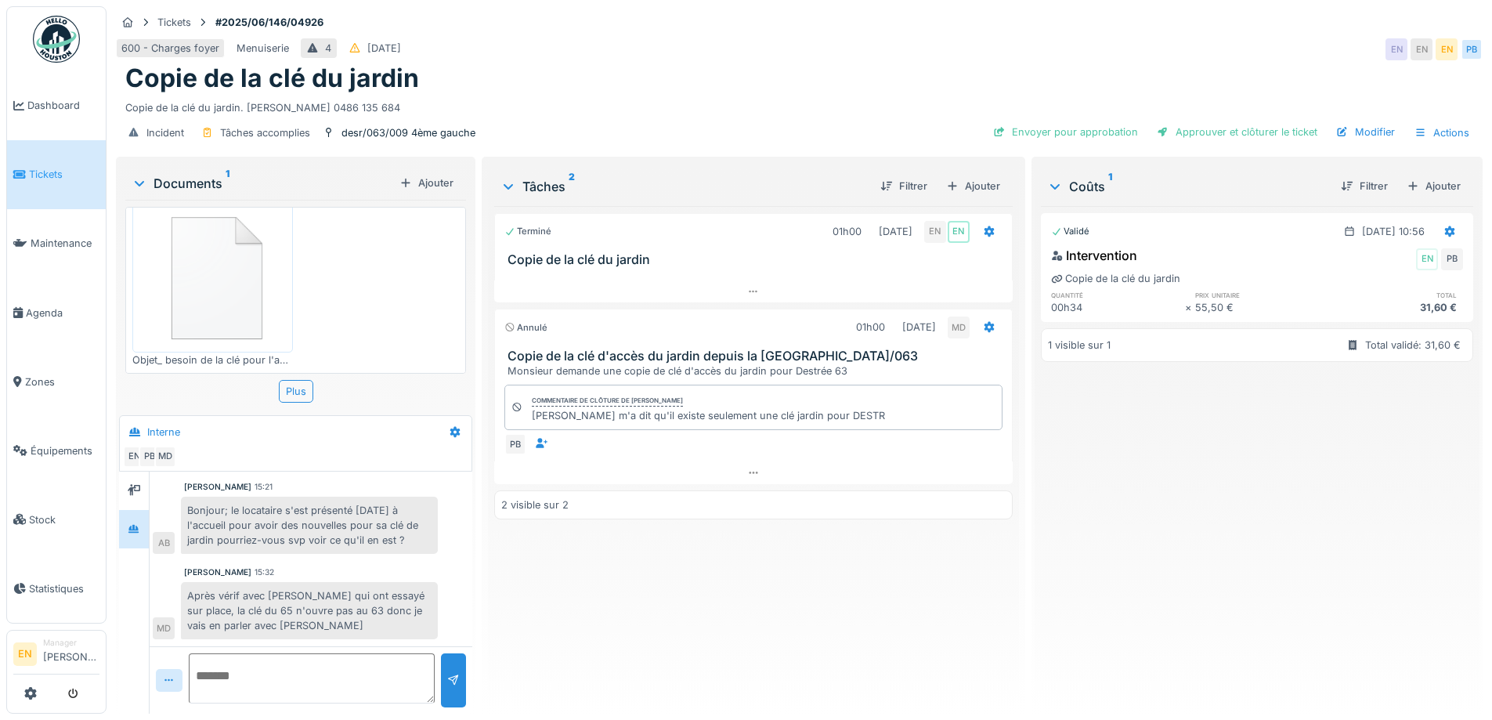
click at [591, 533] on div "Terminé 01h00 [DATE] EN EN Copie de la clé du jardin Annulé 01h00 [DATE] MD Cop…" at bounding box center [753, 453] width 518 height 495
click at [676, 653] on div "Terminé 01h00 19/06/2025 EN EN Copie de la clé du jardin Annulé 01h00 01/09/202…" at bounding box center [753, 453] width 518 height 495
click at [652, 654] on div "Terminé 01h00 19/06/2025 EN EN Copie de la clé du jardin Annulé 01h00 01/09/202…" at bounding box center [753, 453] width 518 height 495
click at [1091, 17] on div "Tickets #2025/06/146/04926" at bounding box center [799, 23] width 1367 height 20
click at [845, 63] on div "Copie de la clé du jardin" at bounding box center [799, 78] width 1348 height 30
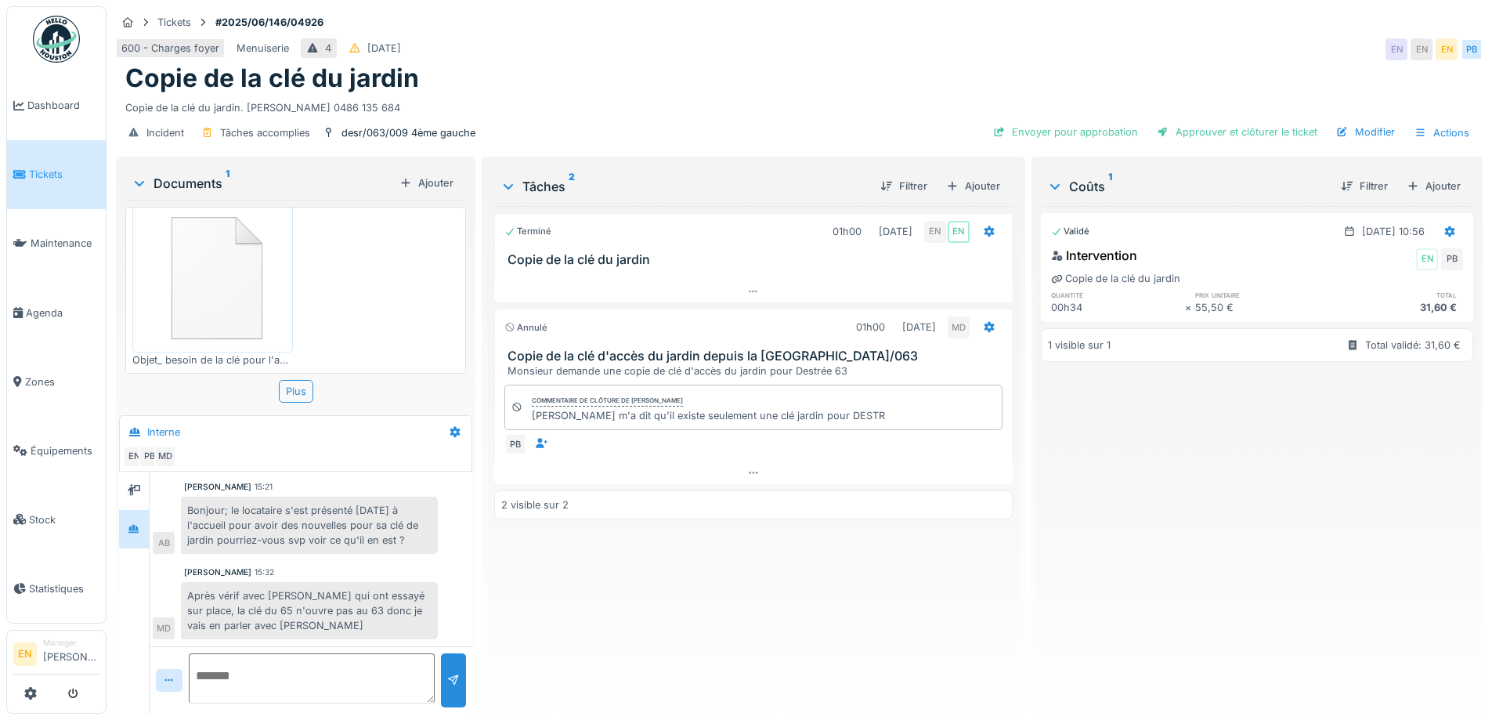
click at [672, 615] on div "Terminé 01h00 19/06/2025 EN EN Copie de la clé du jardin Annulé 01h00 01/09/202…" at bounding box center [753, 453] width 518 height 495
click at [541, 597] on div "Terminé 01h00 19/06/2025 EN EN Copie de la clé du jardin Annulé 01h00 01/09/202…" at bounding box center [753, 453] width 518 height 495
click at [540, 597] on div "Terminé 01h00 19/06/2025 EN EN Copie de la clé du jardin Annulé 01h00 01/09/202…" at bounding box center [753, 453] width 518 height 495
click at [835, 74] on div "Copie de la clé du jardin" at bounding box center [799, 78] width 1348 height 30
click at [1185, 480] on div "Validé 19/06/2025 @ 10:56 Intervention EN PB Copie de la clé du jardin quantité…" at bounding box center [1257, 453] width 432 height 495
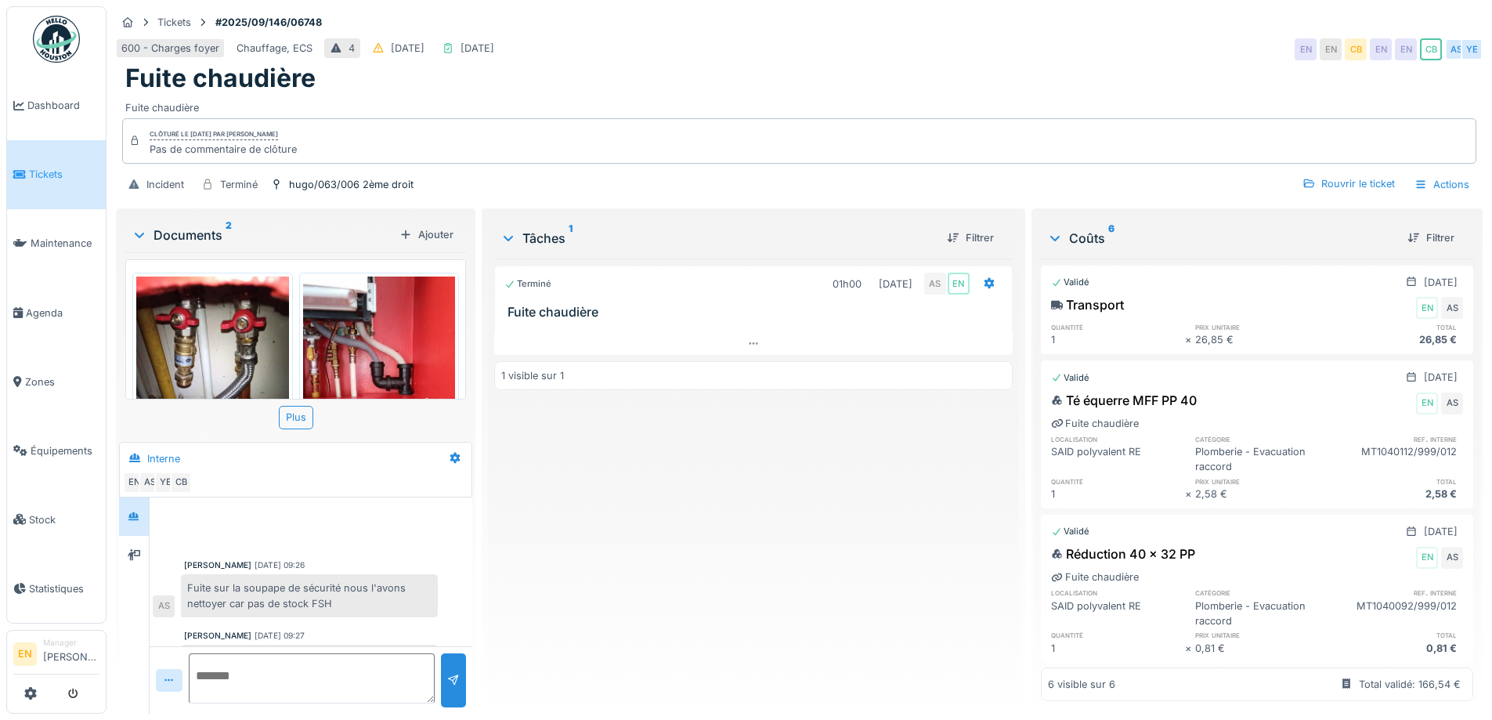
scroll to position [279, 0]
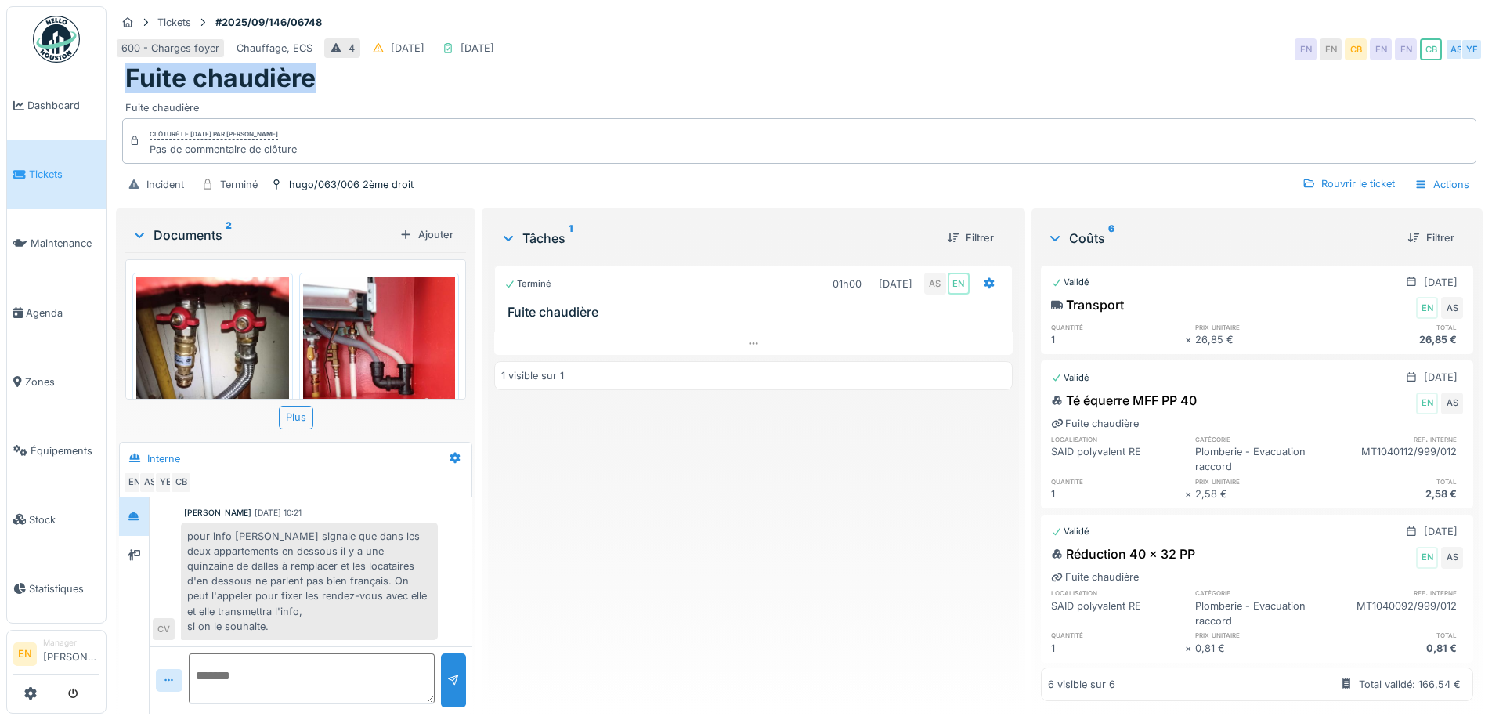
click at [744, 63] on div "Tickets #2025/09/146/06748 600 - Charges foyer Chauffage, ECS 4 [DATE] [DATE] E…" at bounding box center [799, 105] width 1373 height 199
click at [608, 705] on div "Tâches 1 Filtrer Terminé 01h00 [DATE] AS EN Fuite chaudière 1 visible sur 1" at bounding box center [753, 459] width 530 height 496
click at [584, 533] on div "Terminé 01h00 [DATE] AS EN Fuite chaudière 1 visible sur 1" at bounding box center [753, 479] width 518 height 443
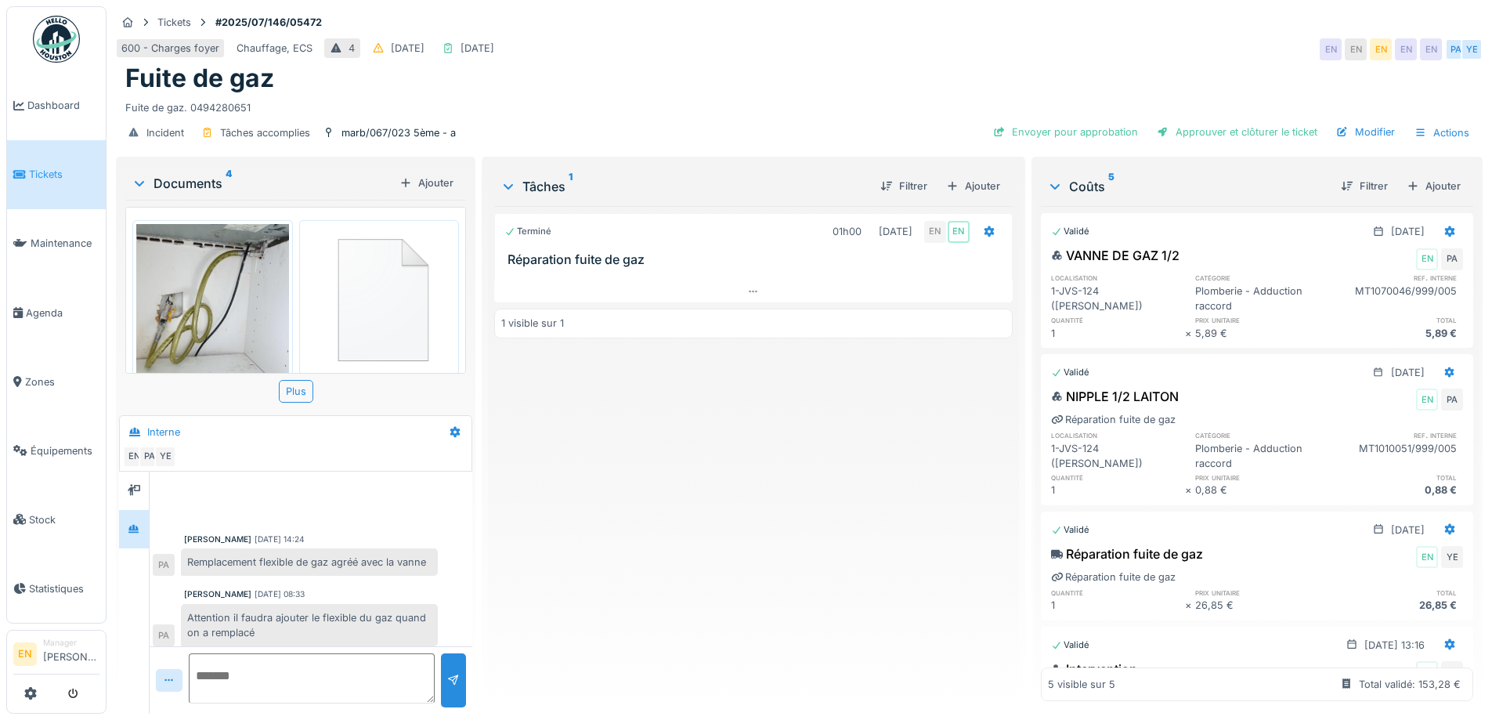
scroll to position [22, 0]
click at [833, 49] on div "600 - Charges foyer Chauffage, ECS 4 13/07/2025 23/07/2025 EN EN EN EN EN PA YE" at bounding box center [799, 49] width 1367 height 28
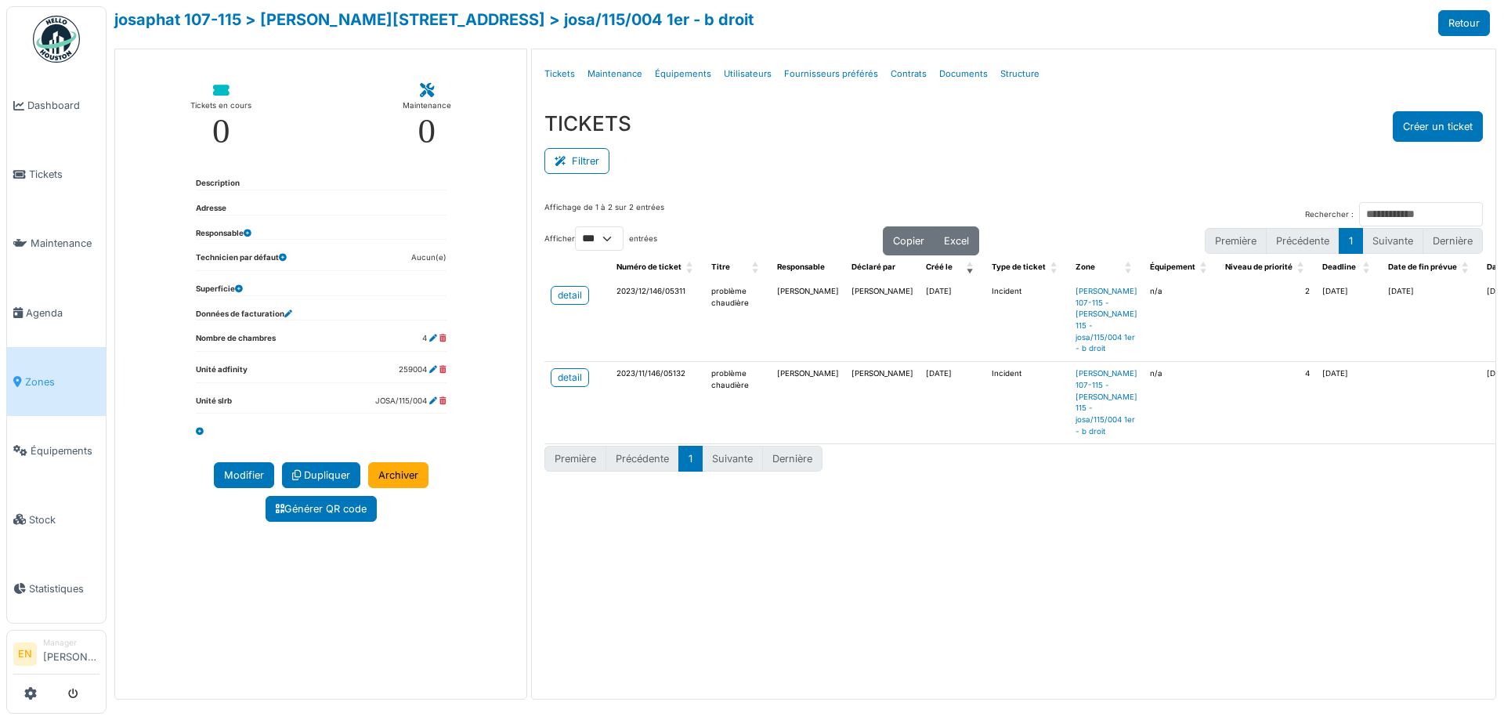
select select "***"
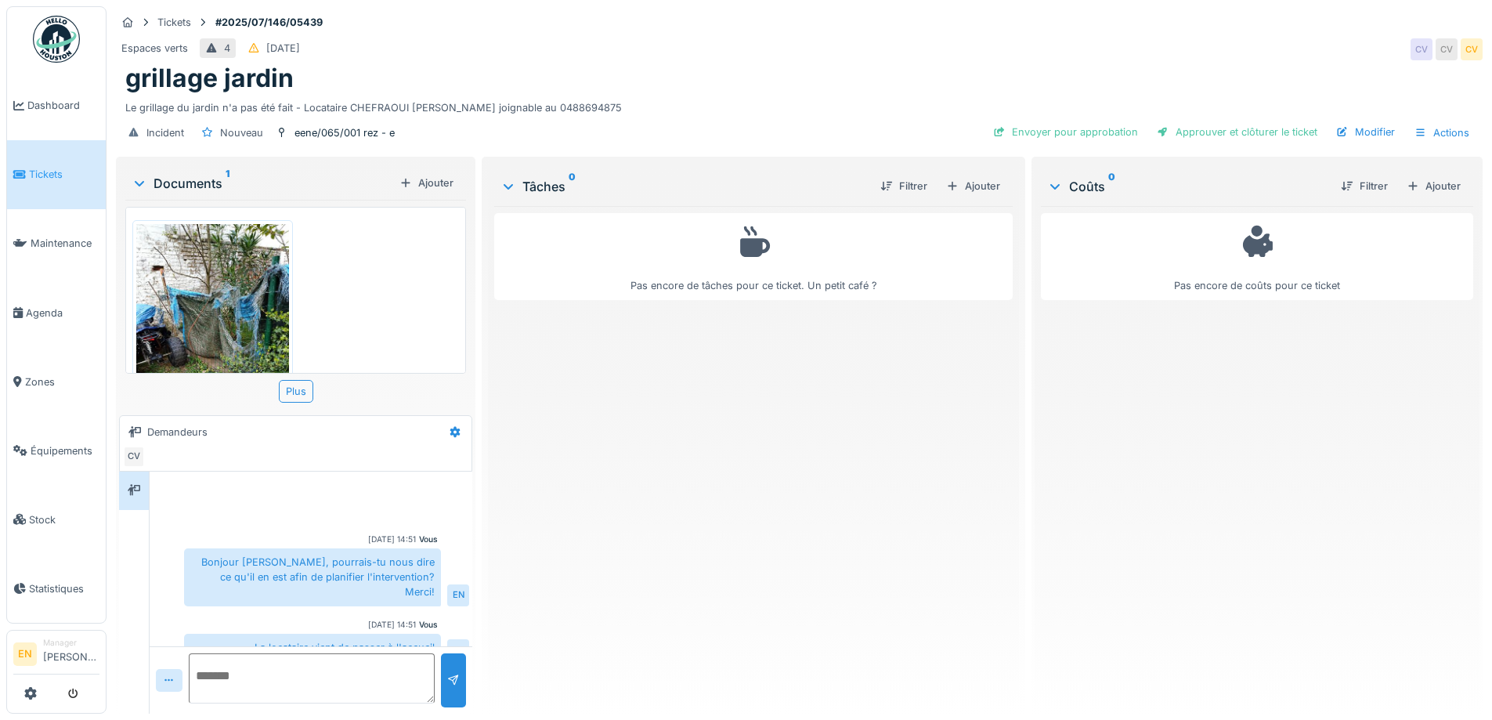
scroll to position [77, 0]
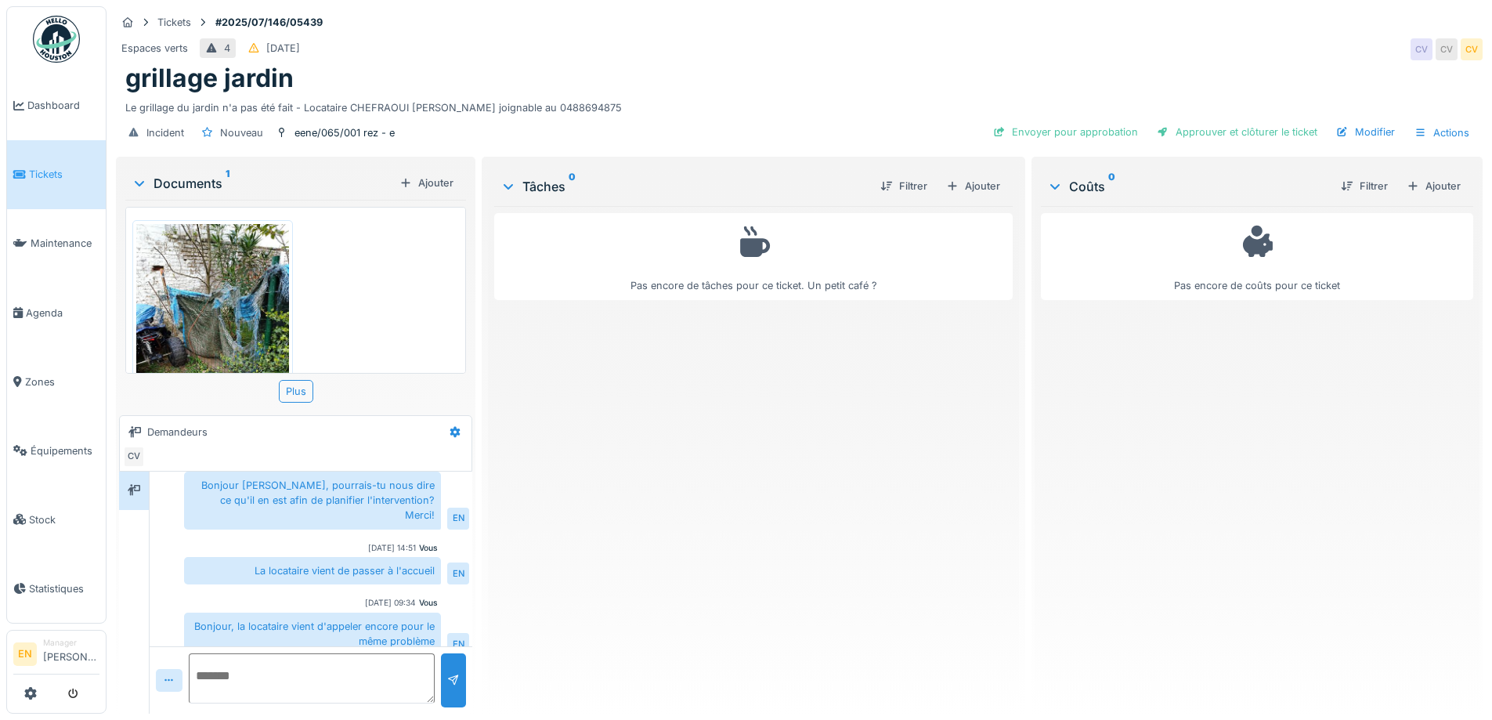
click at [681, 557] on div "Pas encore de tâches pour ce ticket. Un petit café ?" at bounding box center [753, 453] width 518 height 495
click at [790, 59] on div "Espaces verts 4 13/07/2025 CV CV CV" at bounding box center [799, 49] width 1367 height 28
drag, startPoint x: 794, startPoint y: 49, endPoint x: 816, endPoint y: 48, distance: 21.9
click at [795, 46] on div "Espaces verts 4 13/07/2025 CV CV CV" at bounding box center [799, 49] width 1367 height 28
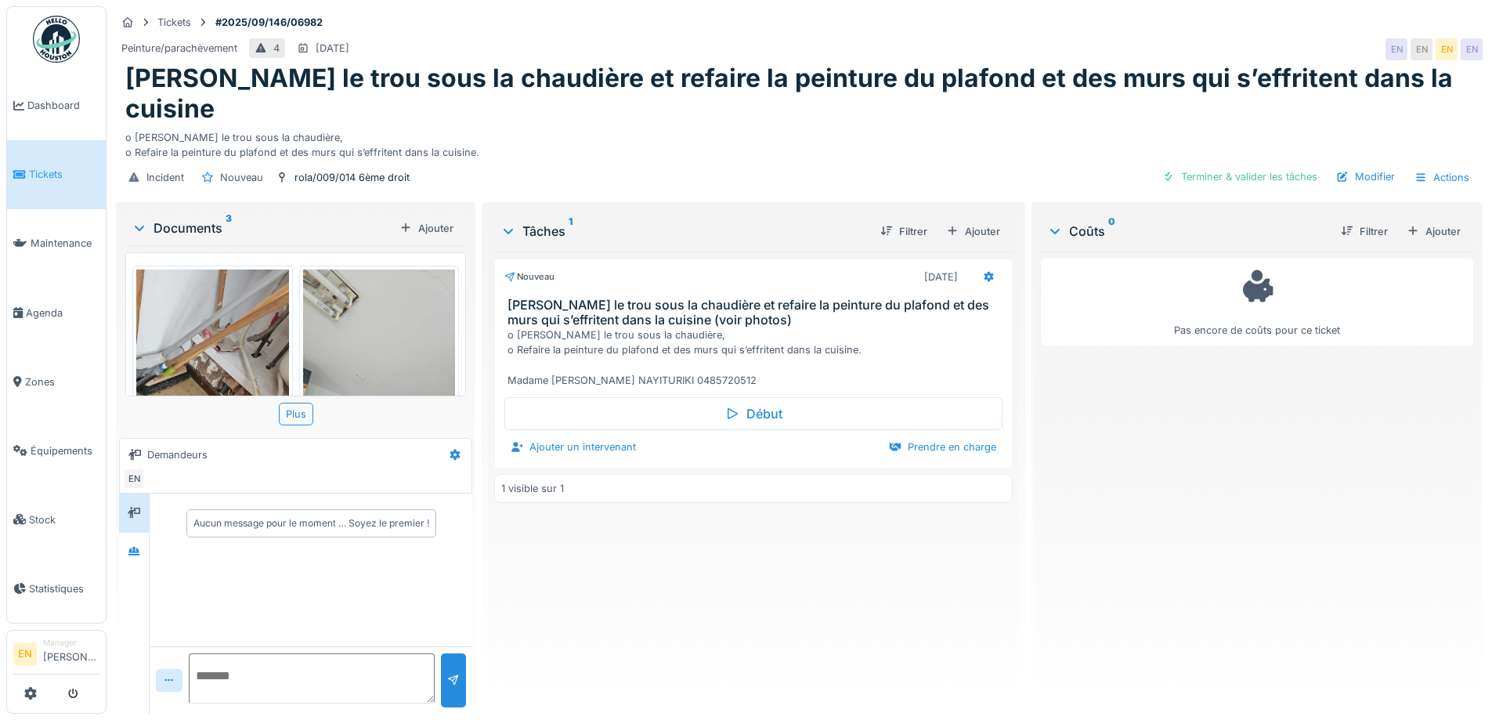
click at [1141, 551] on div "Pas encore de coûts pour ce ticket" at bounding box center [1257, 476] width 432 height 450
click at [720, 166] on div "Tickets #2025/09/146/06982 Peinture/parachèvement 4 [DATE] EN EN EN EN Rebouche…" at bounding box center [799, 102] width 1373 height 193
click at [594, 124] on div "o [PERSON_NAME] le trou sous la chaudière, o Refaire la peinture du plafond et …" at bounding box center [799, 142] width 1348 height 36
click at [581, 582] on div "Nouveau [DATE] Reboucher le trou sous la chaudière et refaire la peinture du pl…" at bounding box center [753, 476] width 518 height 450
click at [667, 546] on div "Nouveau [DATE] Reboucher le trou sous la chaudière et refaire la peinture du pl…" at bounding box center [753, 476] width 518 height 450
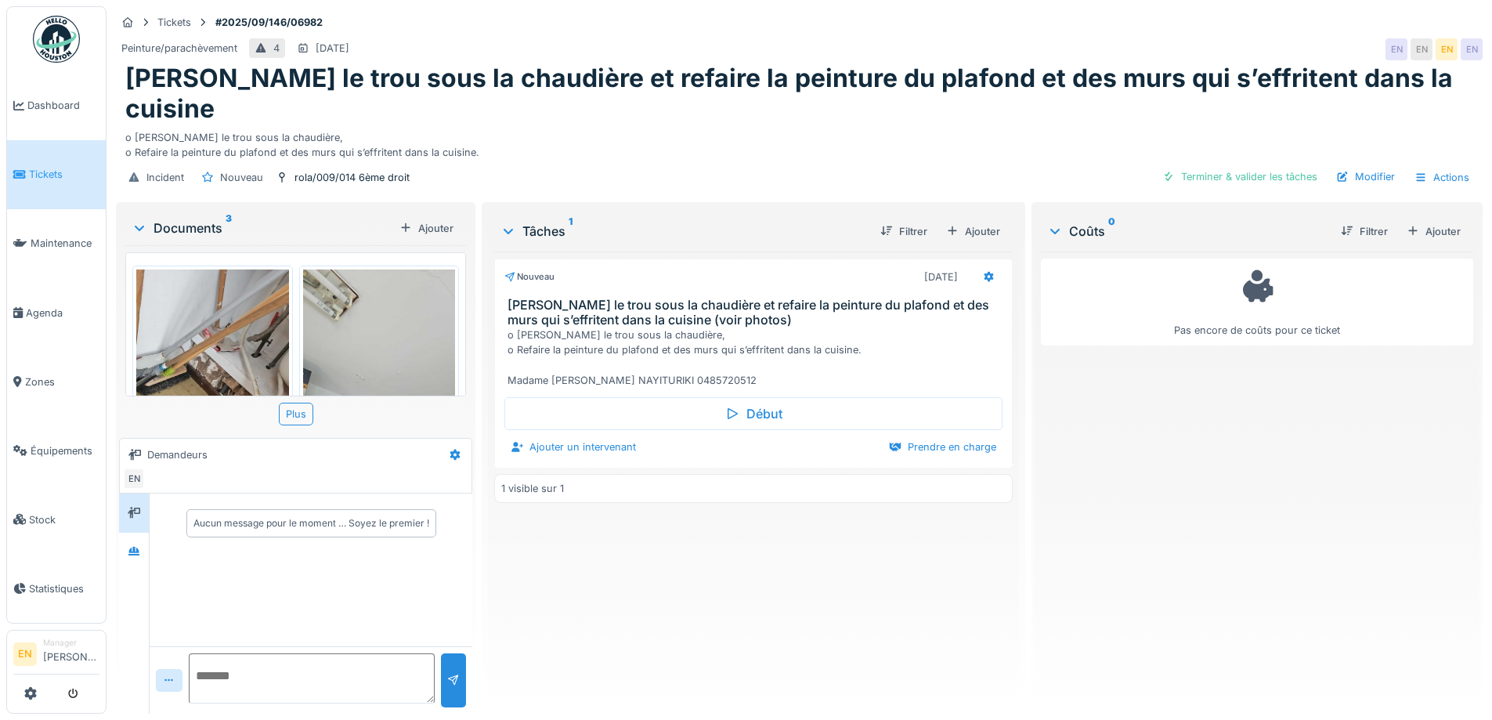
click at [699, 81] on h1 "Reboucher le trou sous la chaudière et refaire la peinture du plafond et des mu…" at bounding box center [799, 93] width 1348 height 60
click at [675, 160] on div "Incident Nouveau rola/009/014 6ème droit Terminer & valider les tâches Modifier…" at bounding box center [799, 177] width 1367 height 35
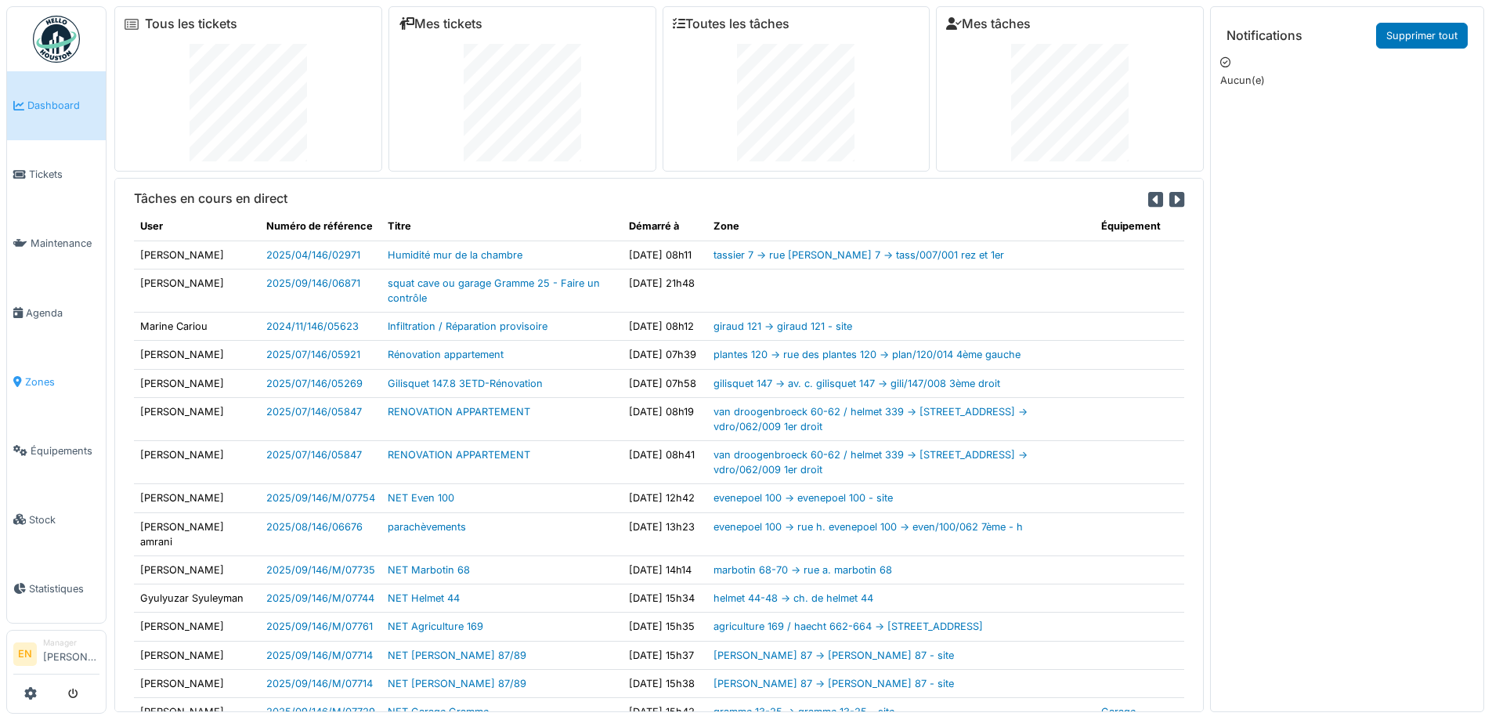
click at [44, 378] on span "Zones" at bounding box center [62, 381] width 74 height 15
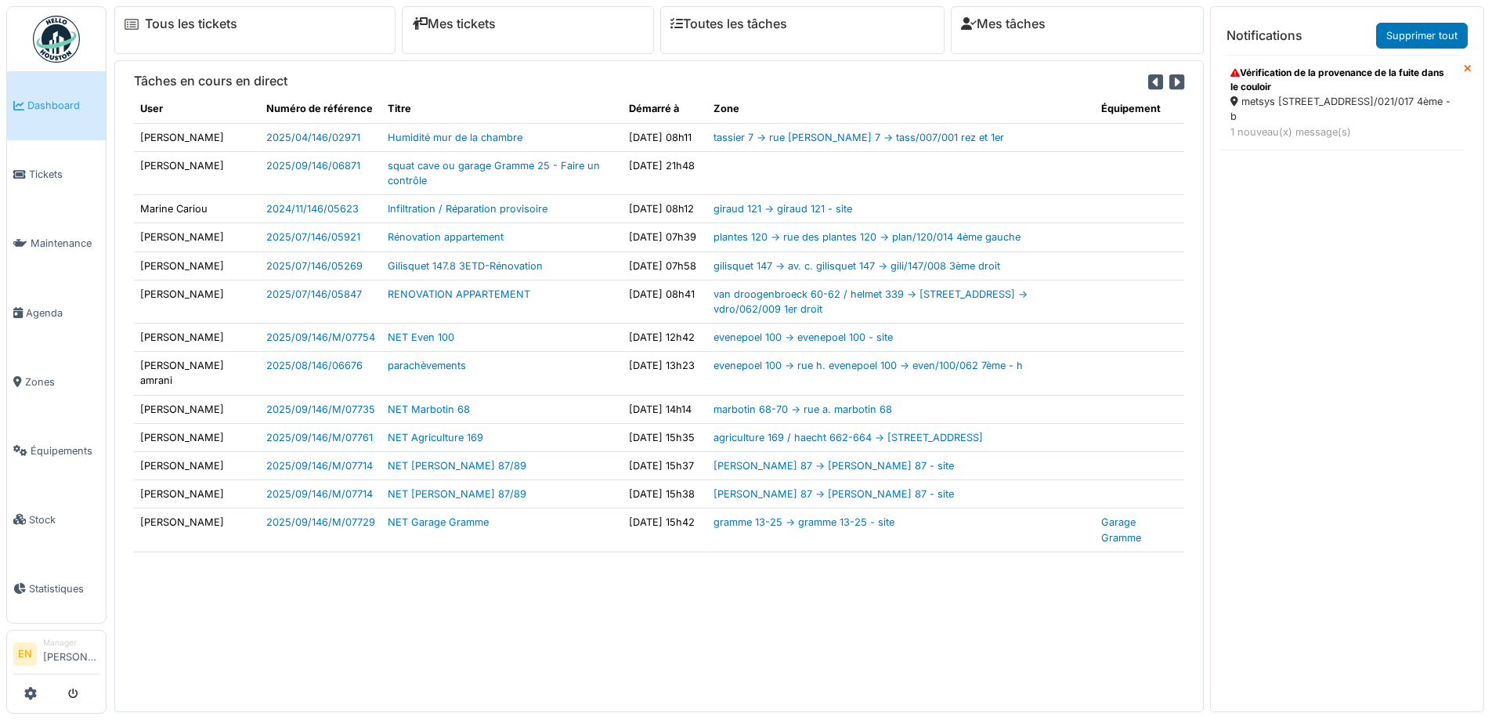
click at [1300, 116] on div "metsys 21 - rue metsys 21 - mets/021/017 4ème - b" at bounding box center [1342, 109] width 223 height 30
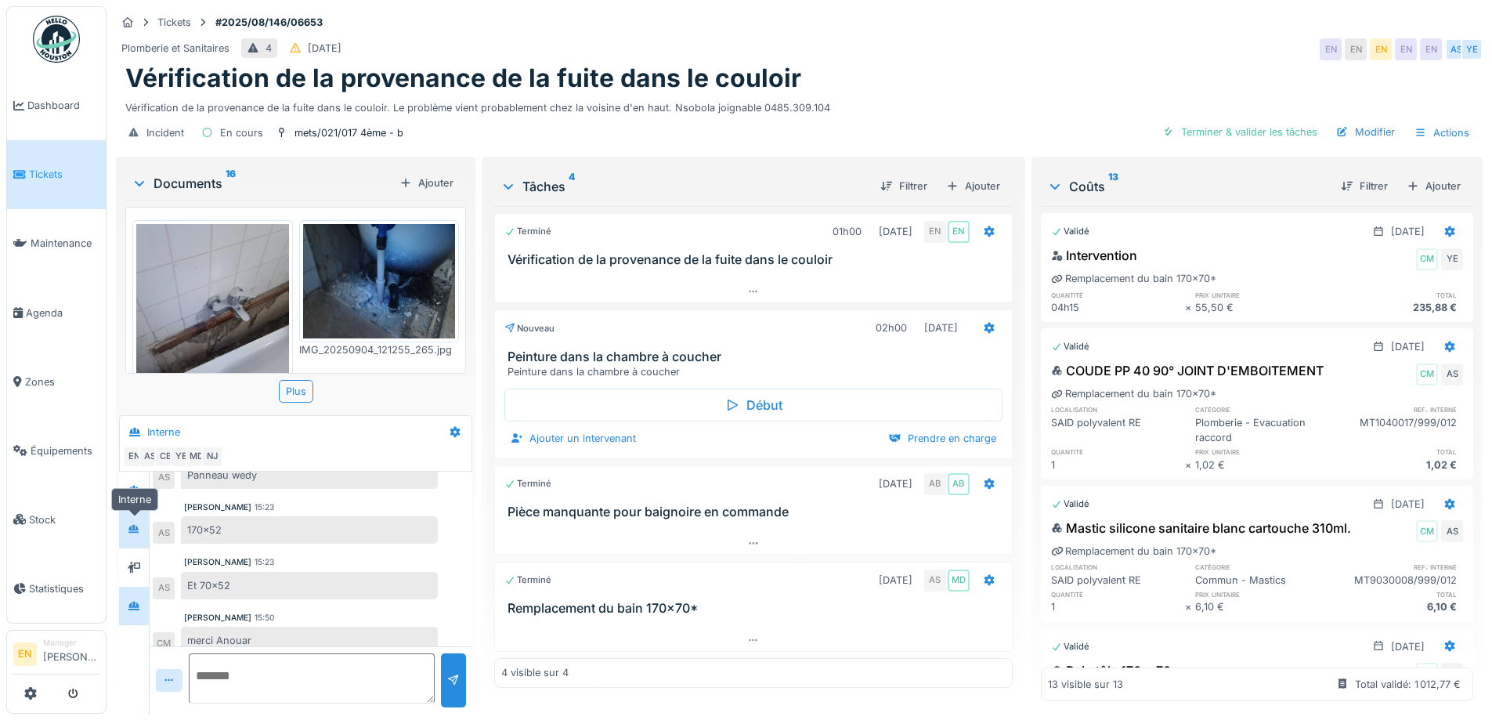
click at [136, 533] on icon at bounding box center [134, 529] width 13 height 10
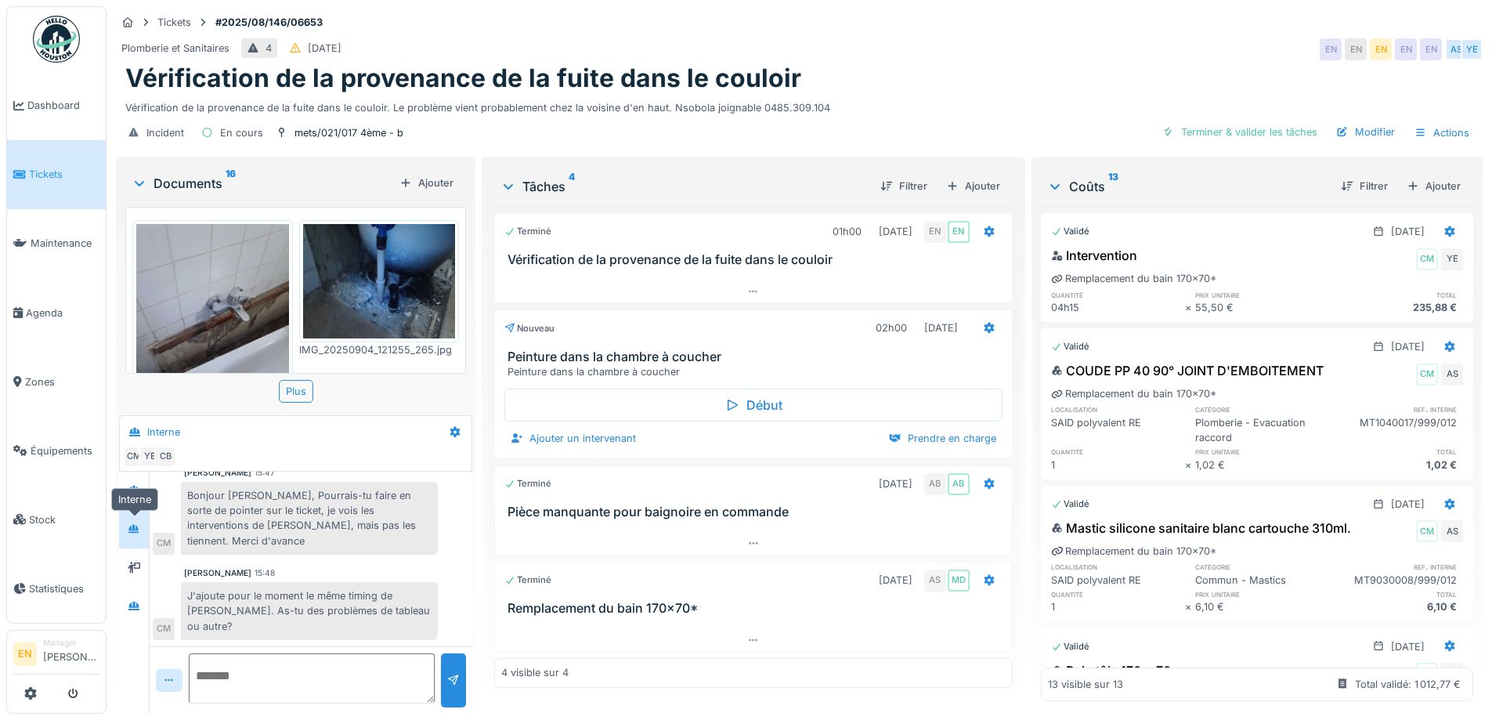
scroll to position [37, 0]
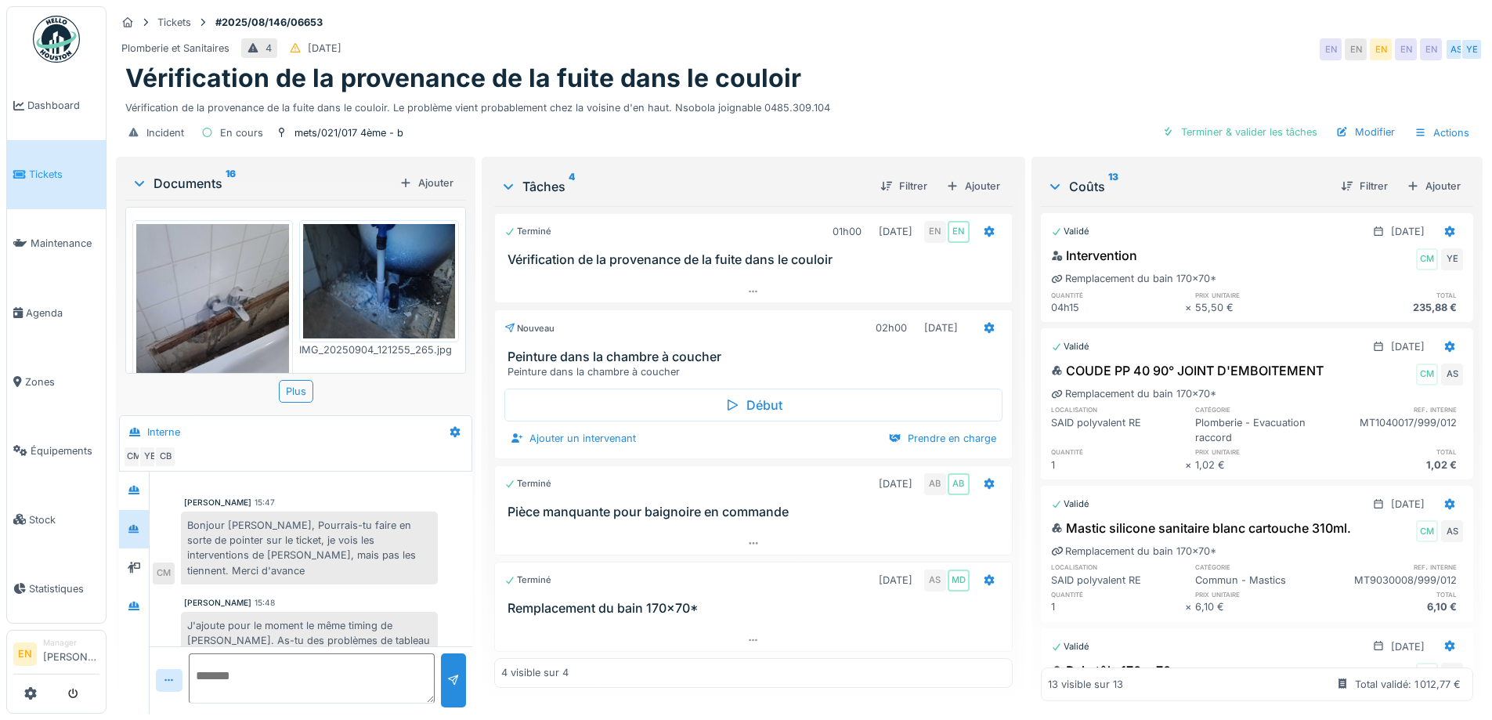
click at [1017, 67] on div "Vérification de la provenance de la fuite dans le couloir" at bounding box center [799, 78] width 1348 height 30
drag, startPoint x: 1000, startPoint y: 62, endPoint x: 986, endPoint y: 81, distance: 23.5
click at [999, 63] on div "Tickets #2025/08/146/06653 Plomberie et Sanitaires 4 30/08/2025 EN EN EN EN EN …" at bounding box center [799, 79] width 1373 height 147
click at [1021, 132] on div "Incident En cours mets/021/017 4ème - b Terminer & valider les tâches Modifier …" at bounding box center [799, 132] width 1367 height 35
click at [1024, 52] on div "Plomberie et Sanitaires 4 30/08/2025 EN EN EN EN EN AS YE" at bounding box center [799, 49] width 1367 height 28
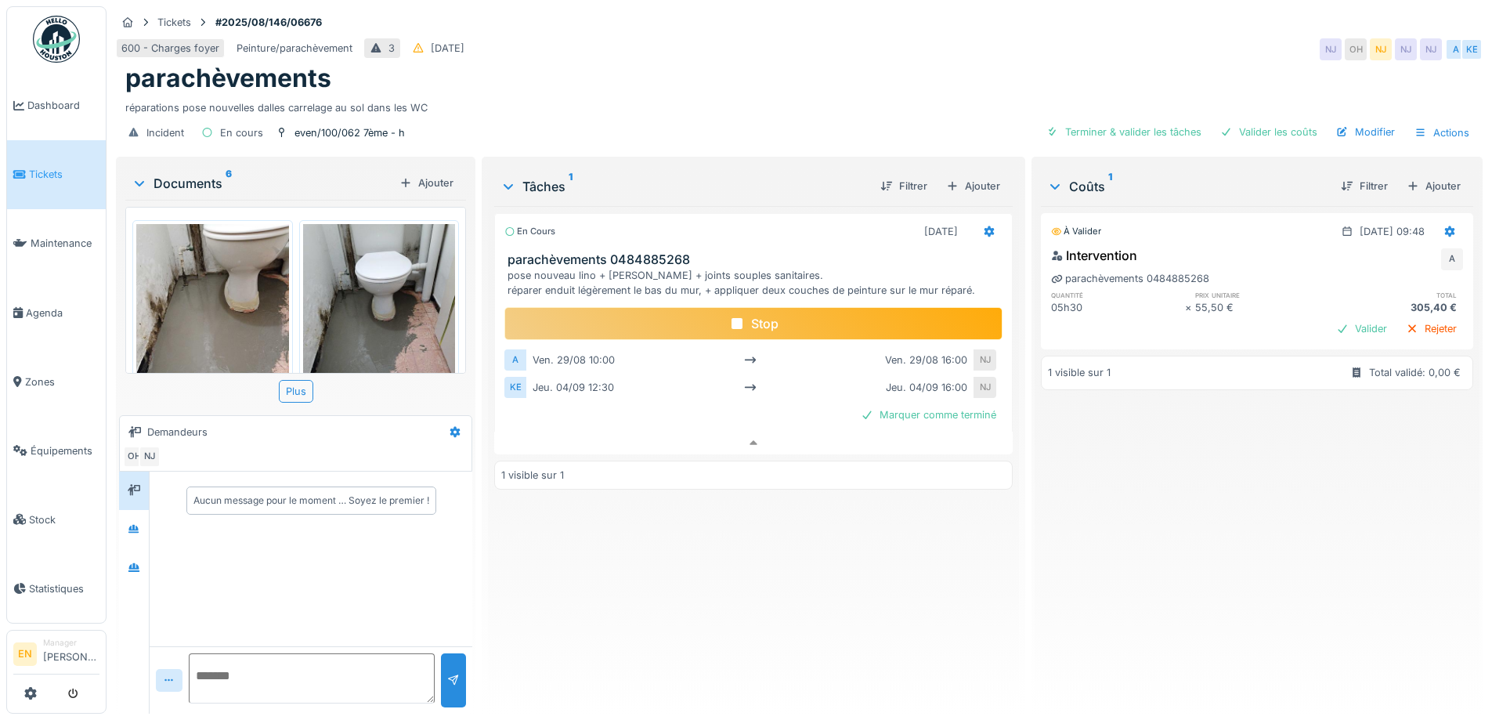
scroll to position [12, 0]
click at [765, 558] on div "En cours [DATE] parachèvements 0484885268 pose nouveau lino + [PERSON_NAME] + j…" at bounding box center [753, 453] width 518 height 495
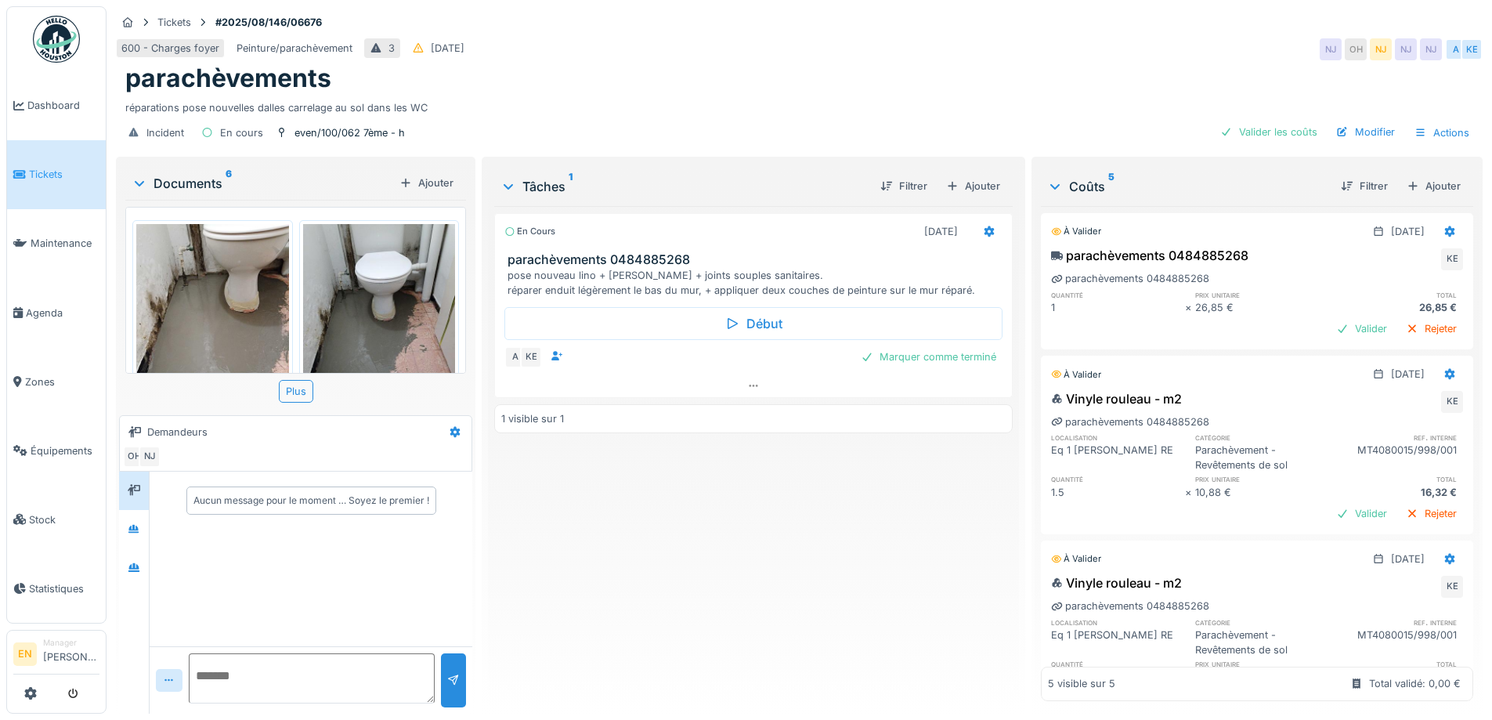
click at [866, 546] on div "En cours [DATE] parachèvements 0484885268 pose nouveau lino + [PERSON_NAME] + j…" at bounding box center [753, 453] width 518 height 495
click at [747, 386] on icon at bounding box center [753, 386] width 13 height 10
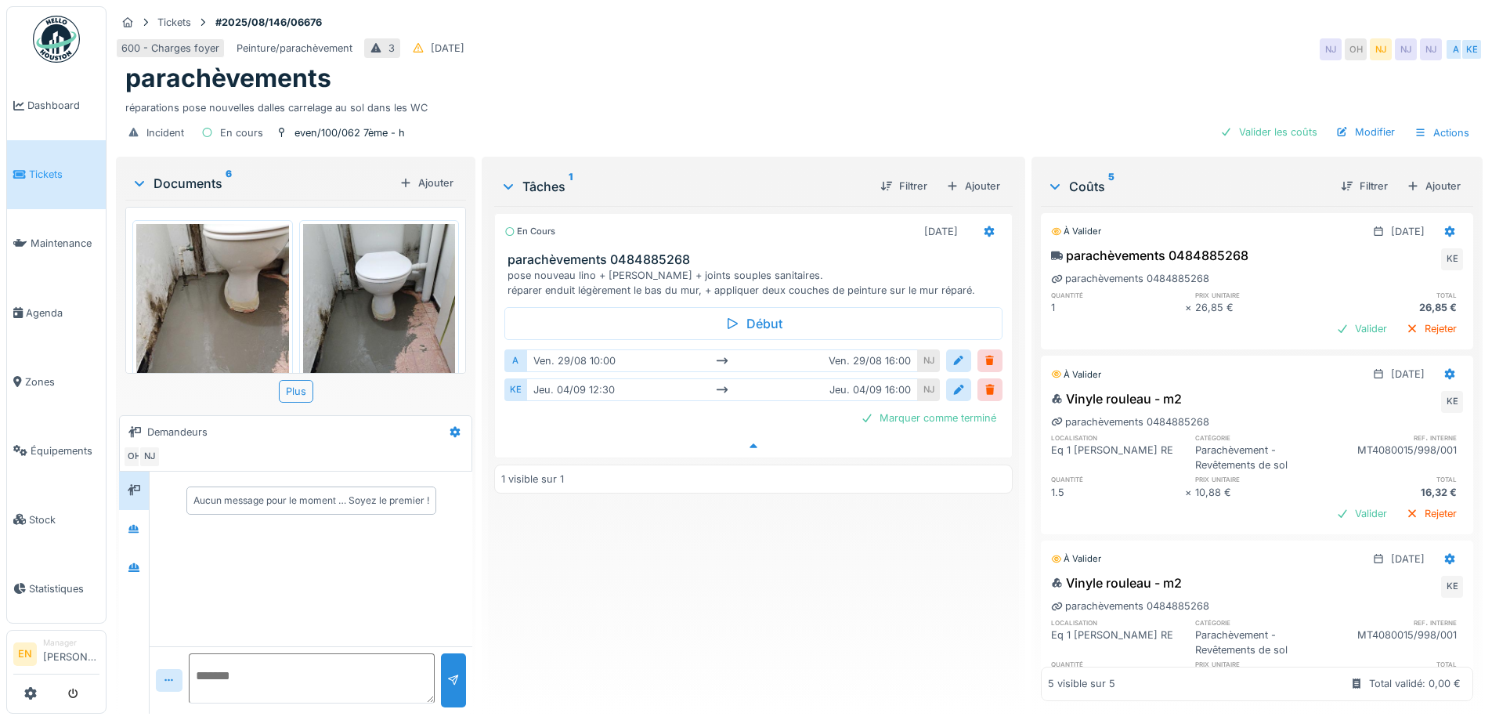
scroll to position [12, 0]
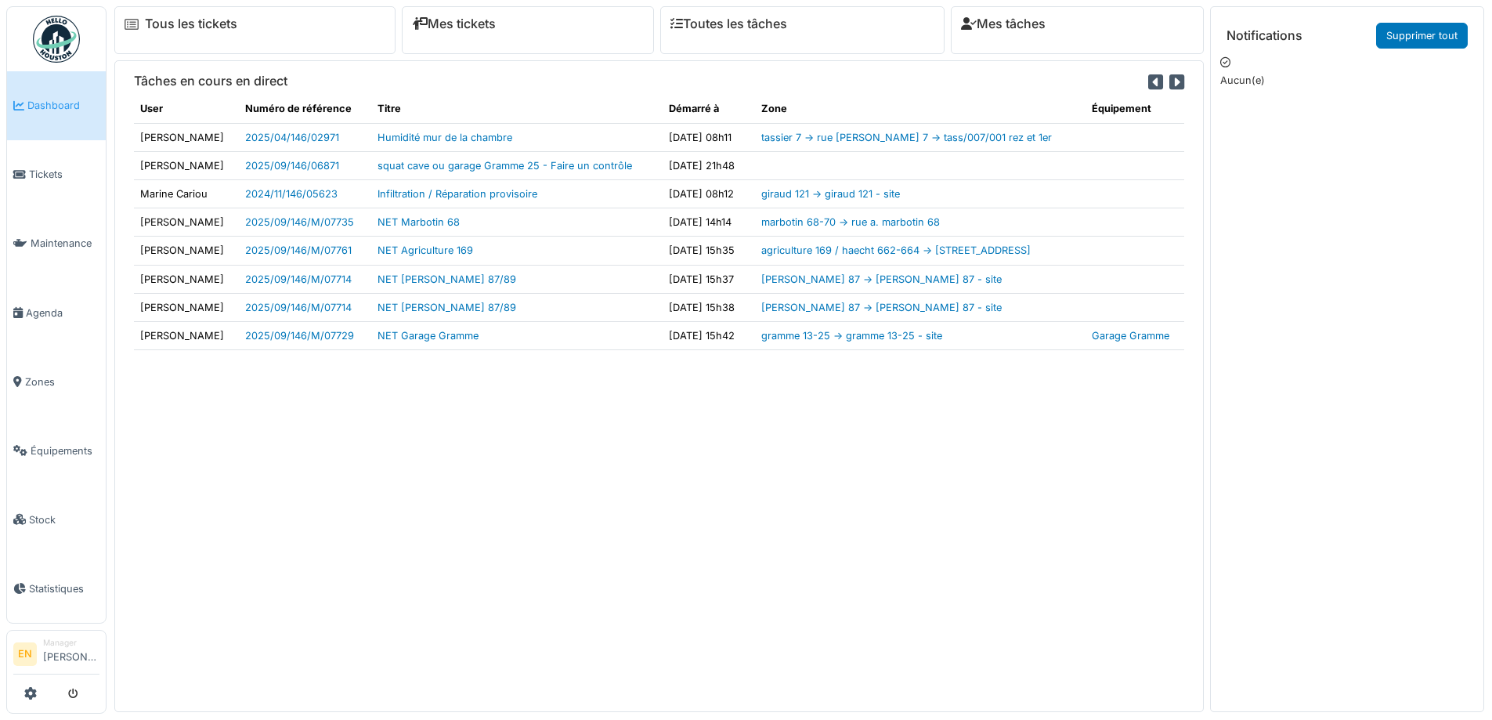
click at [728, 467] on div "Tâches en cours en direct User Numéro de référence Titre Démarré à Zone Équipem…" at bounding box center [659, 385] width 1090 height 651
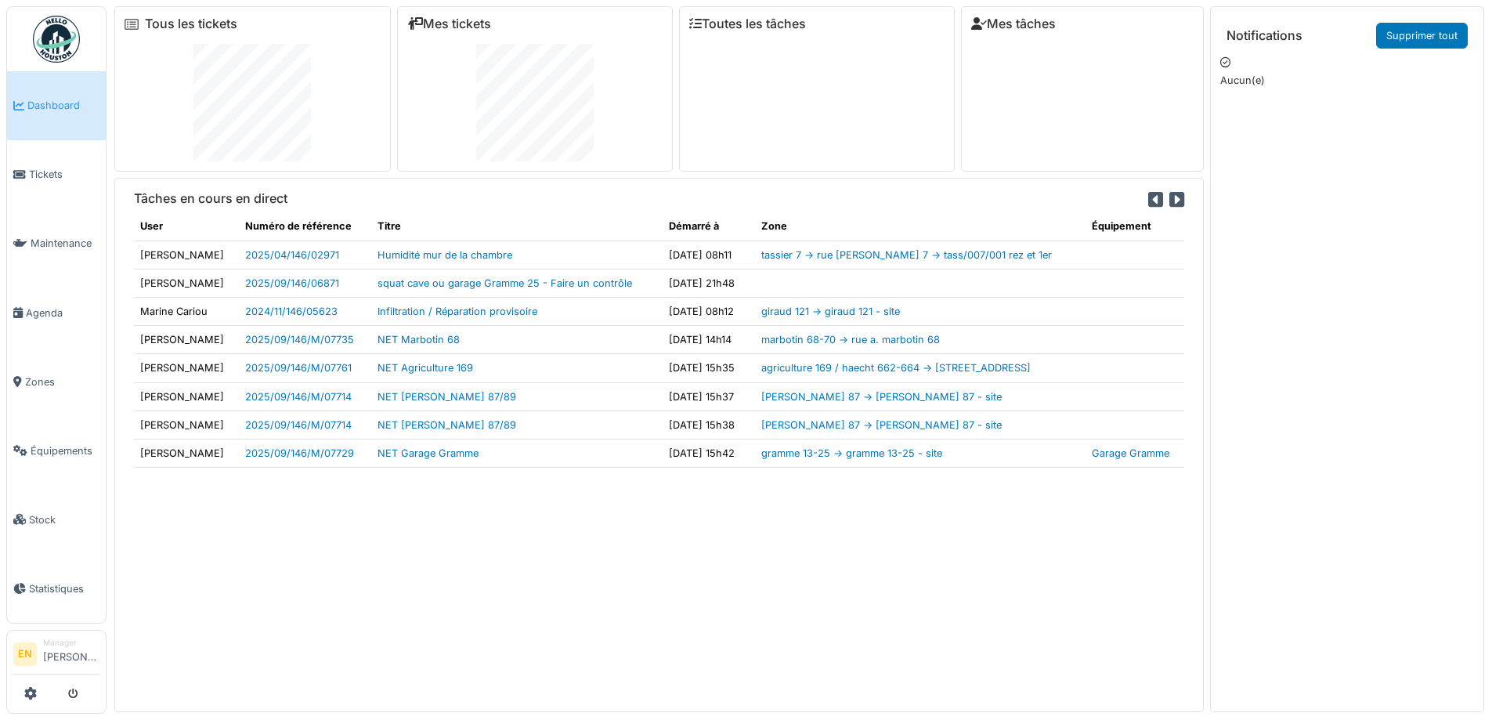
click at [633, 522] on div "Tâches en cours en direct User Numéro de référence Titre Démarré à Zone Équipem…" at bounding box center [659, 444] width 1090 height 533
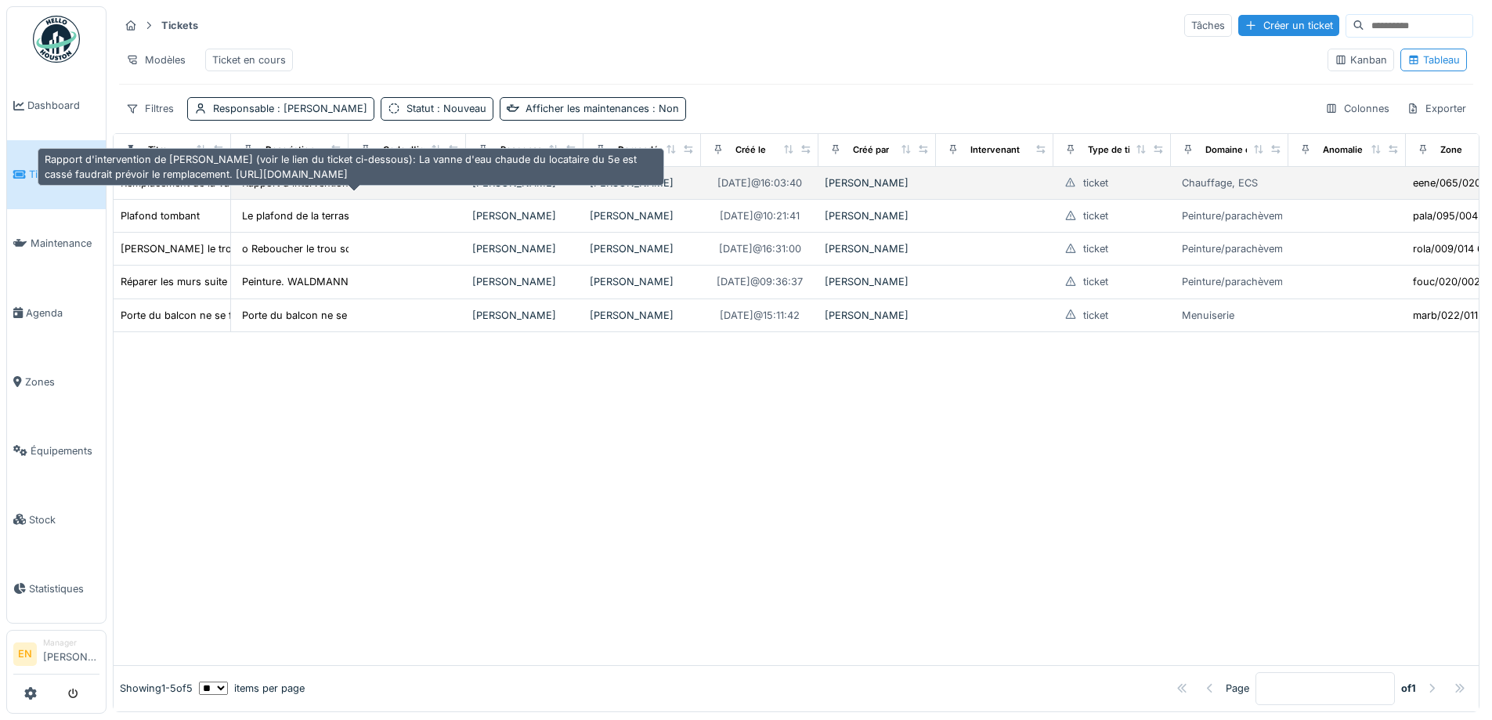
click at [313, 190] on div "Rapport d'intervention de [PERSON_NAME] (voir le lien ..." at bounding box center [380, 182] width 277 height 15
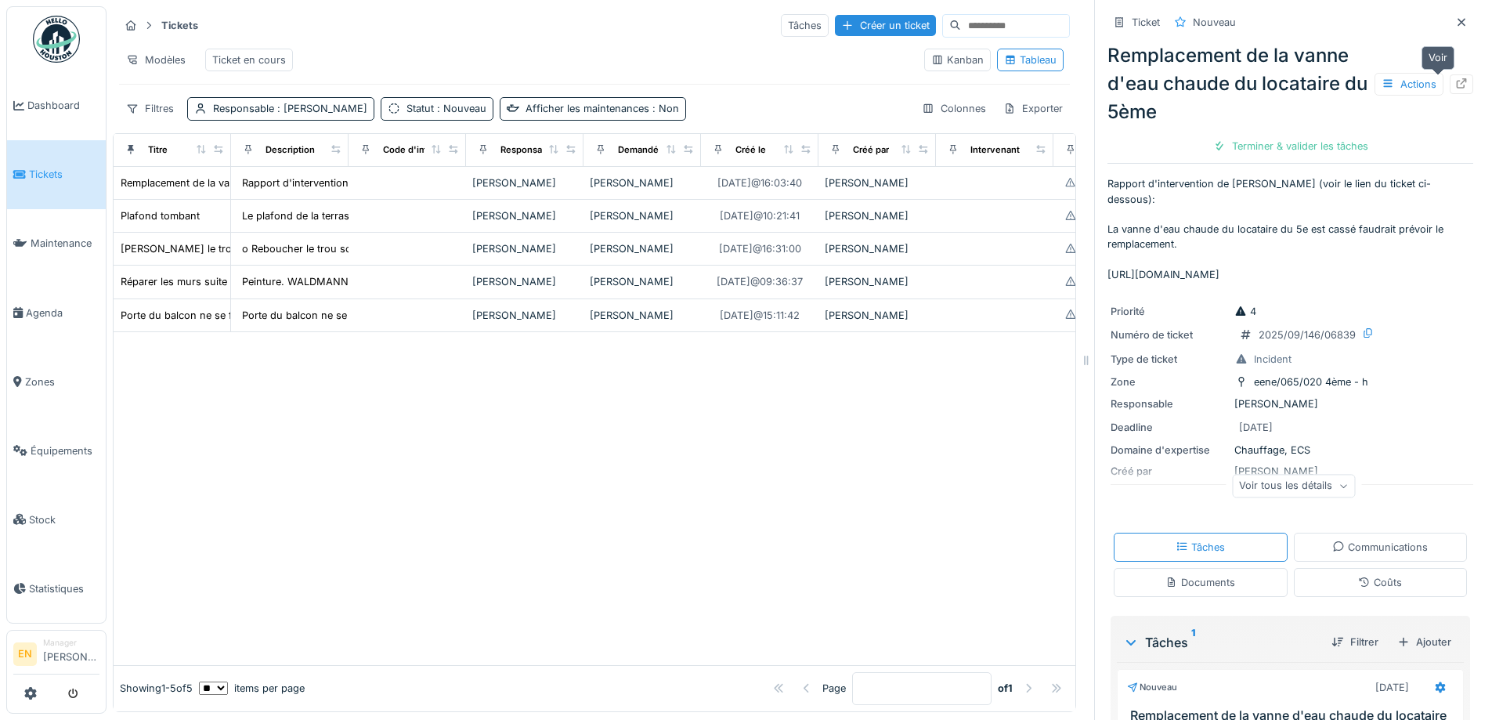
click at [1455, 85] on icon at bounding box center [1461, 83] width 13 height 10
click at [931, 497] on div at bounding box center [595, 498] width 962 height 333
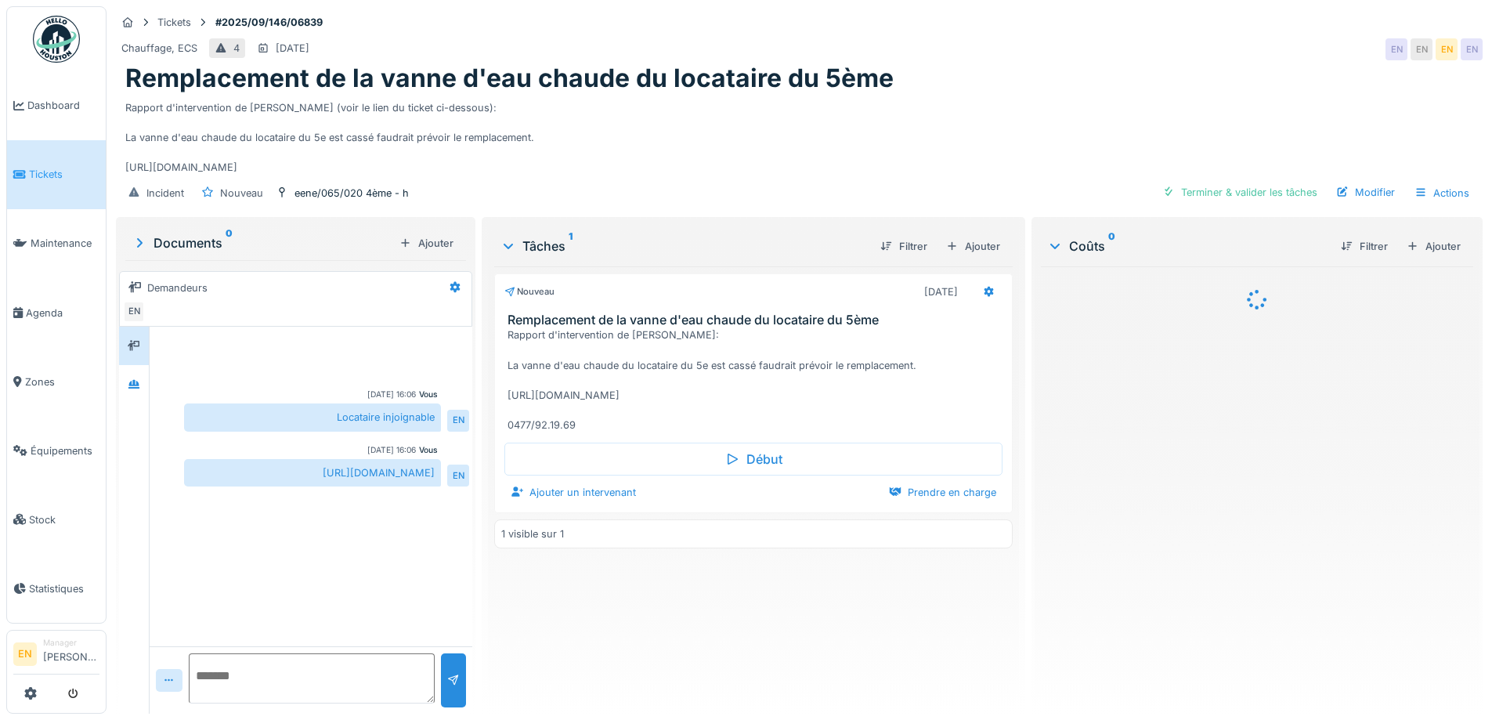
click at [960, 81] on div "Remplacement de la vanne d'eau chaude du locataire du 5ème" at bounding box center [799, 78] width 1348 height 30
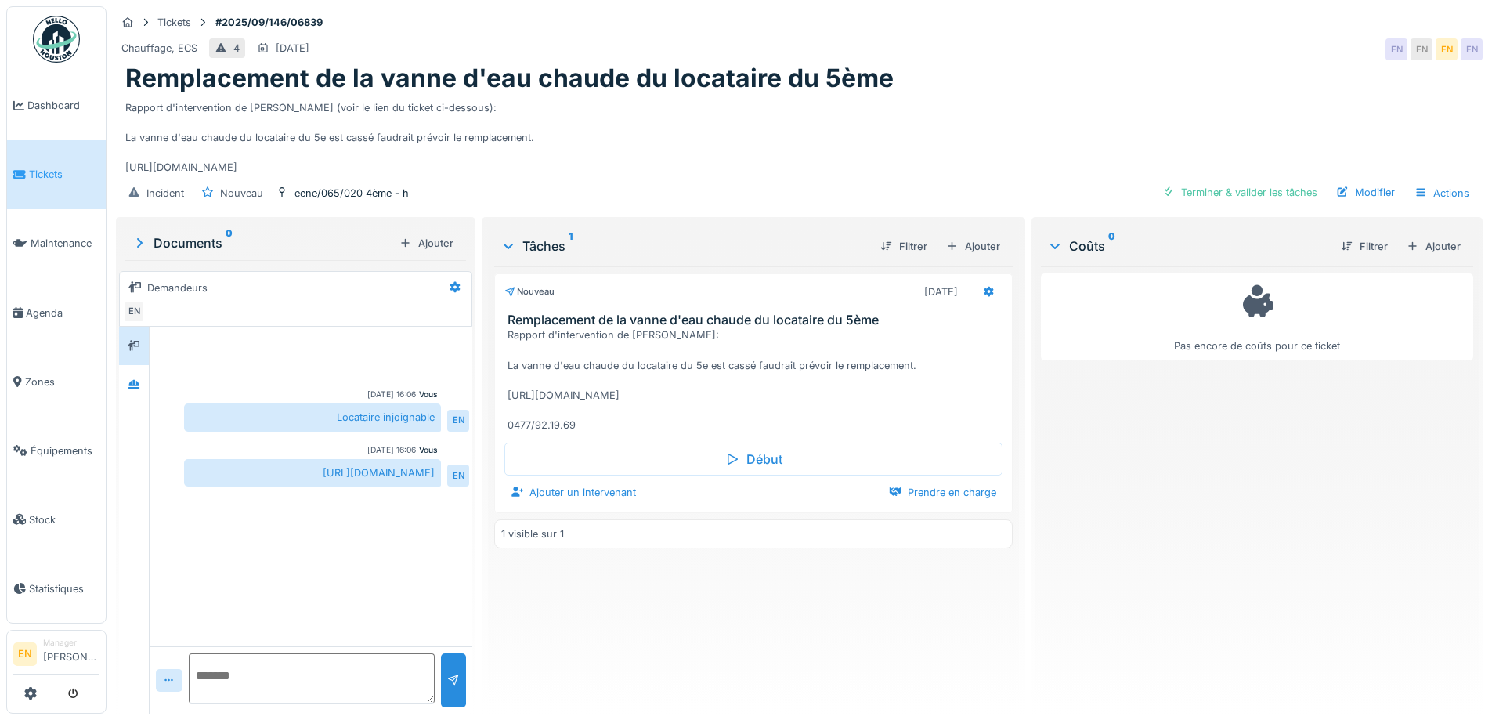
click at [694, 638] on div "Nouveau [DATE] Remplacement de la vanne d'eau chaude du locataire du 5ème Rappo…" at bounding box center [753, 483] width 518 height 435
click at [876, 108] on div "Rapport d'intervention de [PERSON_NAME] (voir le lien du ticket ci-dessous): La…" at bounding box center [799, 134] width 1348 height 81
click at [782, 159] on div "Rapport d'intervention de [PERSON_NAME] (voir le lien du ticket ci-dessous): La…" at bounding box center [799, 134] width 1348 height 81
click at [652, 573] on div "Nouveau [DATE] Remplacement de la vanne d'eau chaude du locataire du 5ème Rappo…" at bounding box center [753, 483] width 518 height 435
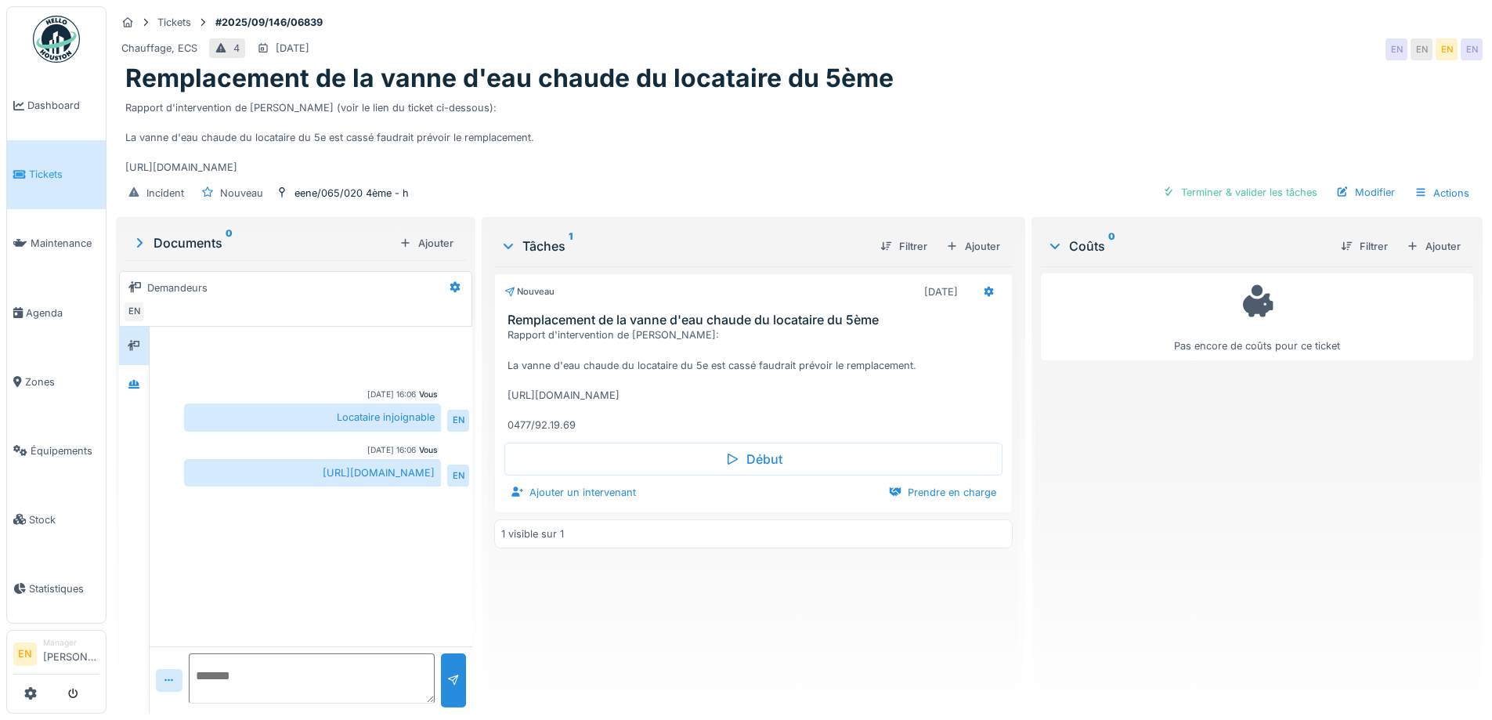
click at [1057, 45] on div "Chauffage, ECS 4 [DATE] EN EN EN EN" at bounding box center [799, 49] width 1367 height 28
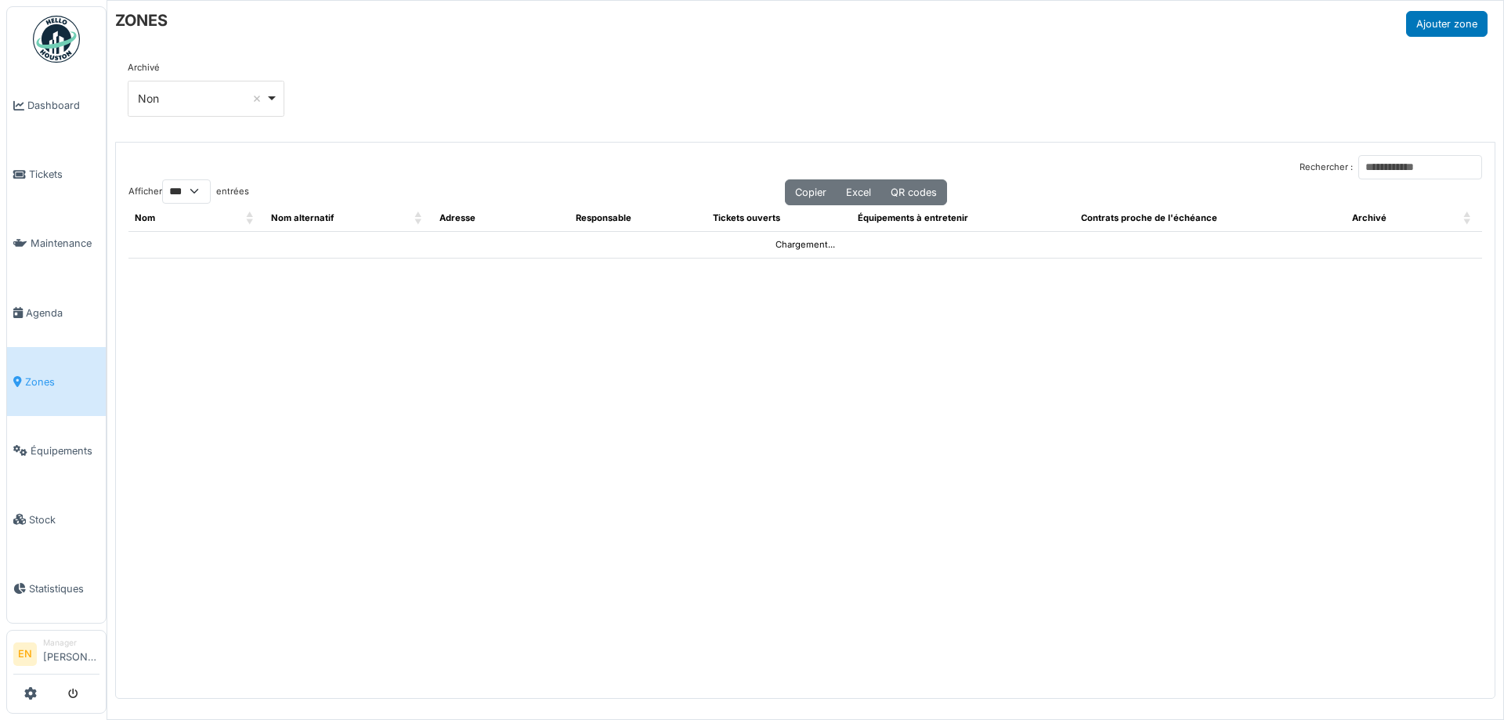
select select "***"
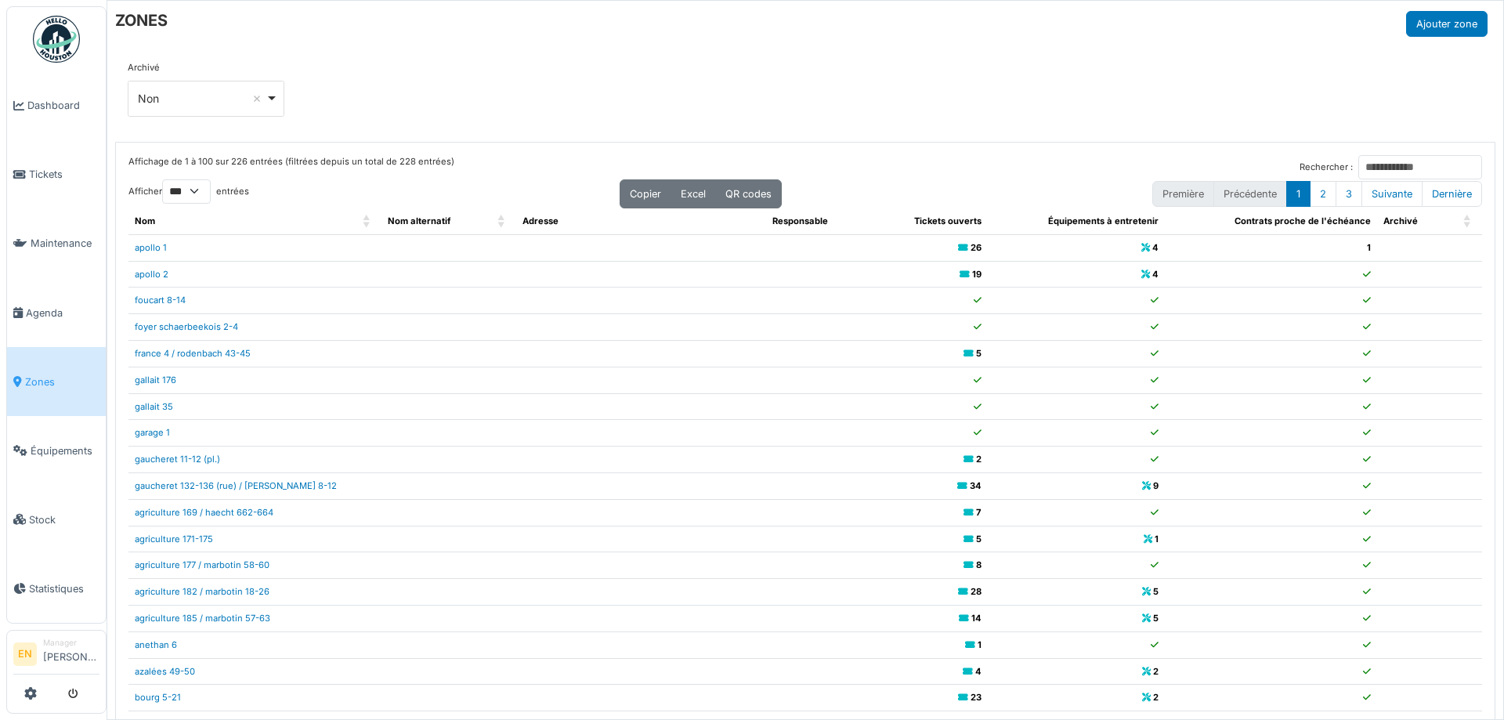
click at [690, 89] on div "Archivé *** Non Remove item Tous Oui Non" at bounding box center [805, 95] width 1355 height 68
click at [689, 94] on div "Archivé *** Non Remove item Tous Oui Non" at bounding box center [805, 95] width 1355 height 68
click at [705, 88] on div "Archivé *** Non Remove item Tous Oui Non" at bounding box center [805, 95] width 1355 height 68
click at [813, 76] on div "Archivé *** Non Remove item Tous Oui Non" at bounding box center [805, 95] width 1355 height 68
click at [1058, 11] on div "ZONES Ajouter zone" at bounding box center [801, 24] width 1372 height 26
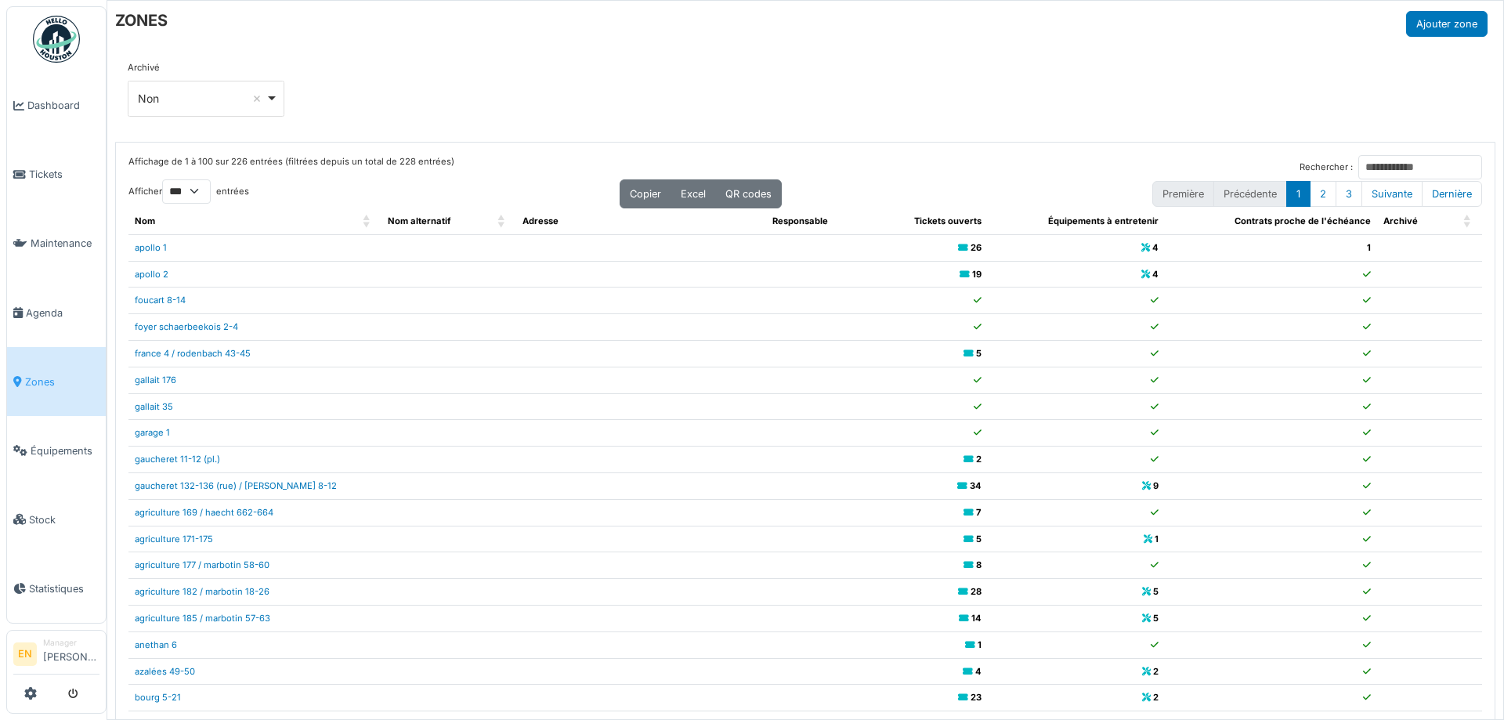
click at [1014, 91] on div "Archivé *** Non Remove item Tous Oui Non" at bounding box center [805, 95] width 1355 height 68
